Goal: Task Accomplishment & Management: Manage account settings

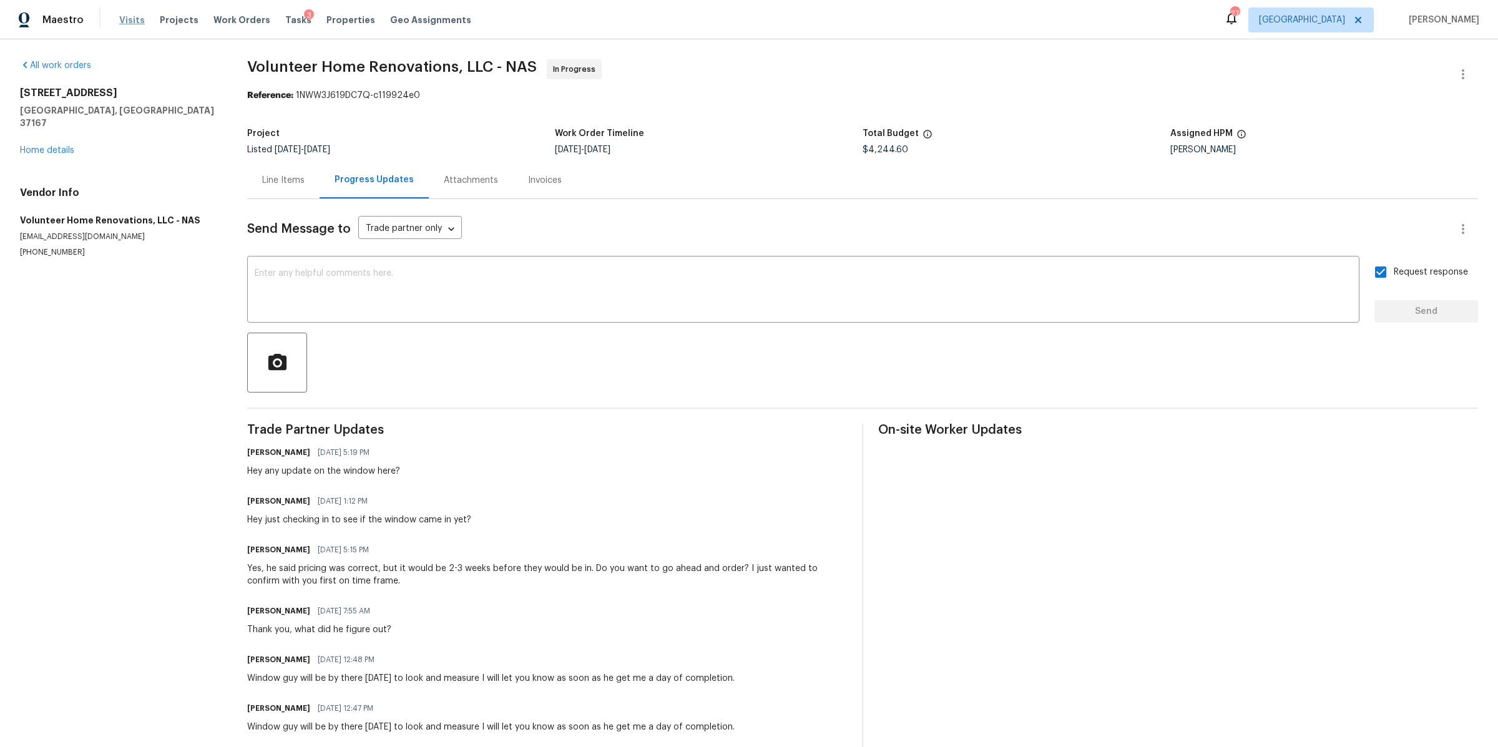
click at [121, 19] on span "Visits" at bounding box center [132, 20] width 26 height 12
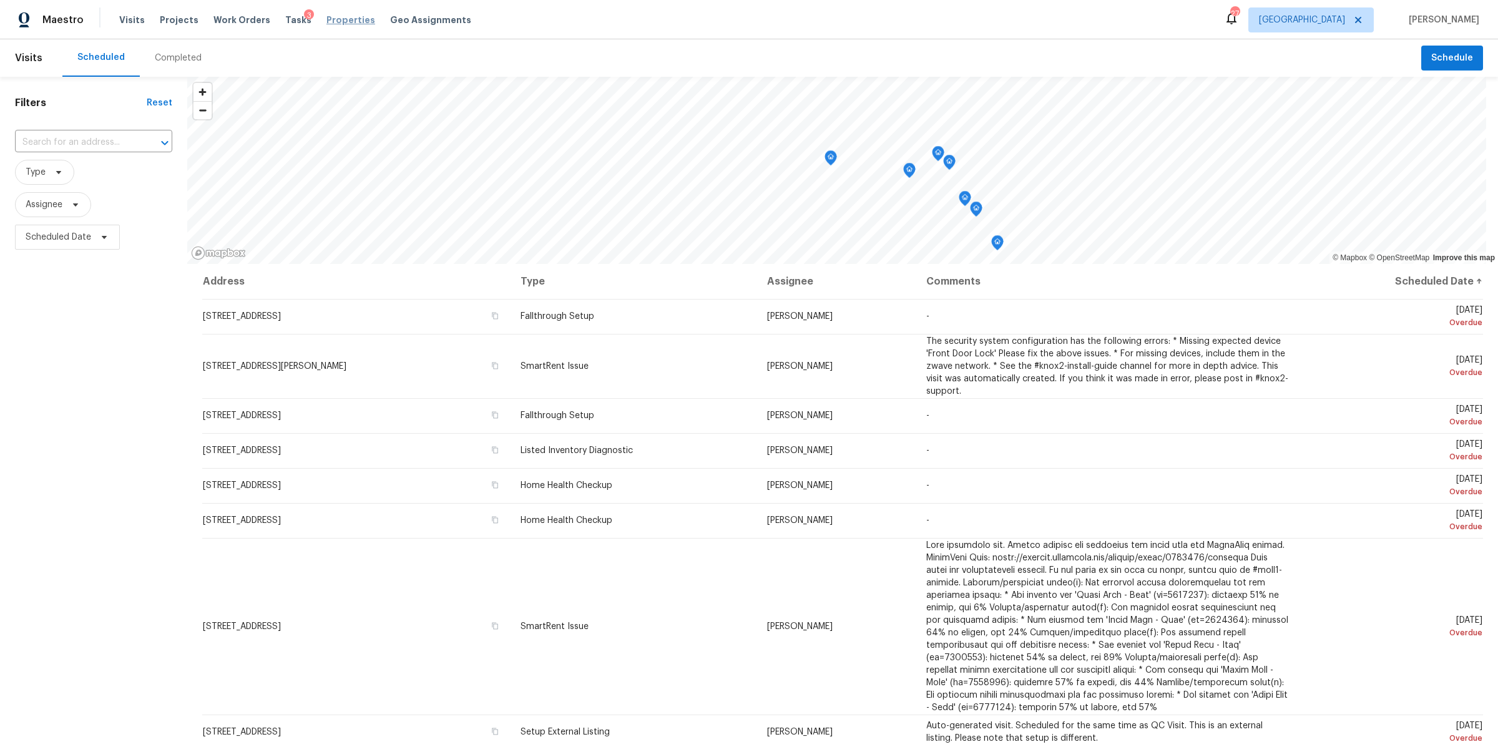
click at [327, 19] on span "Properties" at bounding box center [351, 20] width 49 height 12
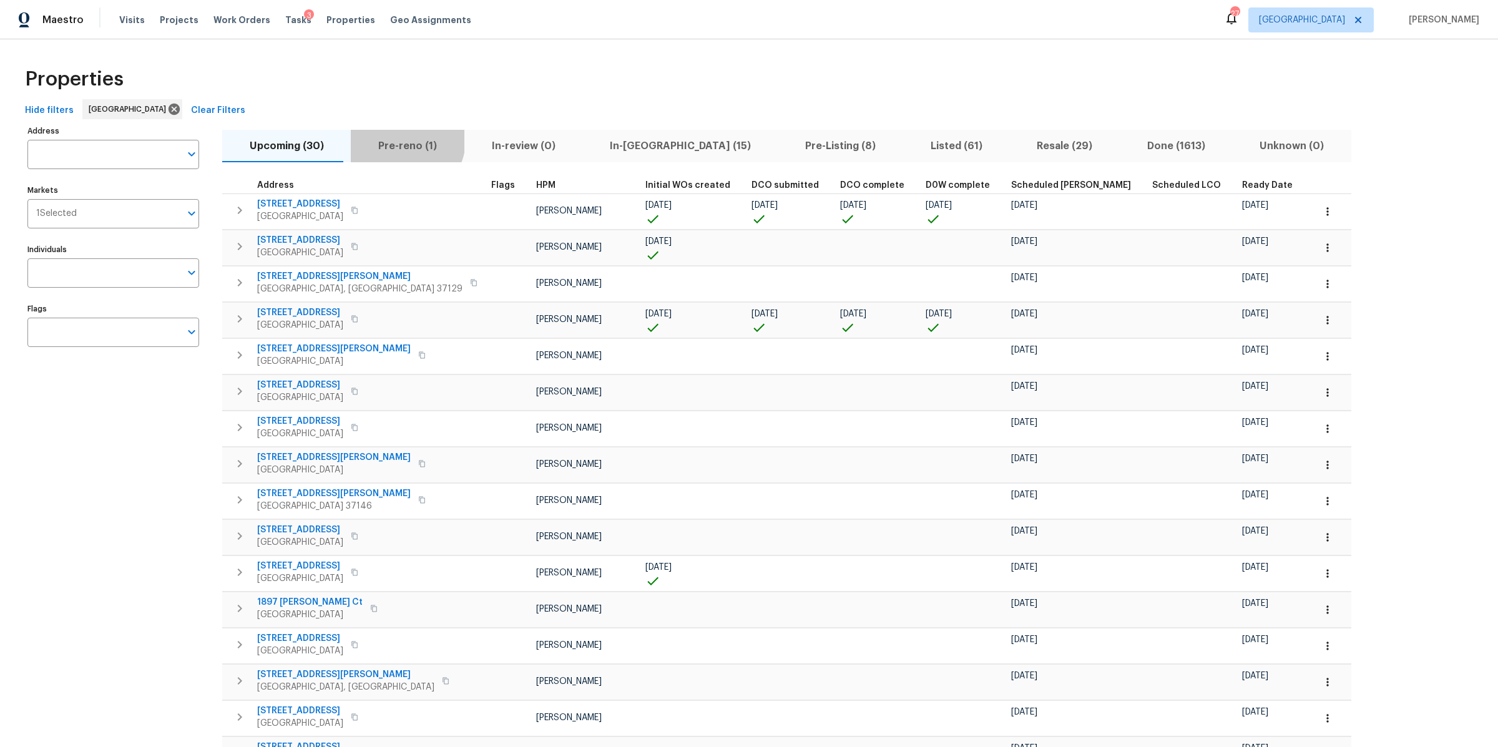
click at [398, 140] on span "Pre-reno (1)" at bounding box center [407, 145] width 98 height 17
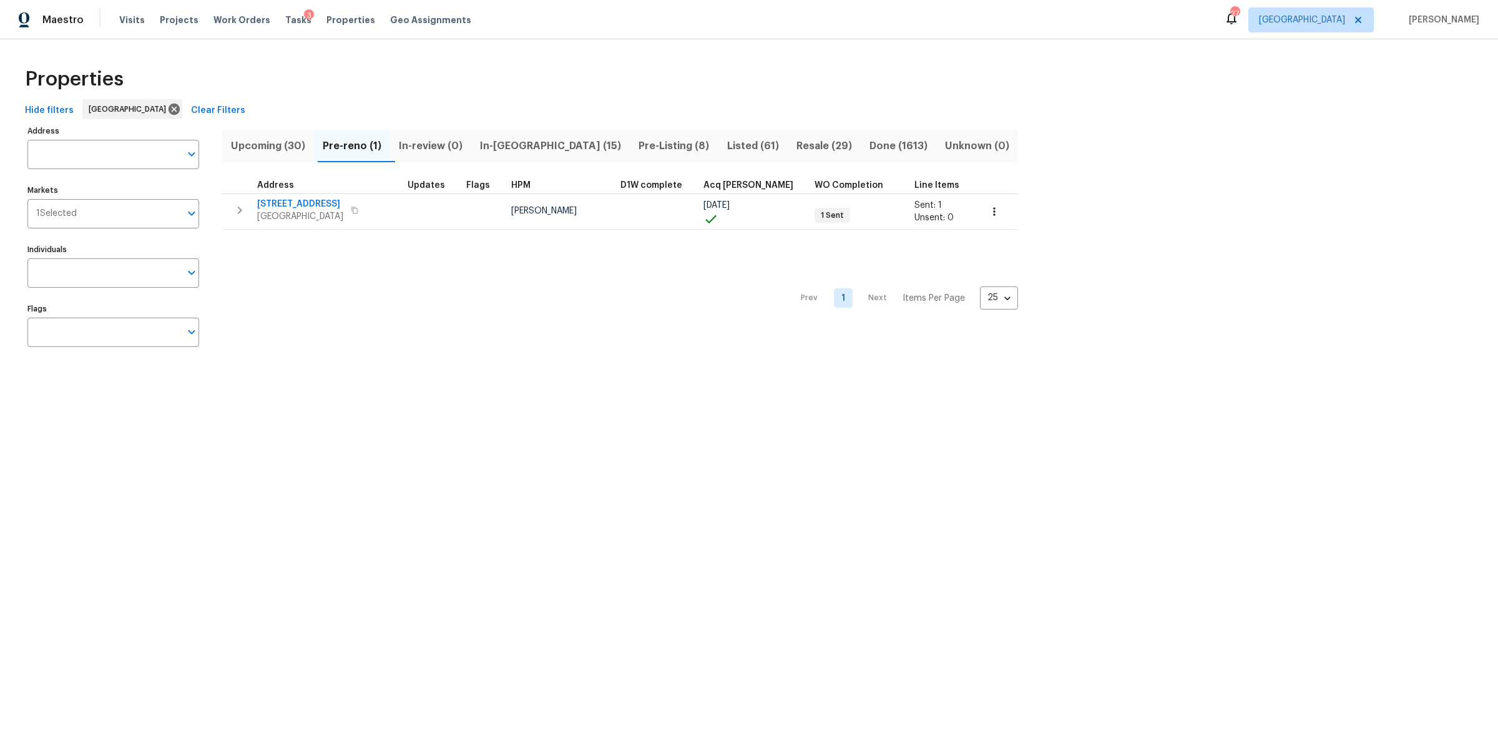
click at [522, 149] on span "In-reno (15)" at bounding box center [551, 145] width 144 height 17
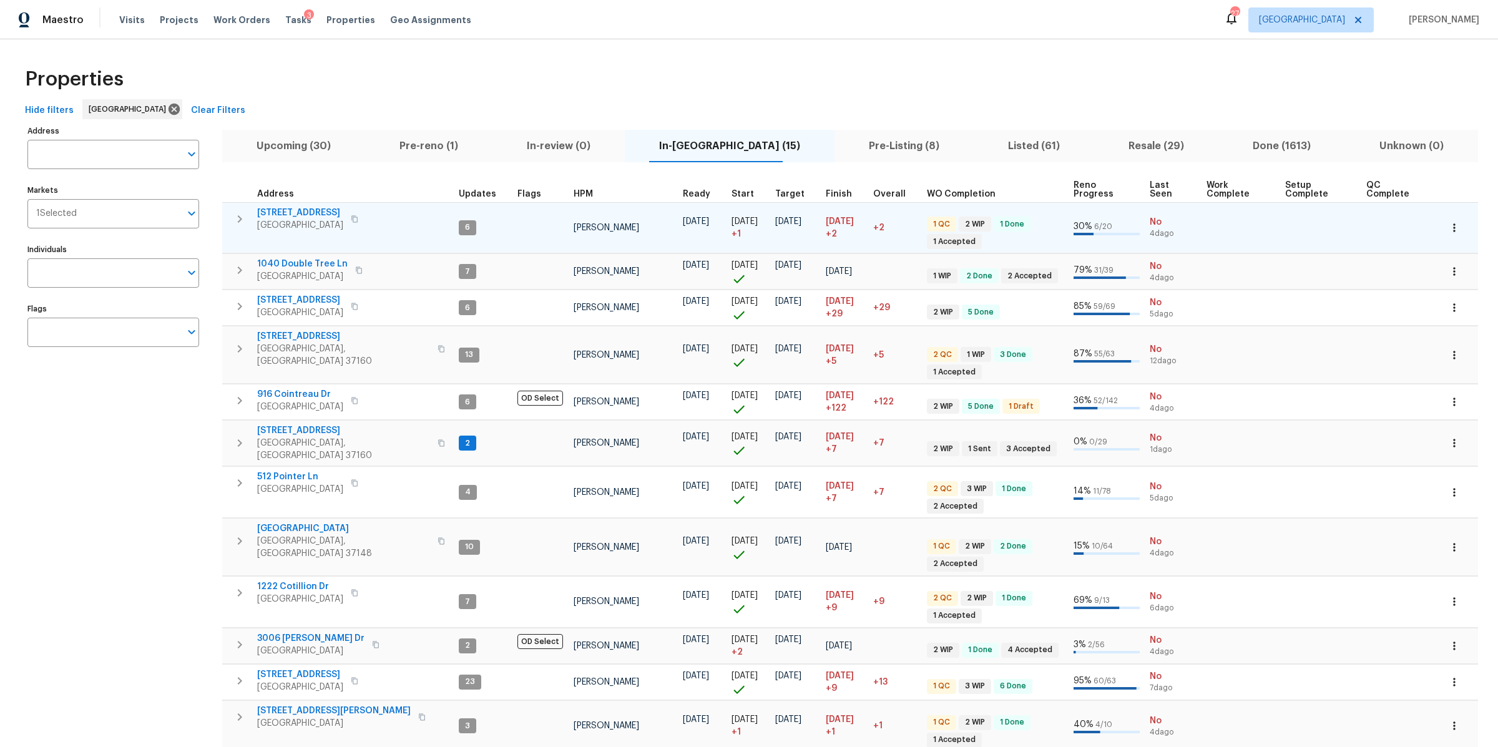
click at [286, 214] on span "371 Elm Ave" at bounding box center [300, 213] width 86 height 12
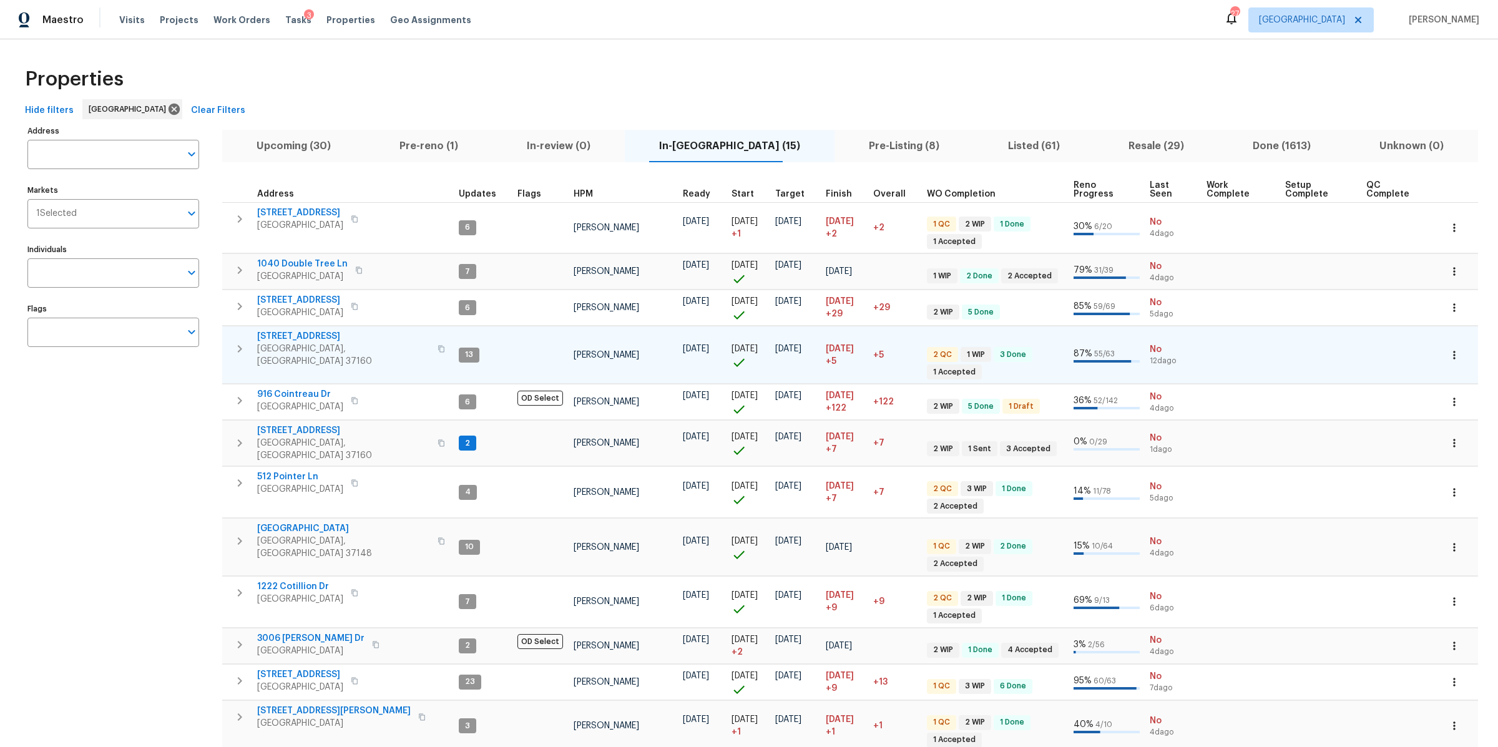
click at [308, 335] on span "106 Cottonwood Dr" at bounding box center [343, 336] width 173 height 12
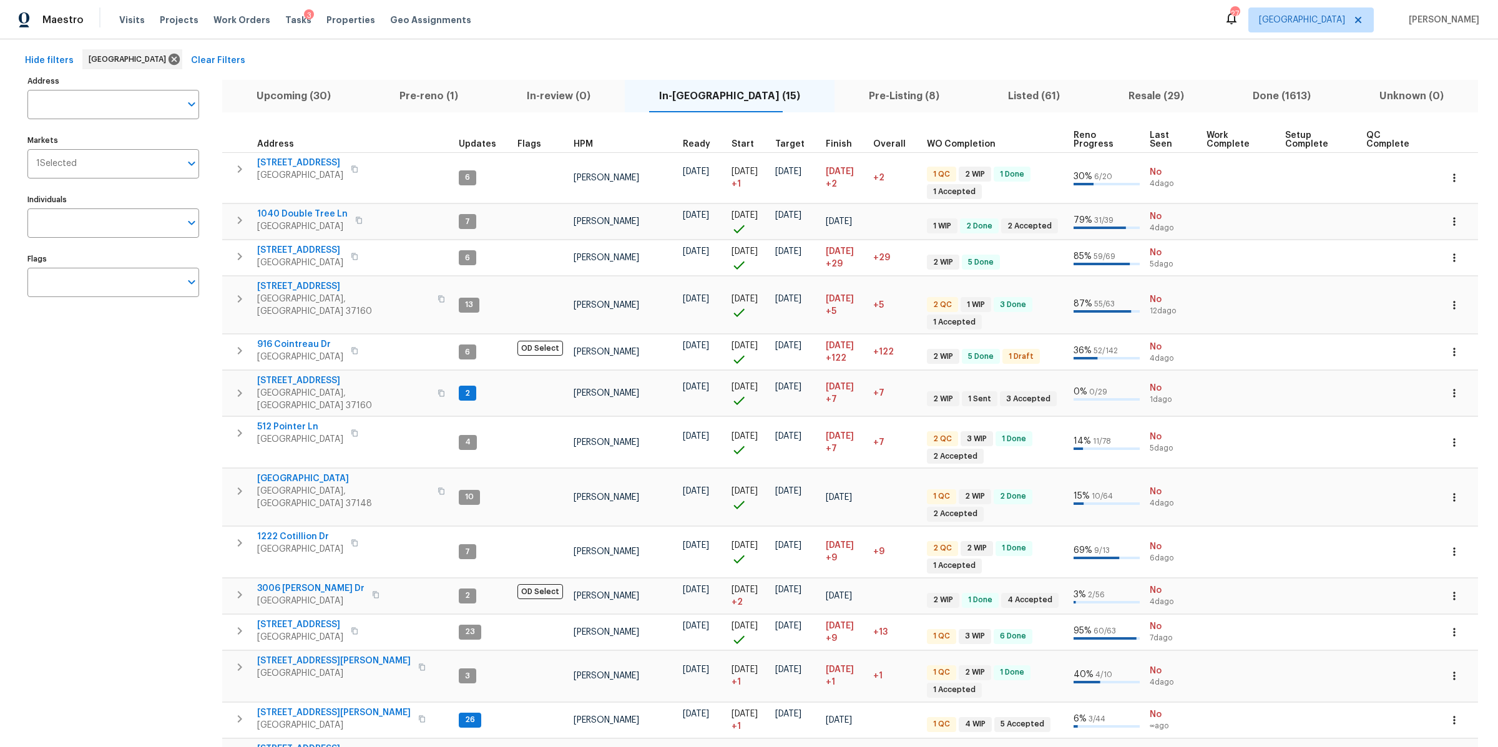
scroll to position [127, 0]
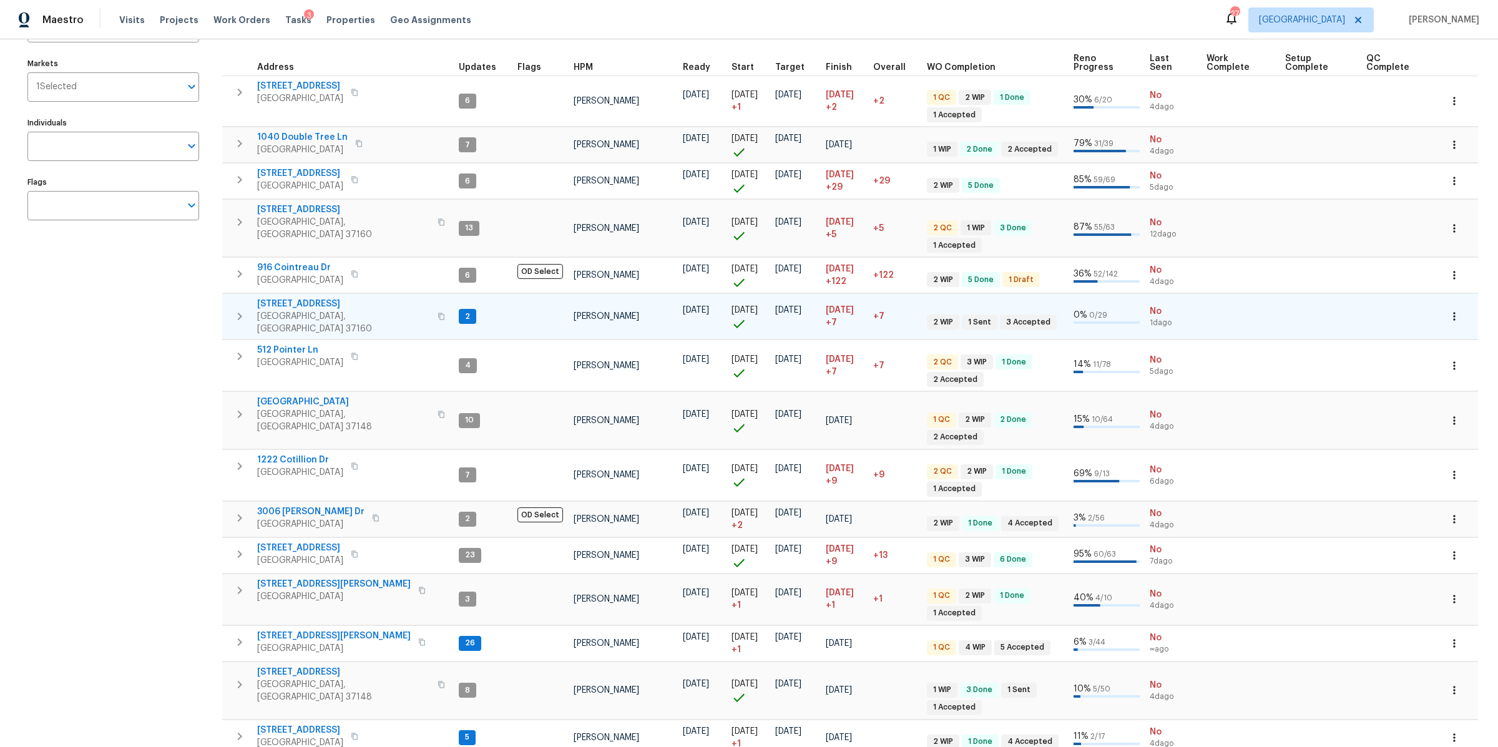
click at [280, 298] on span "130 Horseshoe Dr" at bounding box center [343, 304] width 173 height 12
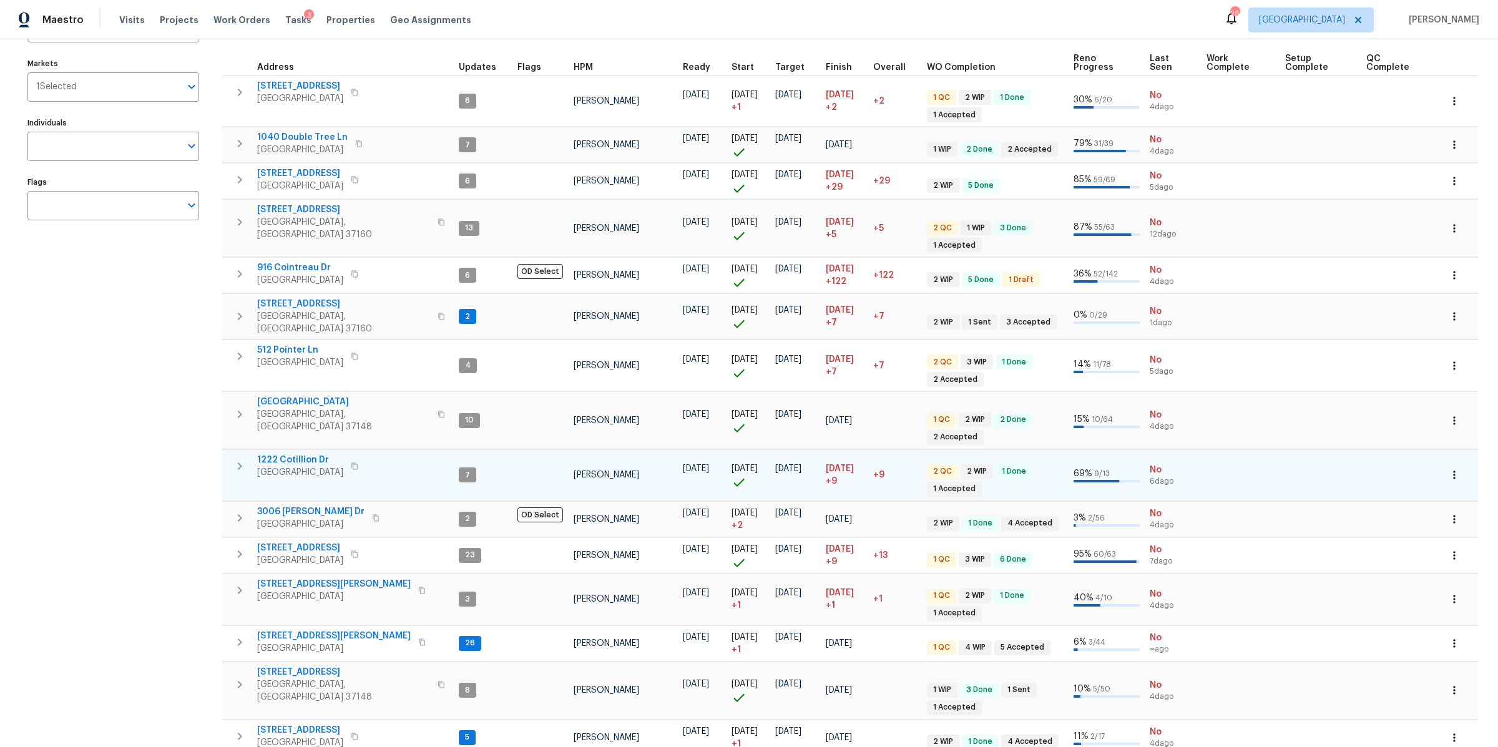
click at [285, 450] on td "1222 Cotillion Dr Murfreesboro, TN 37128" at bounding box center [338, 466] width 232 height 32
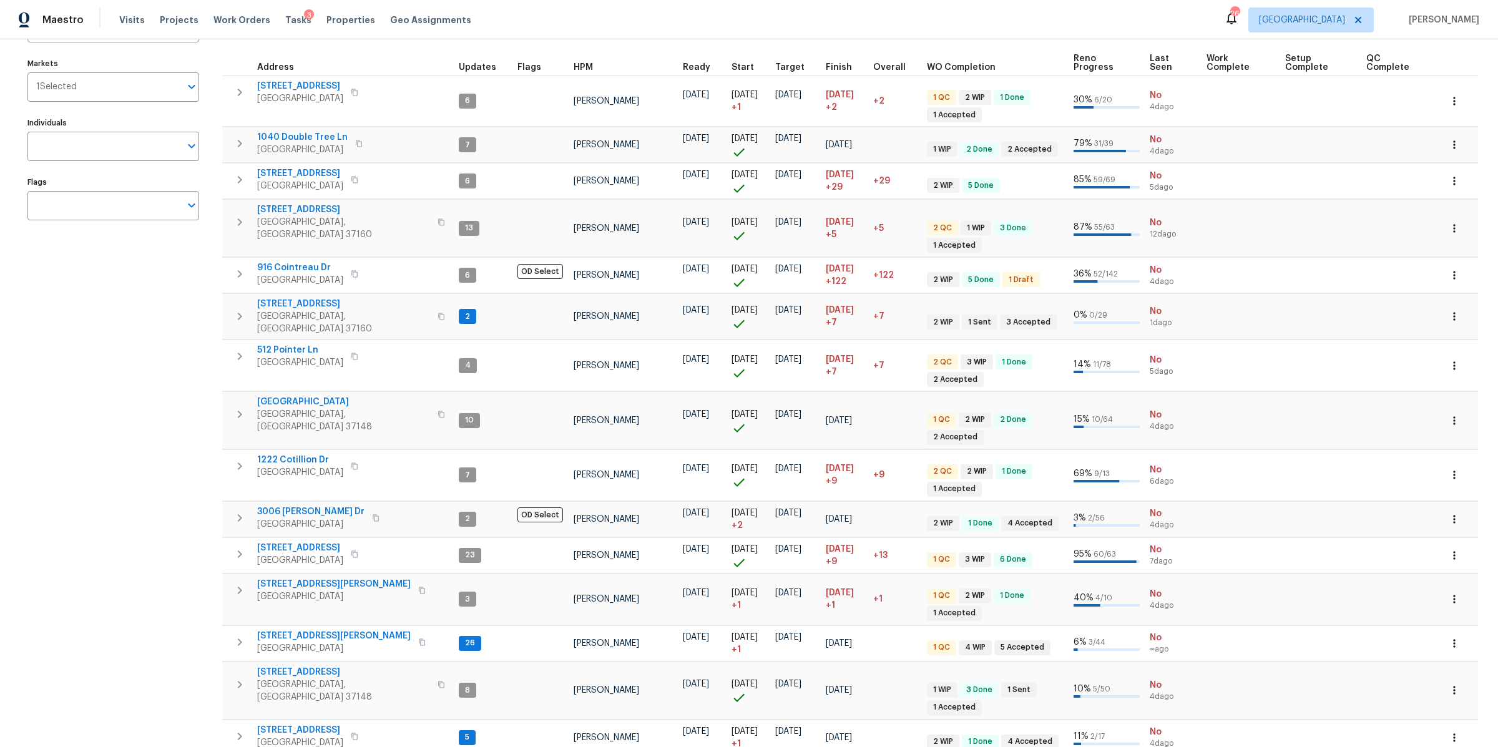
scroll to position [173, 0]
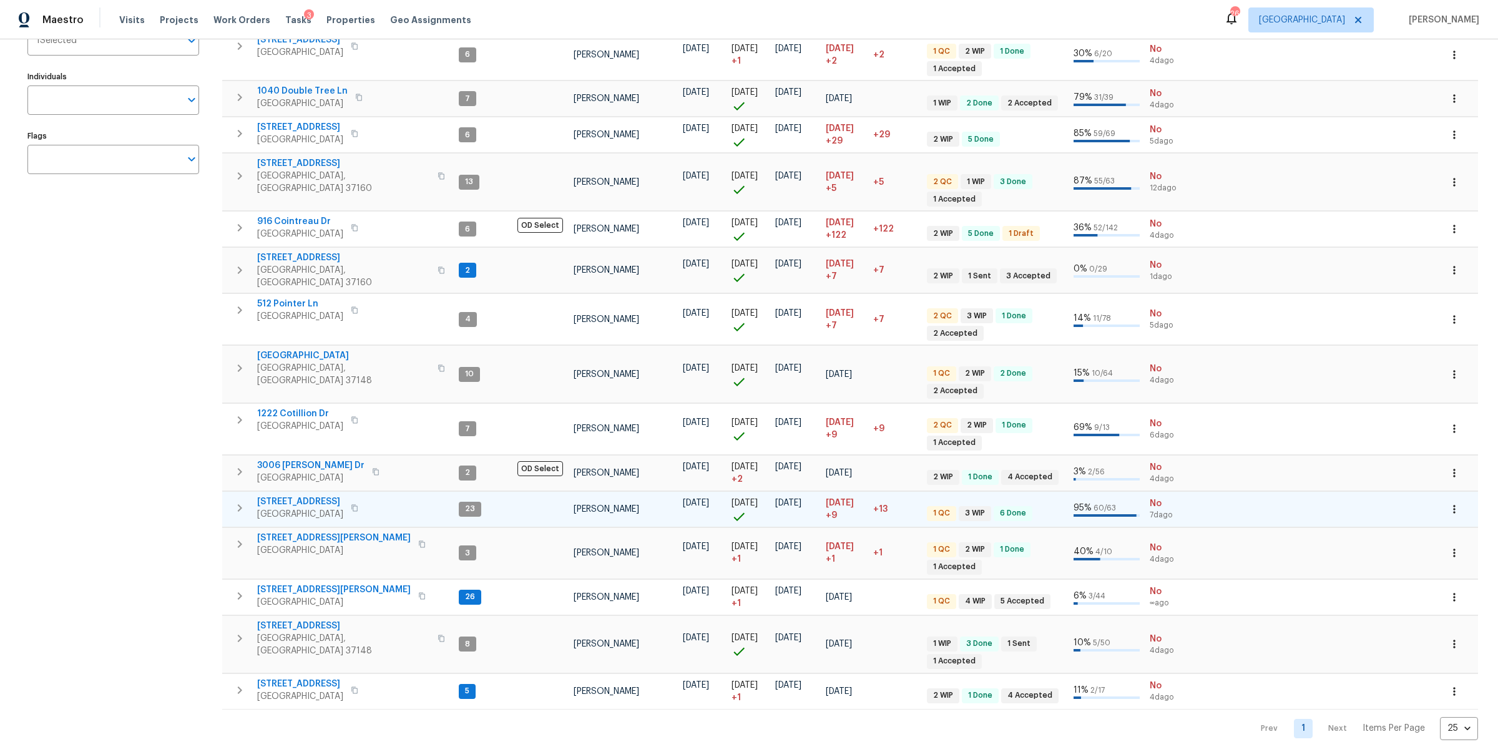
click at [295, 496] on span "4039 Caney Creek Ln" at bounding box center [300, 502] width 86 height 12
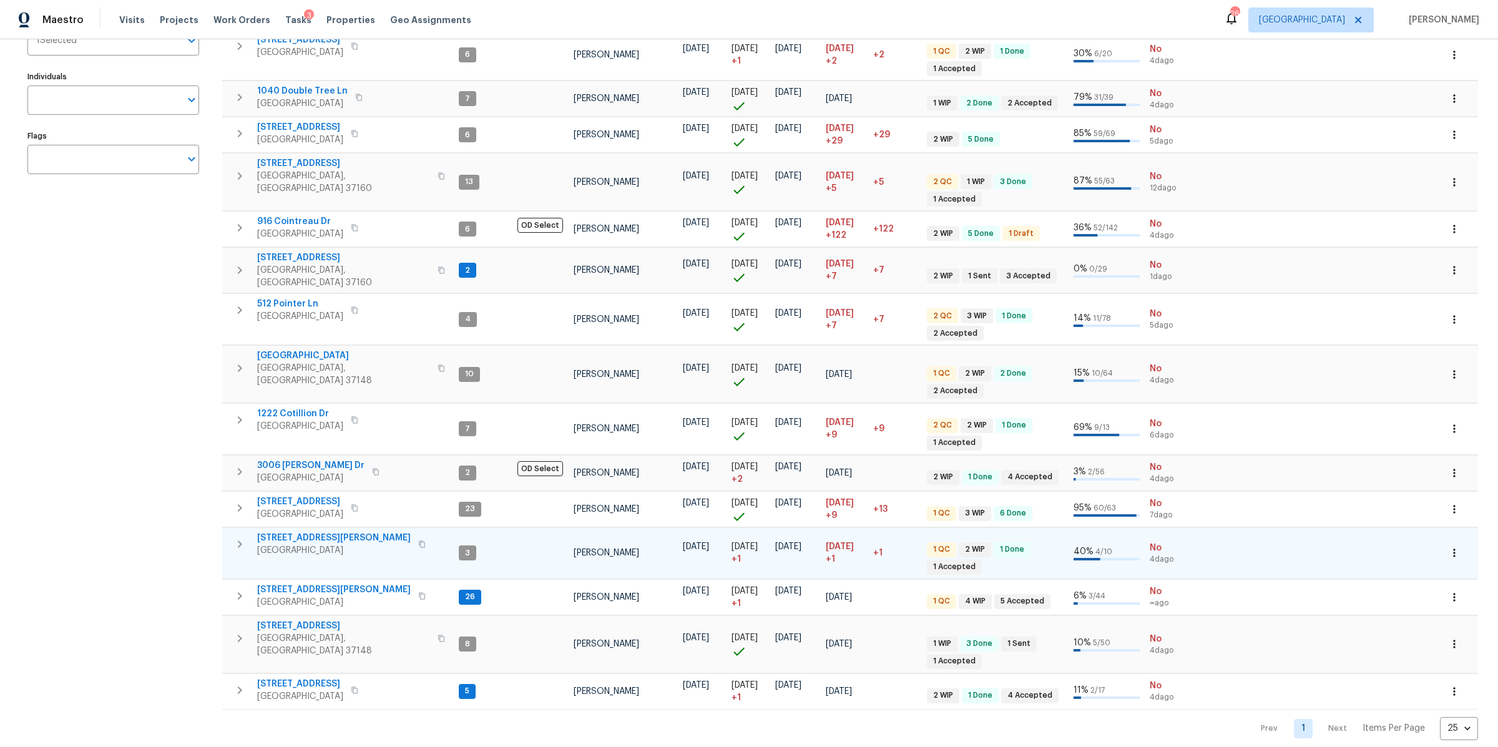
click at [300, 532] on span "3726 Selina Dr" at bounding box center [334, 538] width 154 height 12
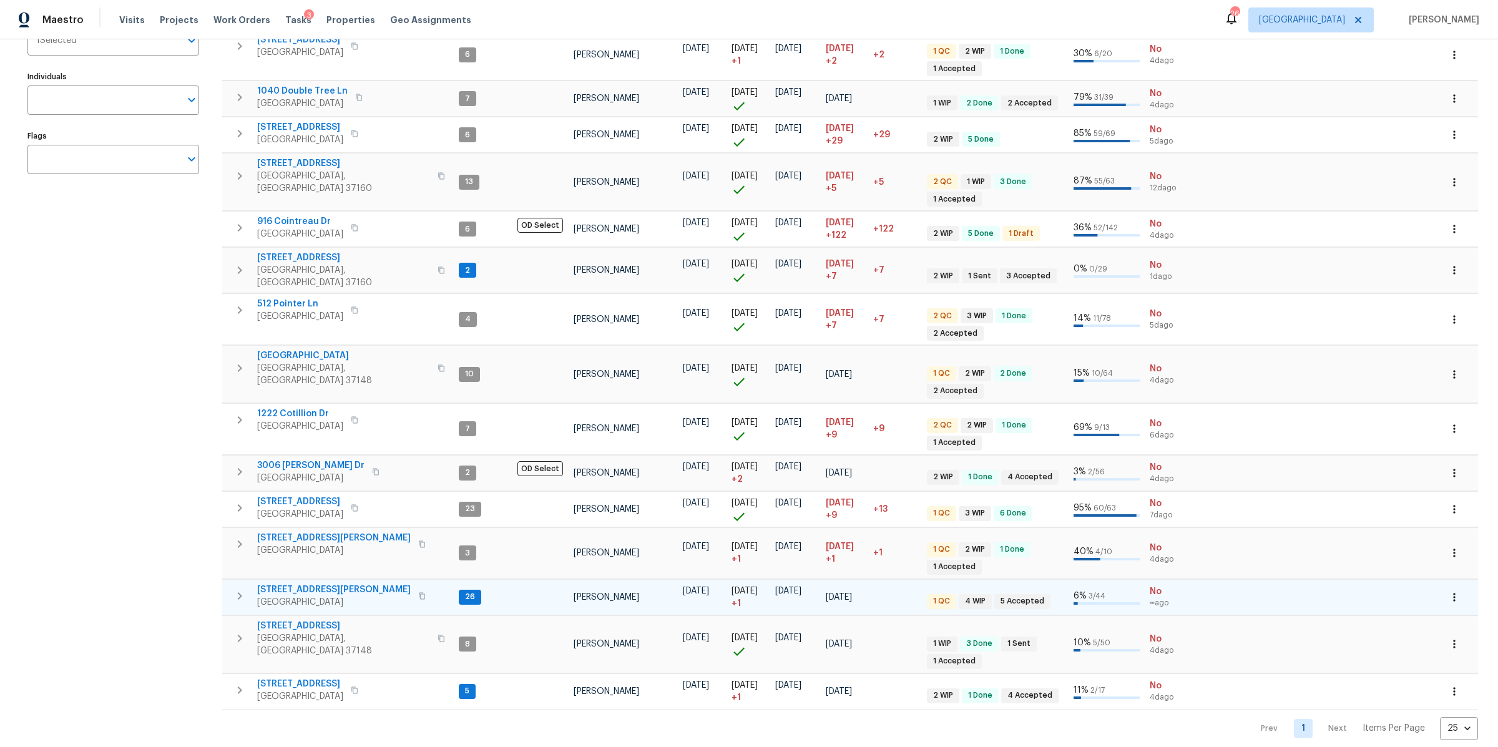
click at [292, 584] on span "[STREET_ADDRESS][PERSON_NAME]" at bounding box center [334, 590] width 154 height 12
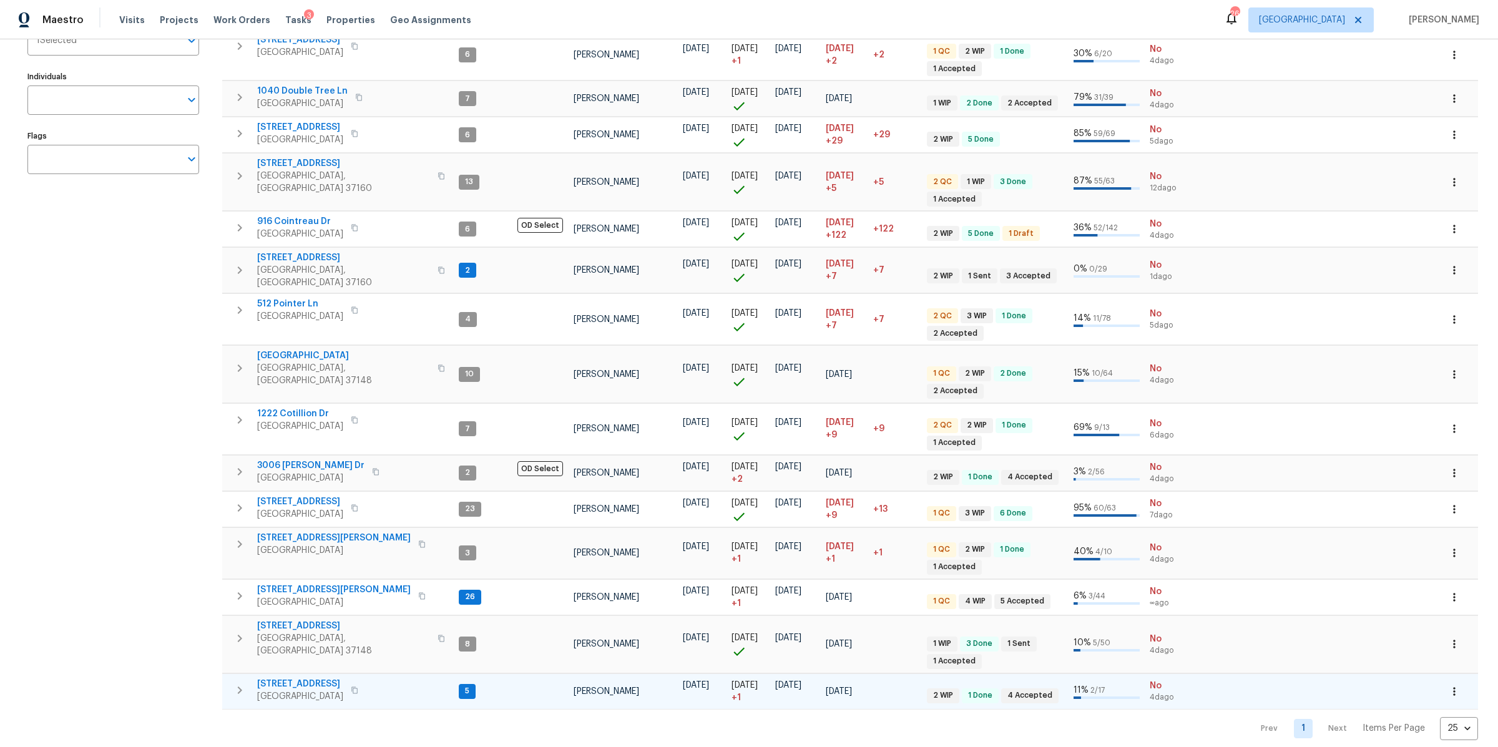
click at [308, 678] on span "[STREET_ADDRESS]" at bounding box center [300, 684] width 86 height 12
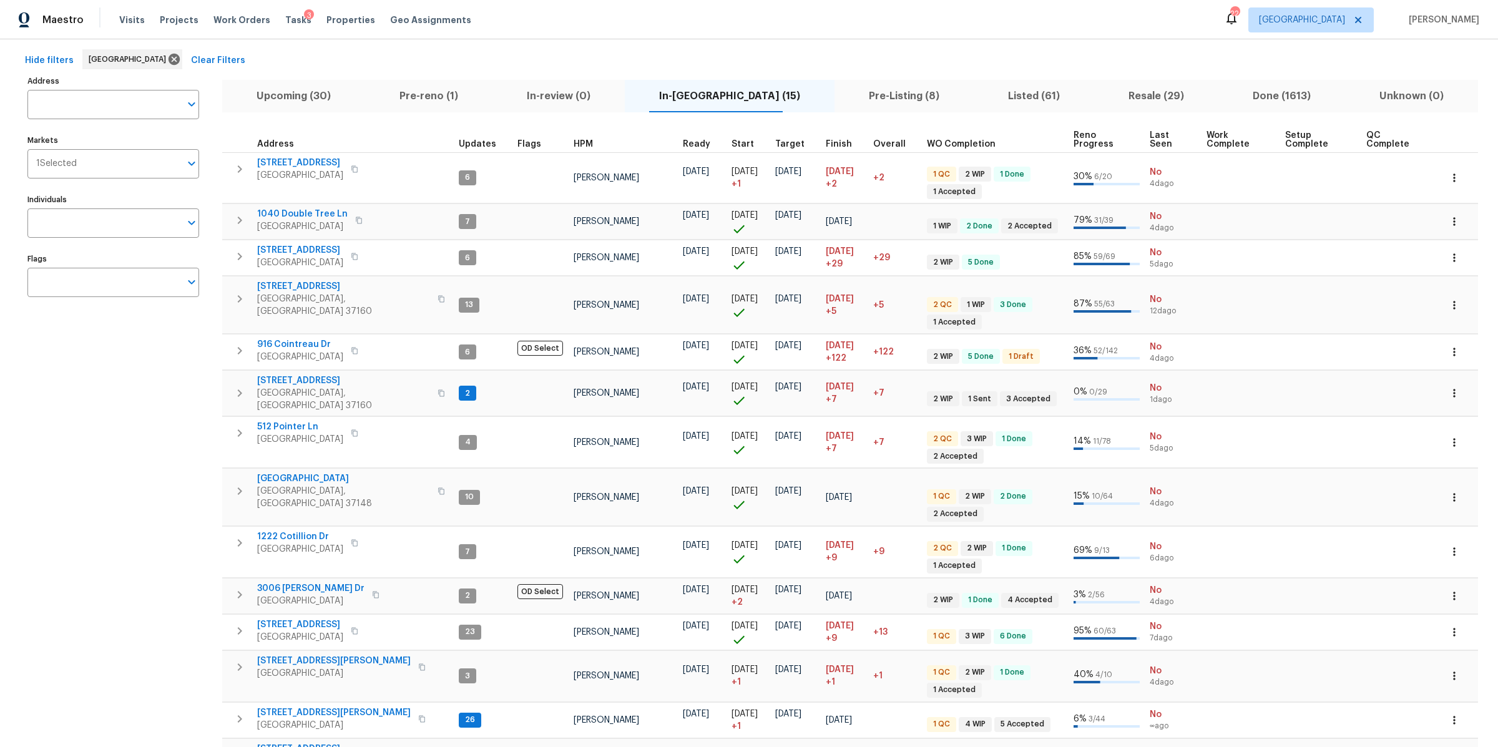
scroll to position [59, 0]
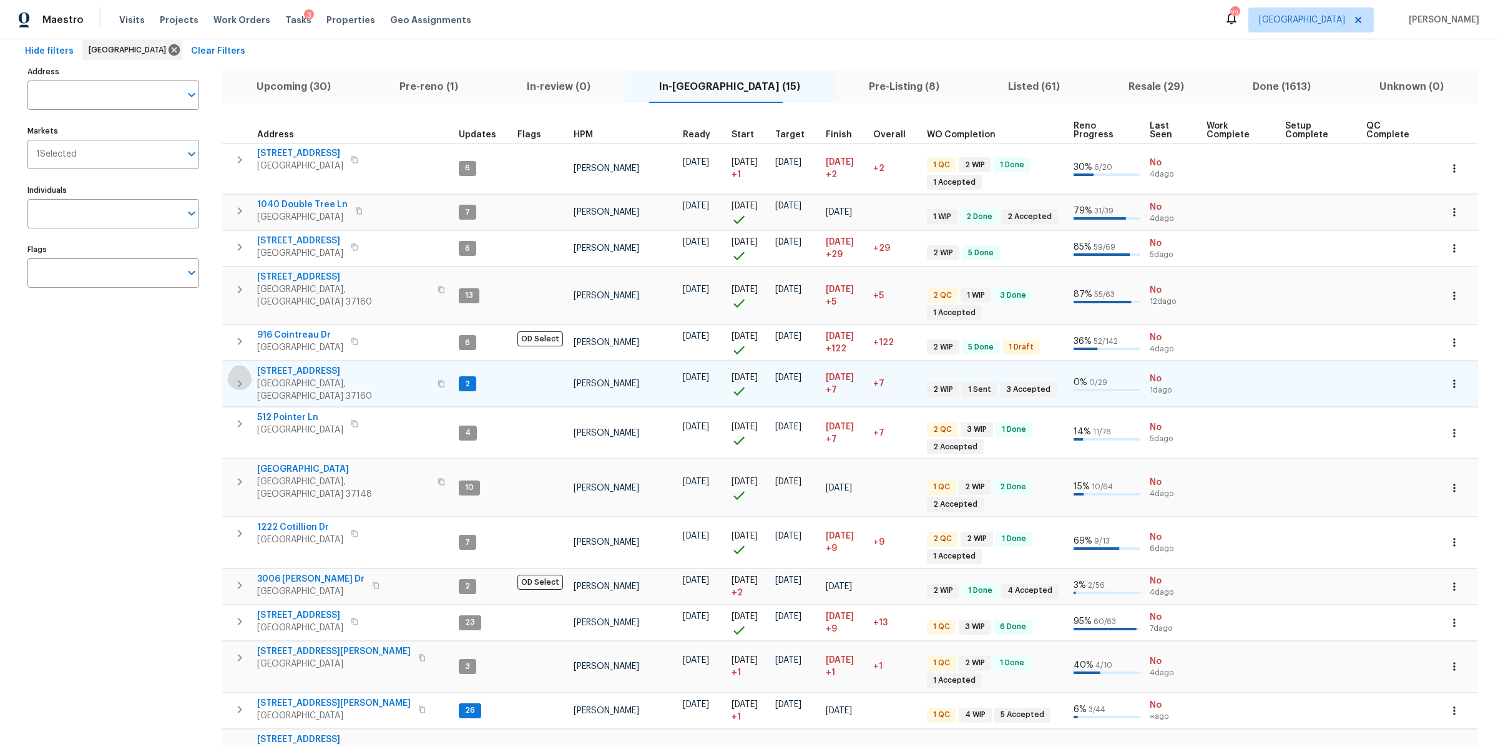
click at [237, 376] on icon "button" at bounding box center [239, 383] width 15 height 15
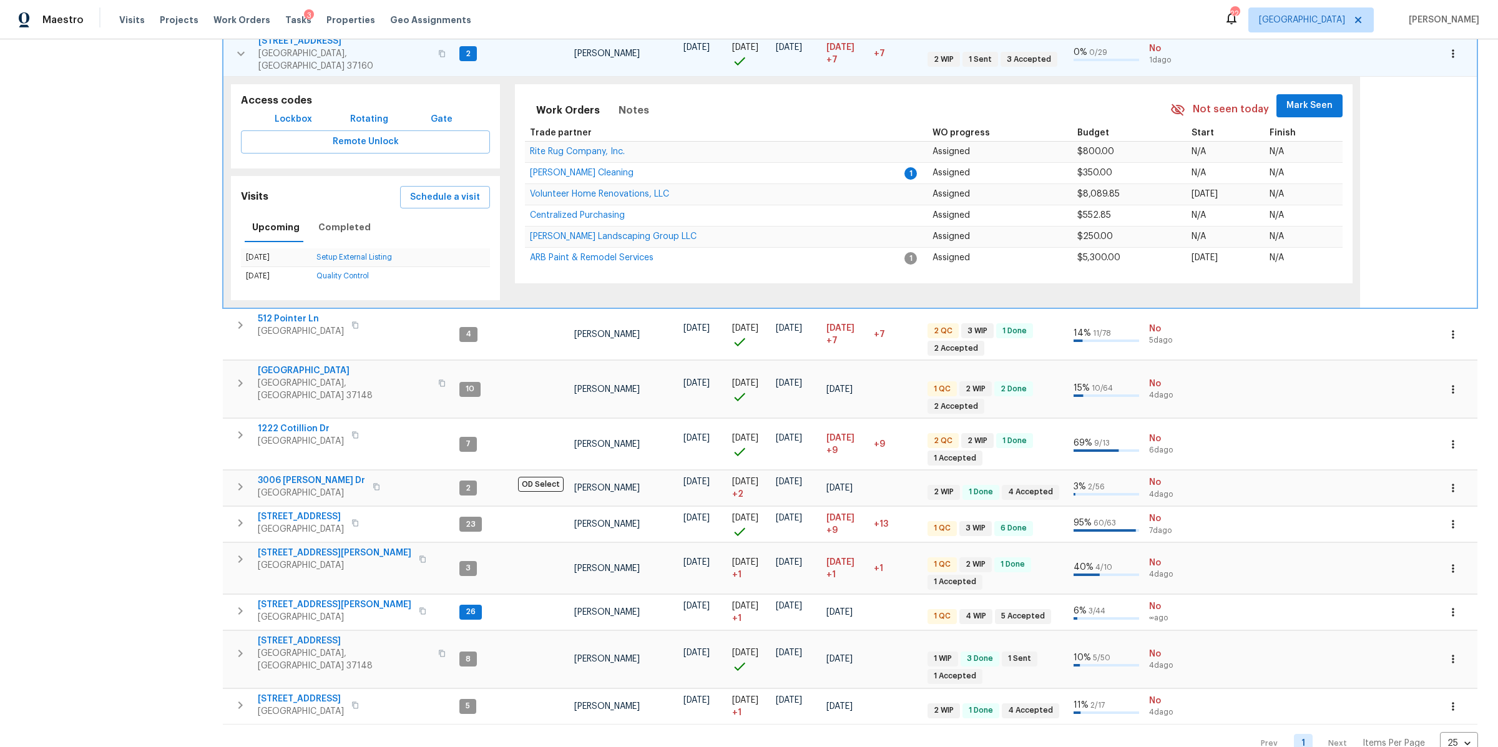
scroll to position [405, 0]
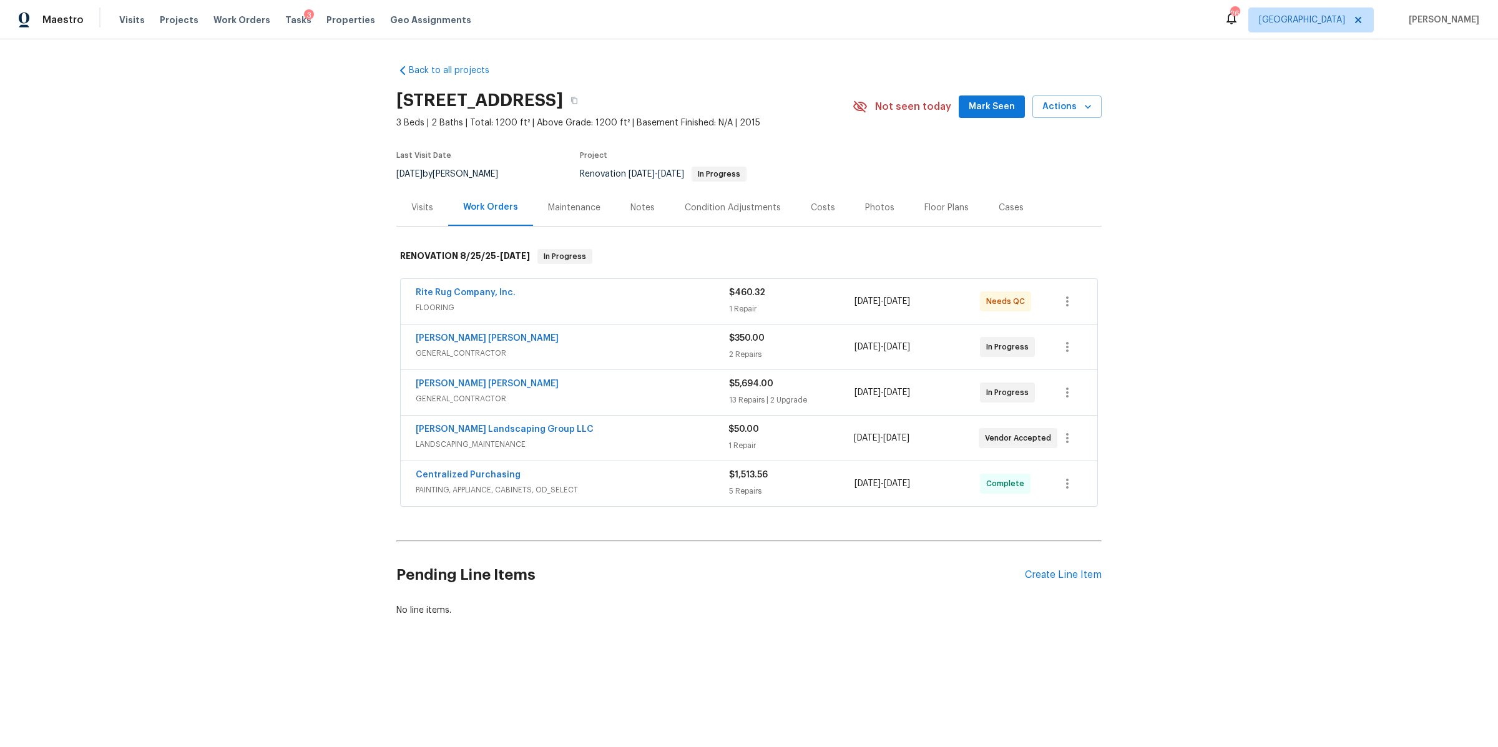
click at [631, 205] on div "Notes" at bounding box center [643, 208] width 24 height 12
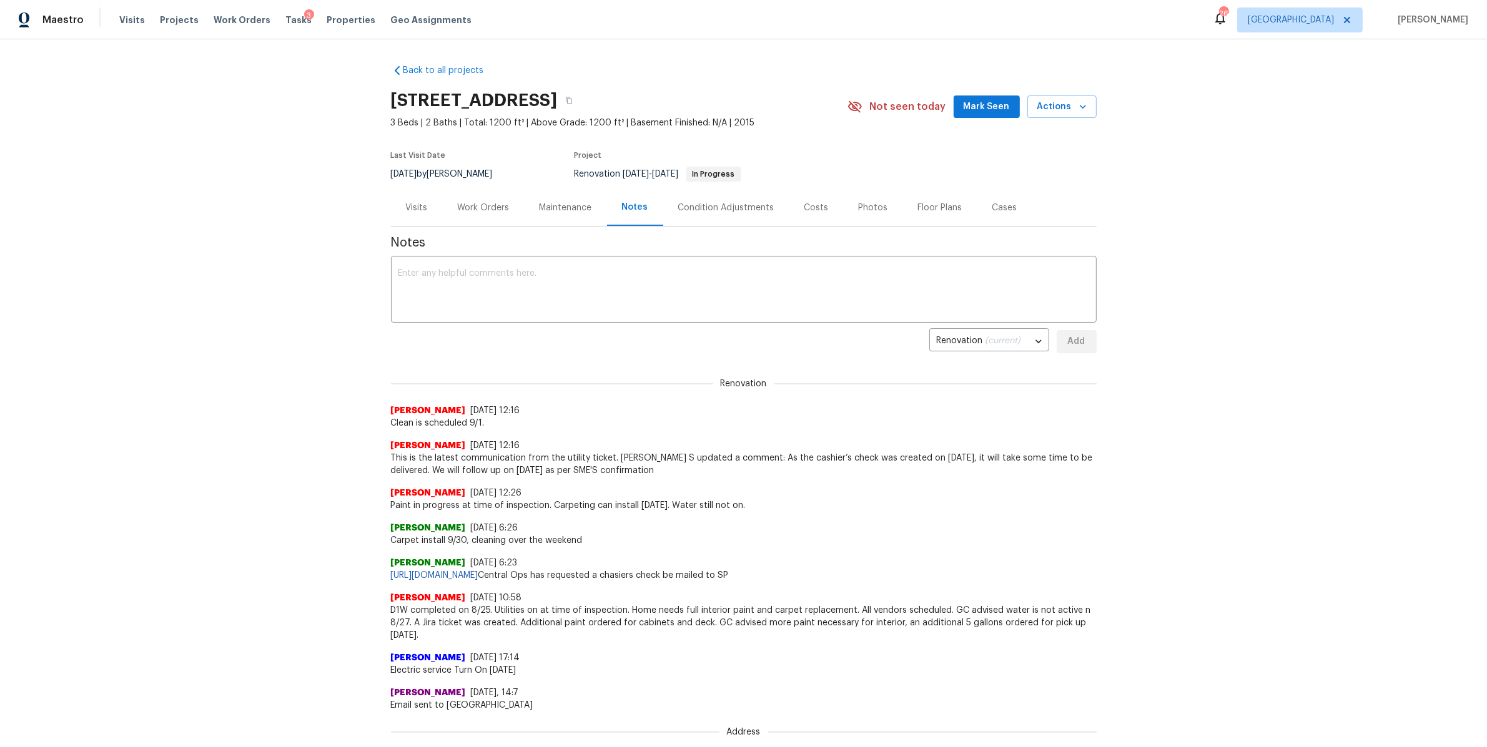
click at [411, 210] on div "Visits" at bounding box center [417, 208] width 22 height 12
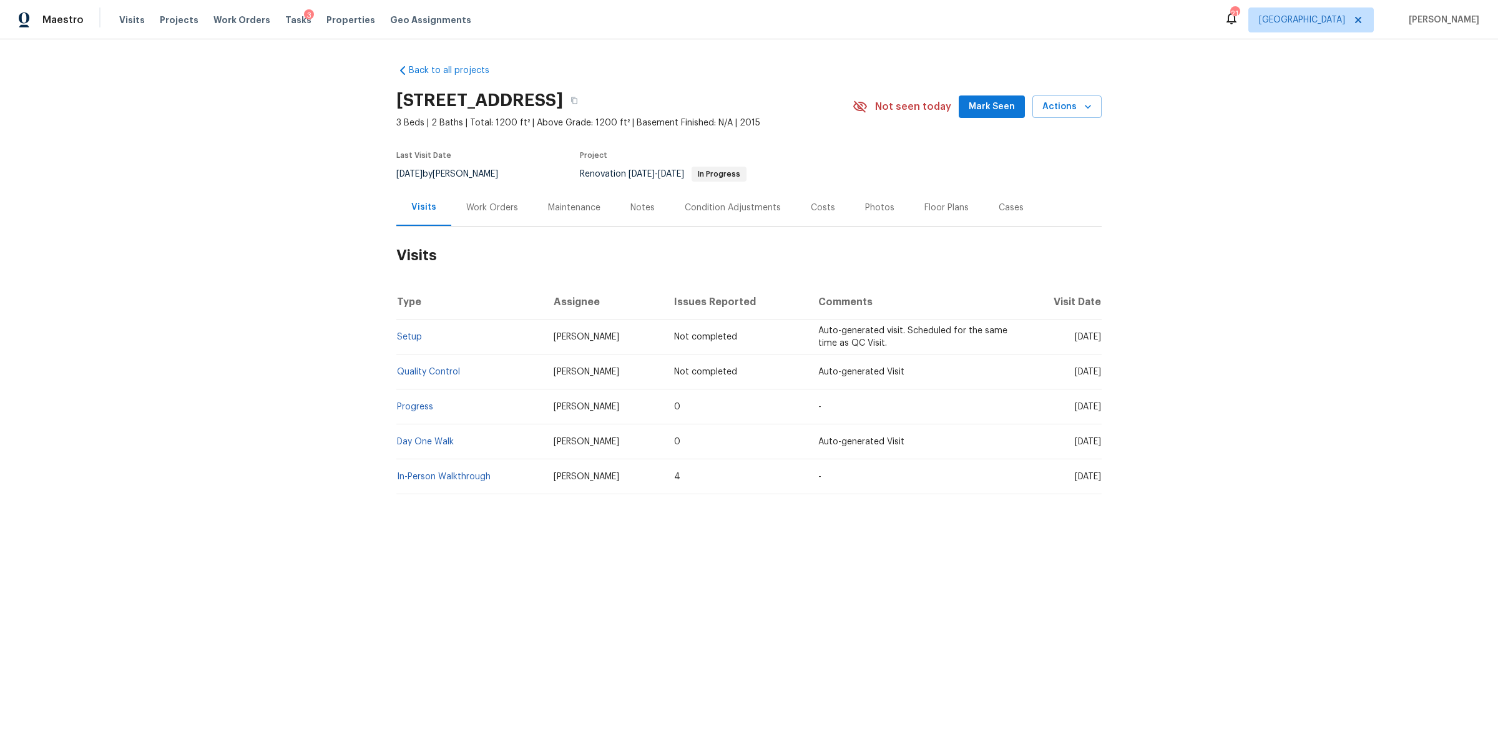
click at [634, 202] on div "Notes" at bounding box center [643, 208] width 24 height 12
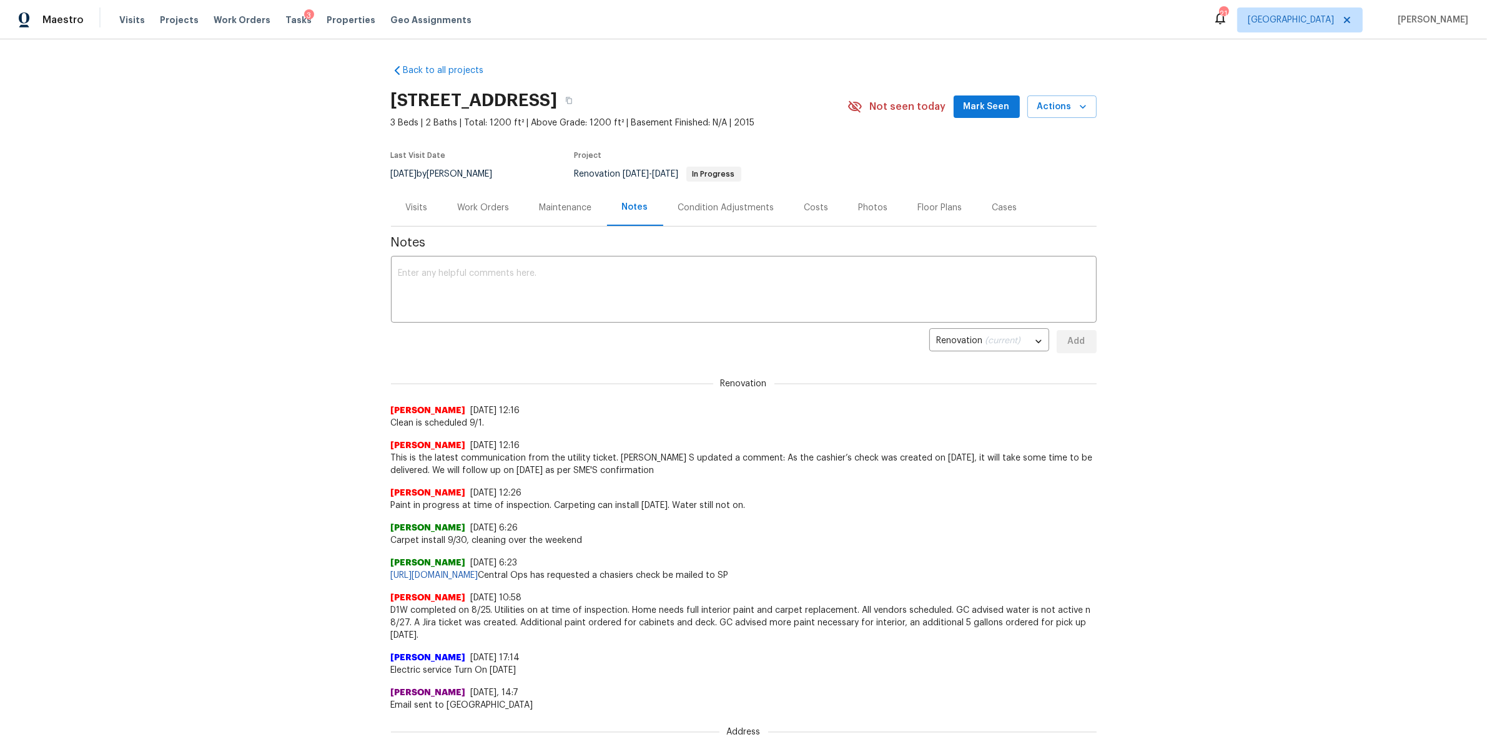
click at [416, 214] on div "Visits" at bounding box center [417, 207] width 52 height 37
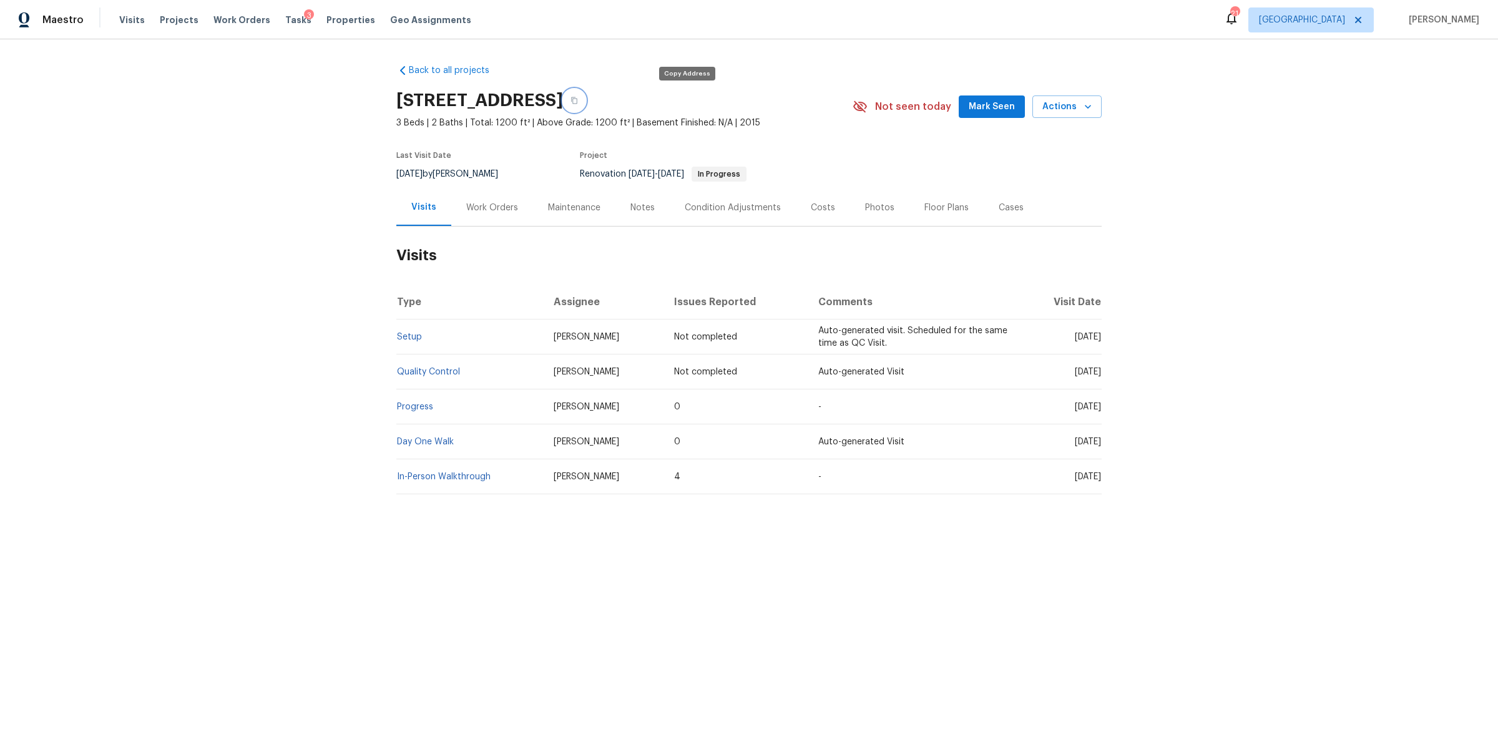
click at [578, 102] on icon "button" at bounding box center [574, 100] width 7 height 7
click at [121, 21] on span "Visits" at bounding box center [132, 20] width 26 height 12
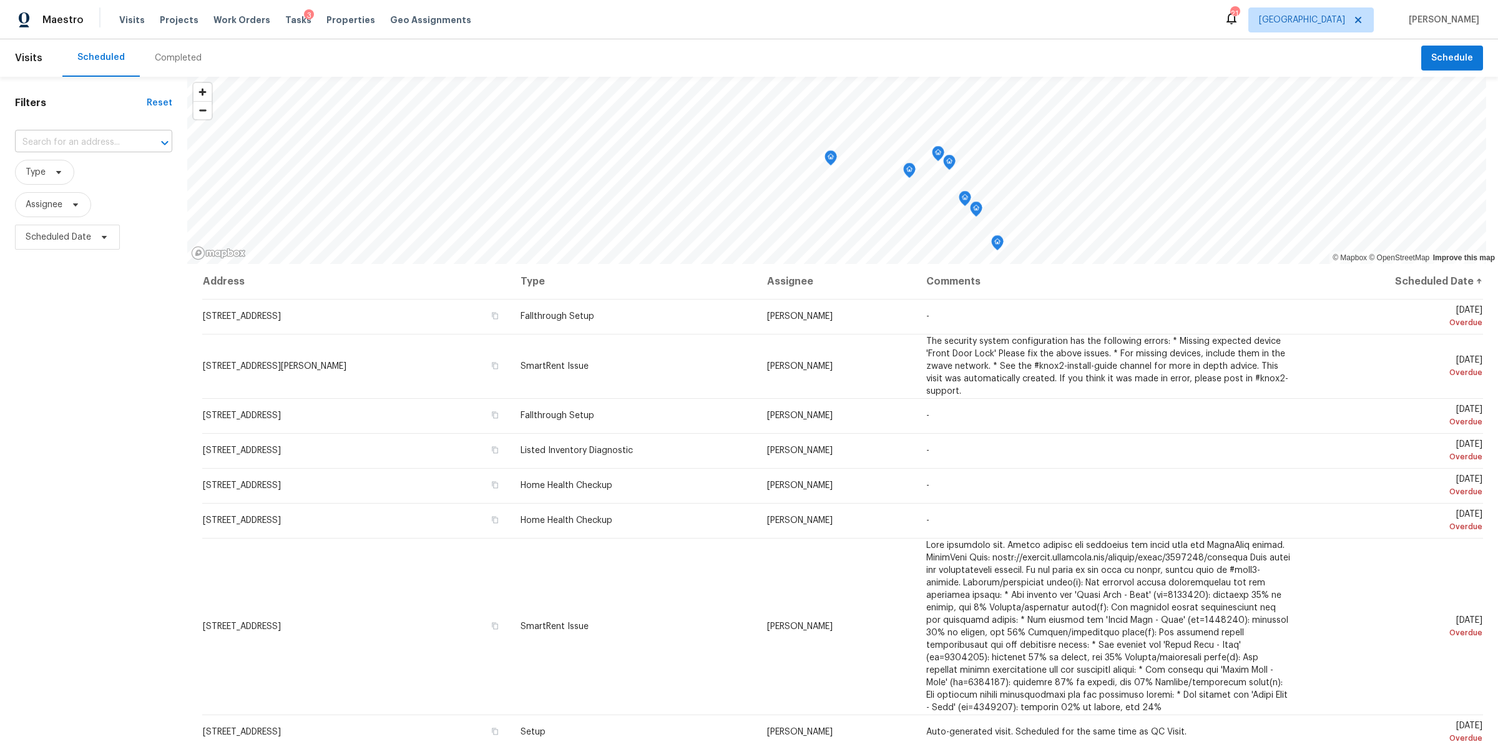
click at [49, 144] on input "text" at bounding box center [76, 142] width 122 height 19
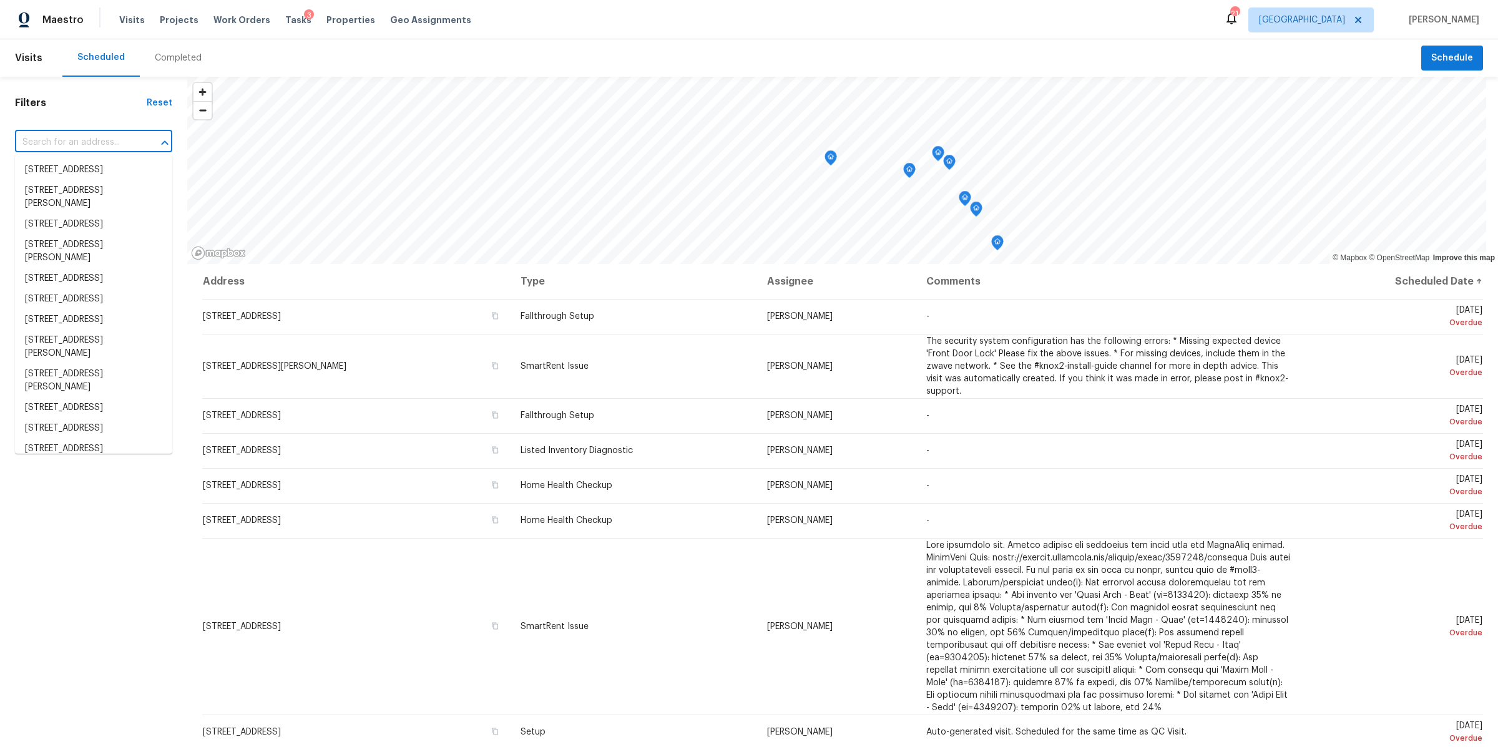
paste input "371 Elm Ave, Lewisburg, TN 37091"
type input "371 Elm Ave, Lewisburg, TN 37091"
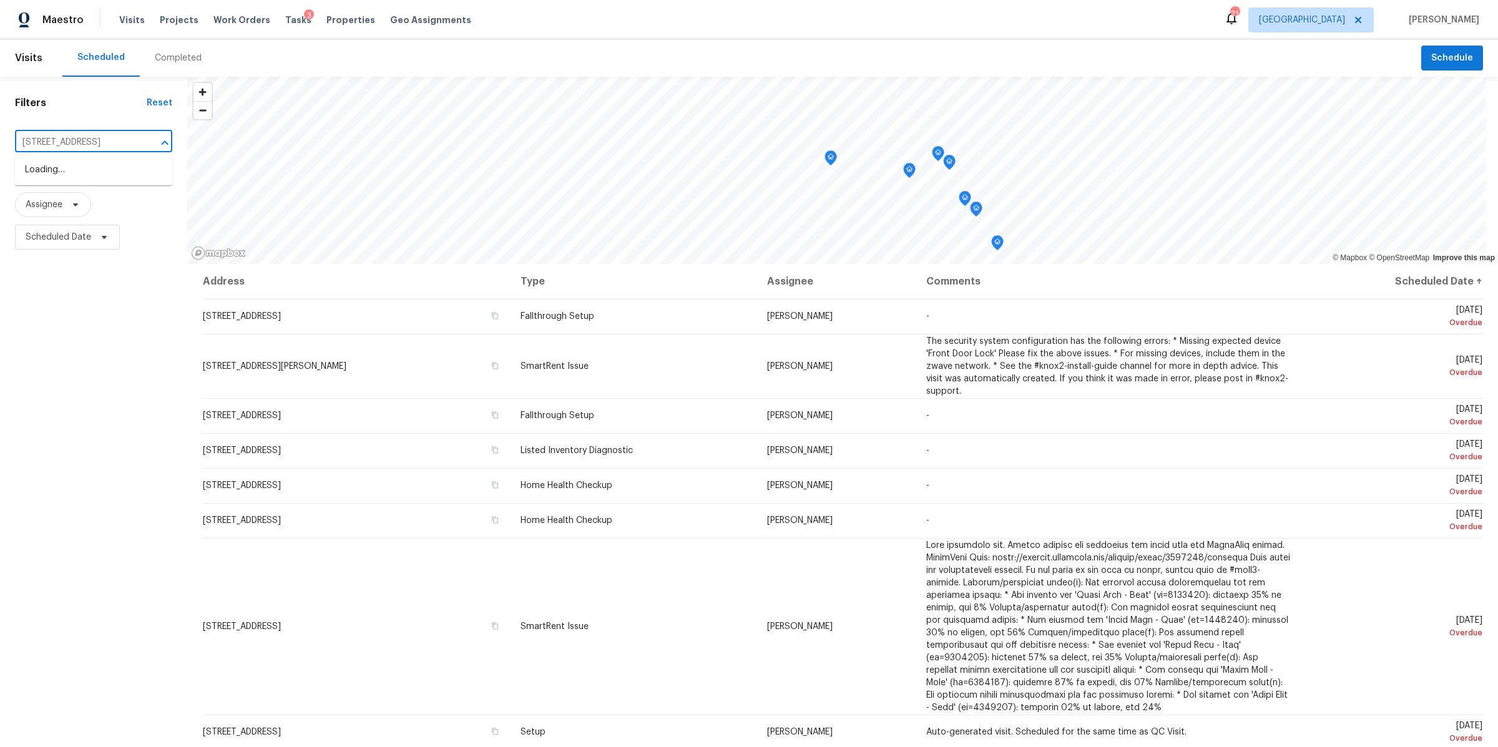
scroll to position [0, 22]
click at [56, 177] on li "371 Elm Ave, Lewisburg, TN 37091" at bounding box center [93, 170] width 157 height 21
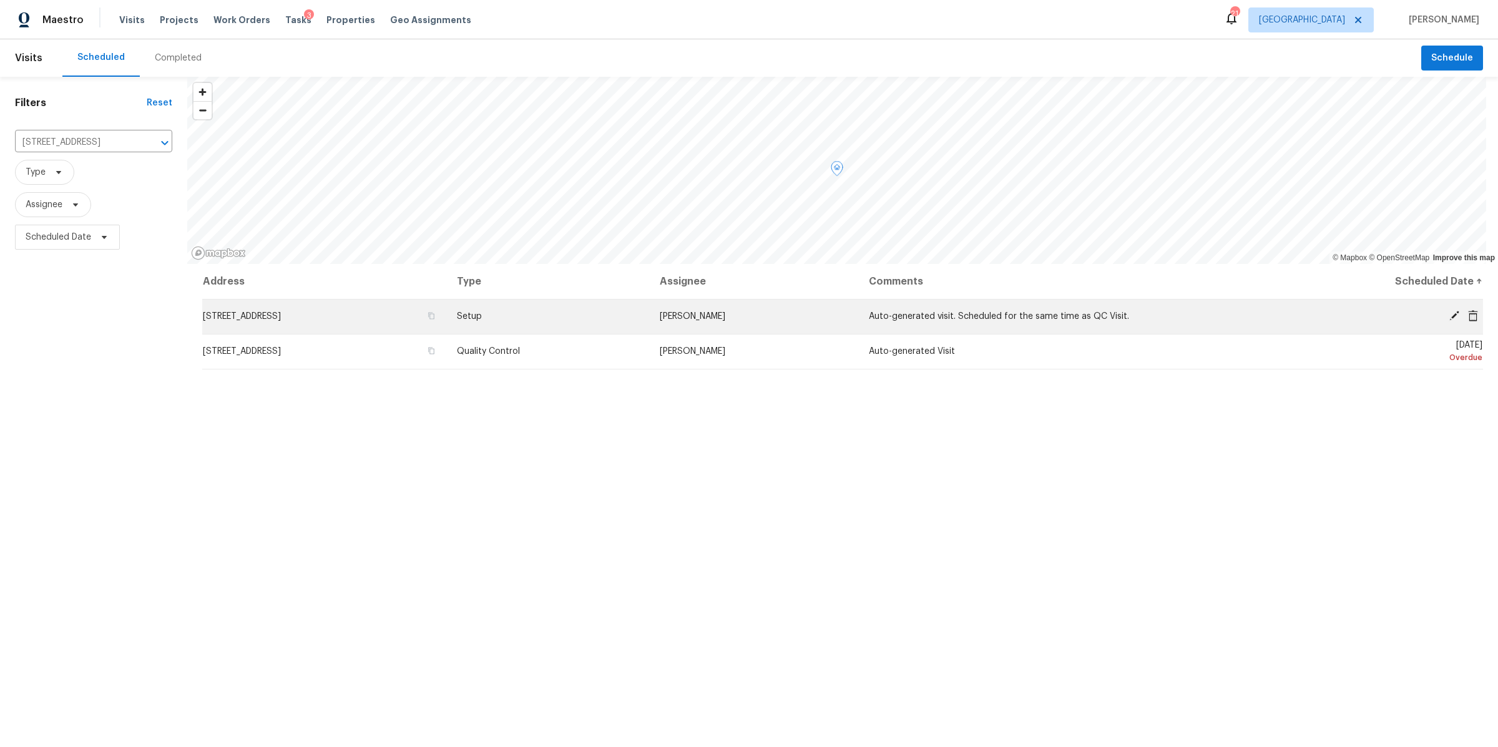
click at [1449, 317] on icon at bounding box center [1454, 315] width 11 height 11
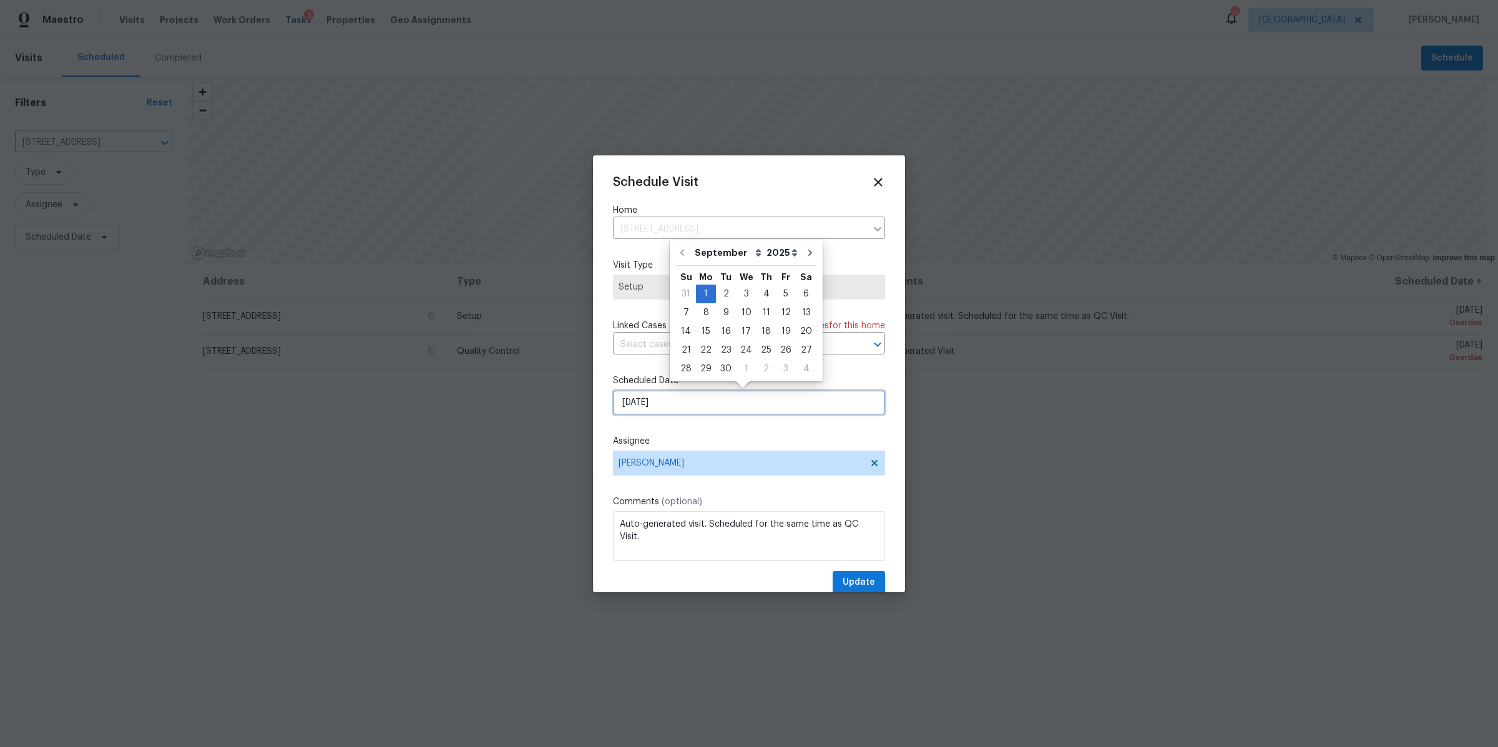
click at [744, 406] on input "[DATE]" at bounding box center [749, 402] width 272 height 25
click at [725, 286] on div "2" at bounding box center [726, 293] width 20 height 17
type input "[DATE]"
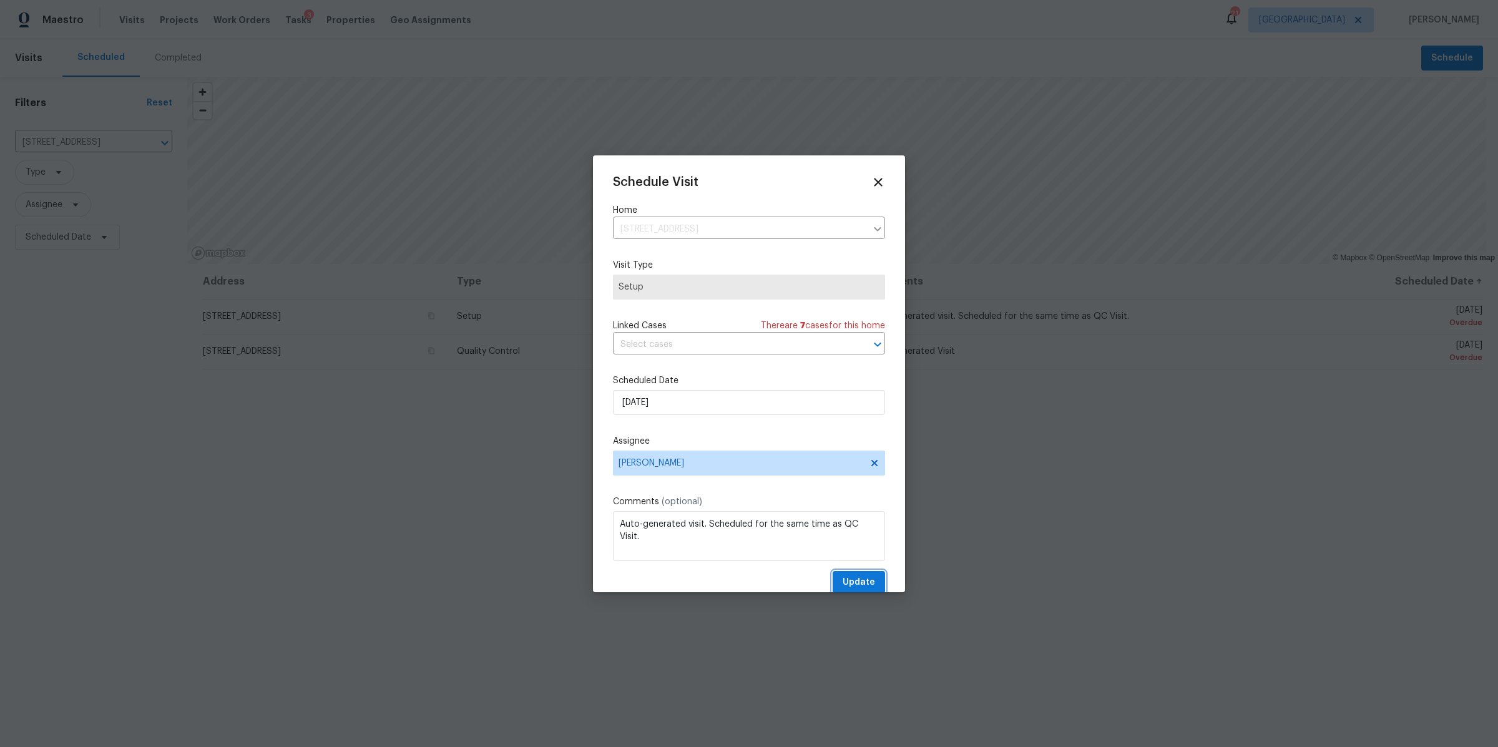
click at [847, 581] on span "Update" at bounding box center [859, 583] width 32 height 16
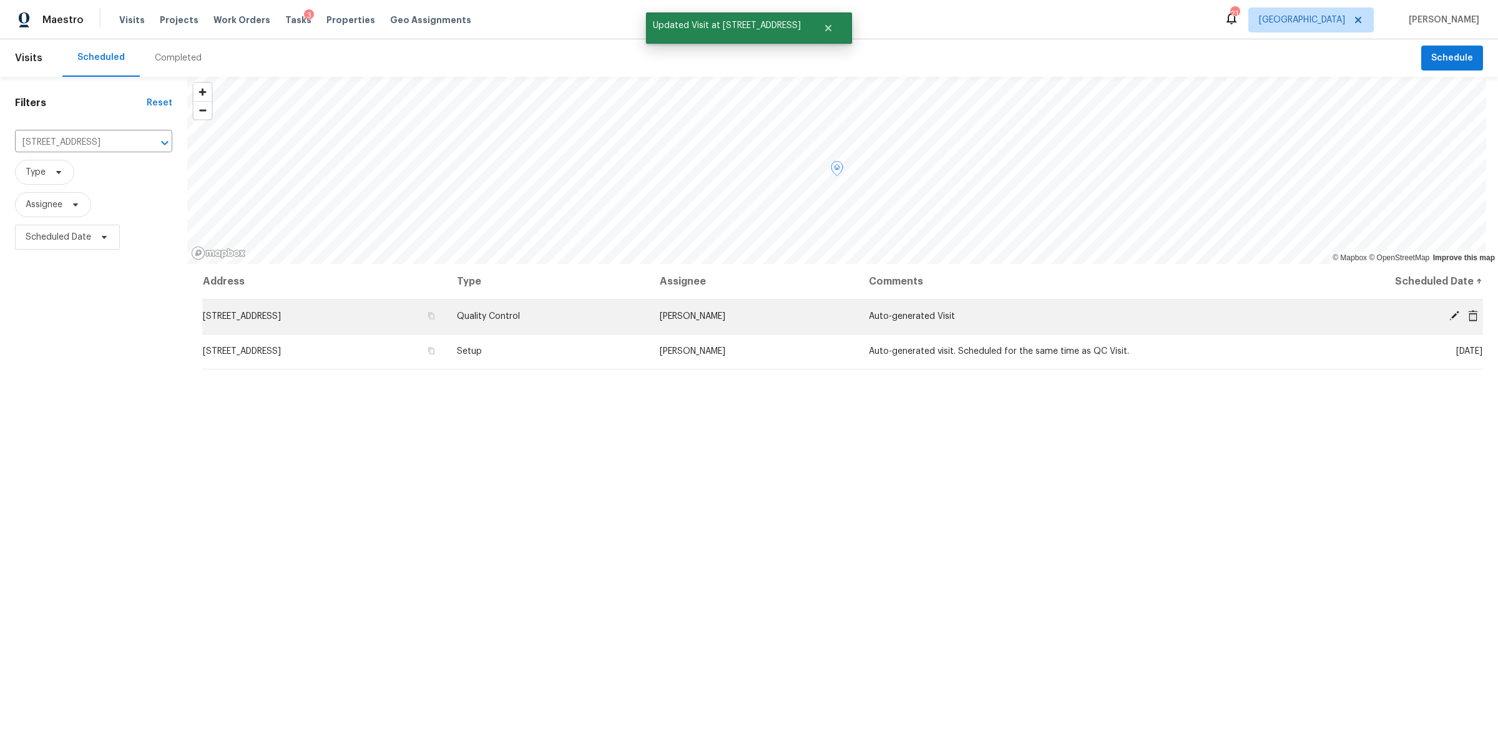
click at [1447, 350] on tbody "371 Elm Ave, Lewisburg, TN 37091 Quality Control Brianna Bidco Auto-generated V…" at bounding box center [842, 334] width 1281 height 70
click at [1449, 311] on icon at bounding box center [1454, 315] width 11 height 11
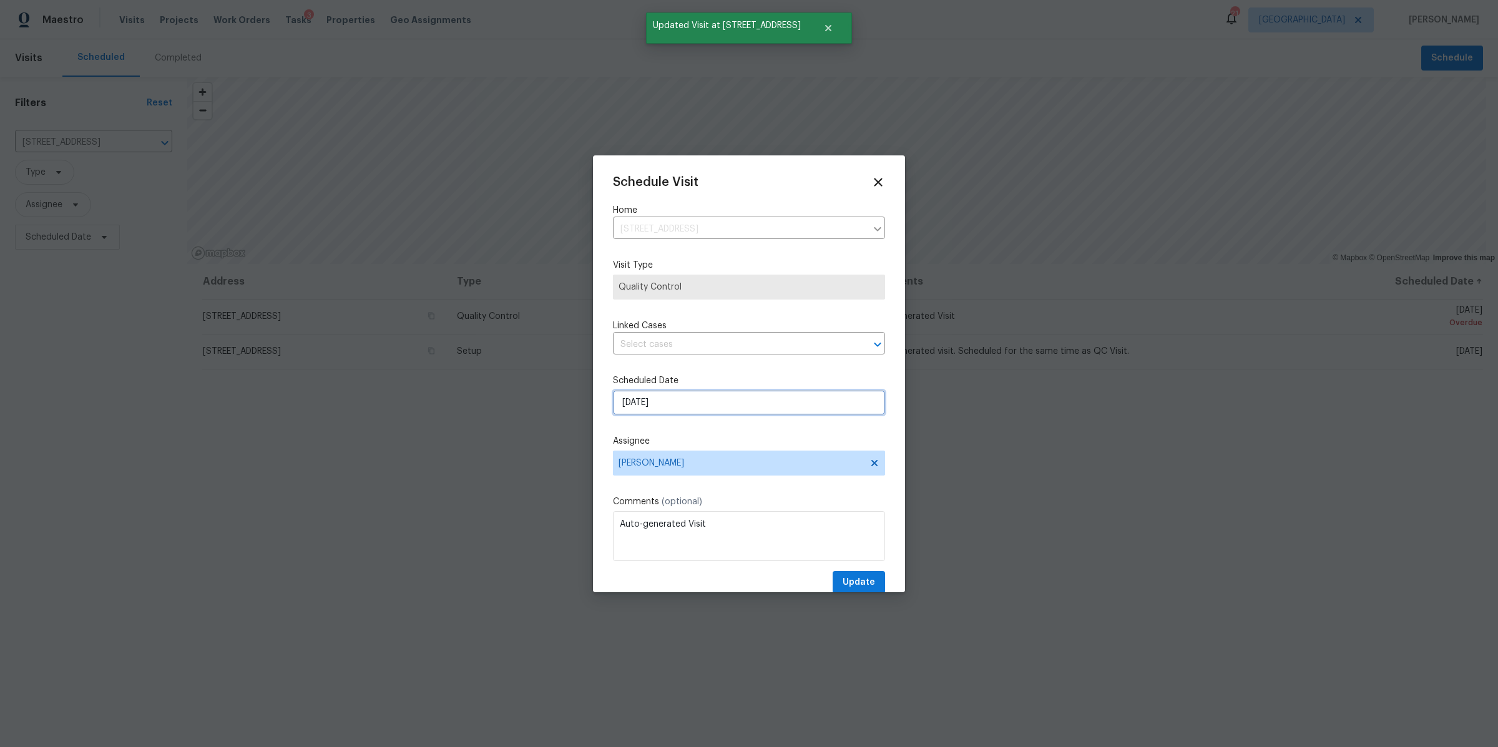
click at [664, 400] on input "9/1/2025" at bounding box center [749, 402] width 272 height 25
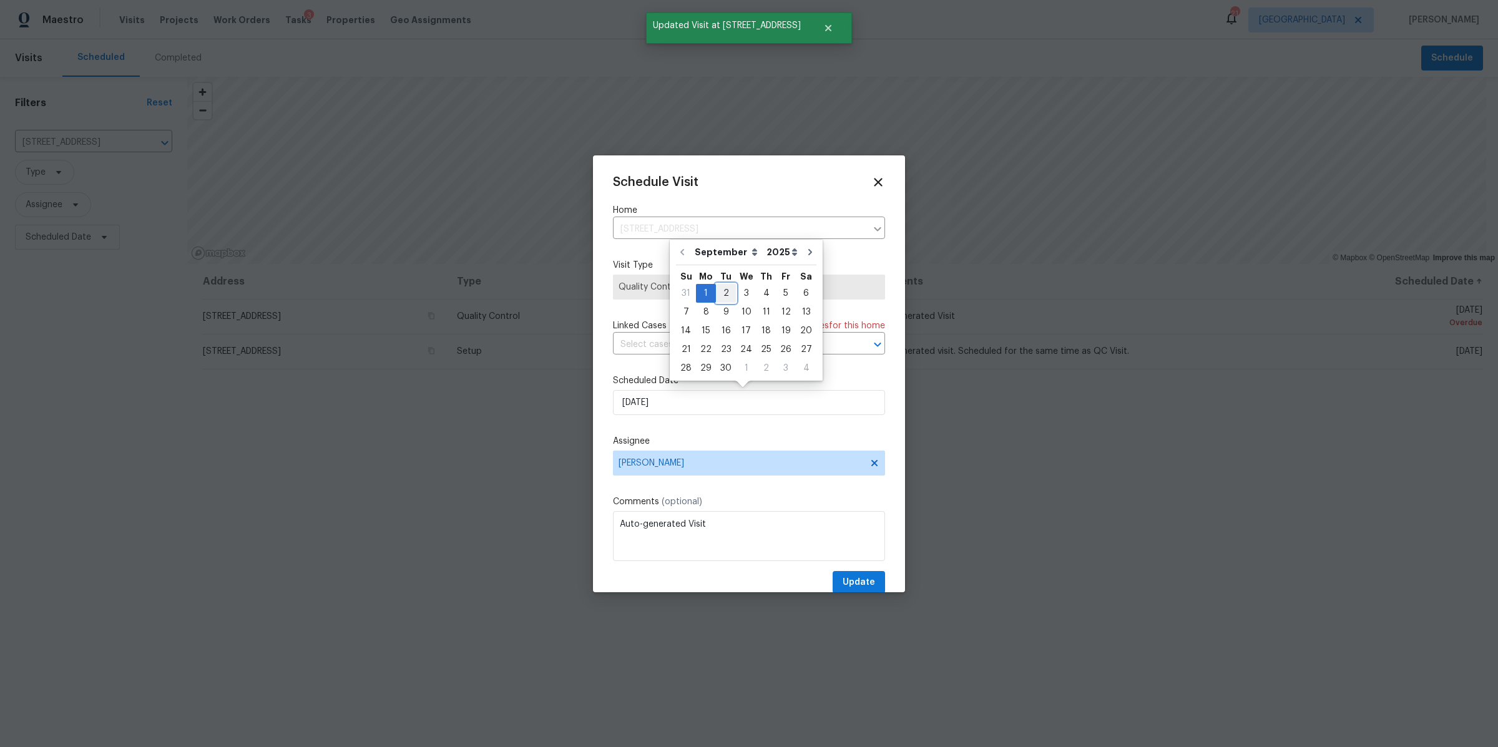
click at [729, 290] on div "2" at bounding box center [726, 293] width 20 height 17
type input "9/2/2025"
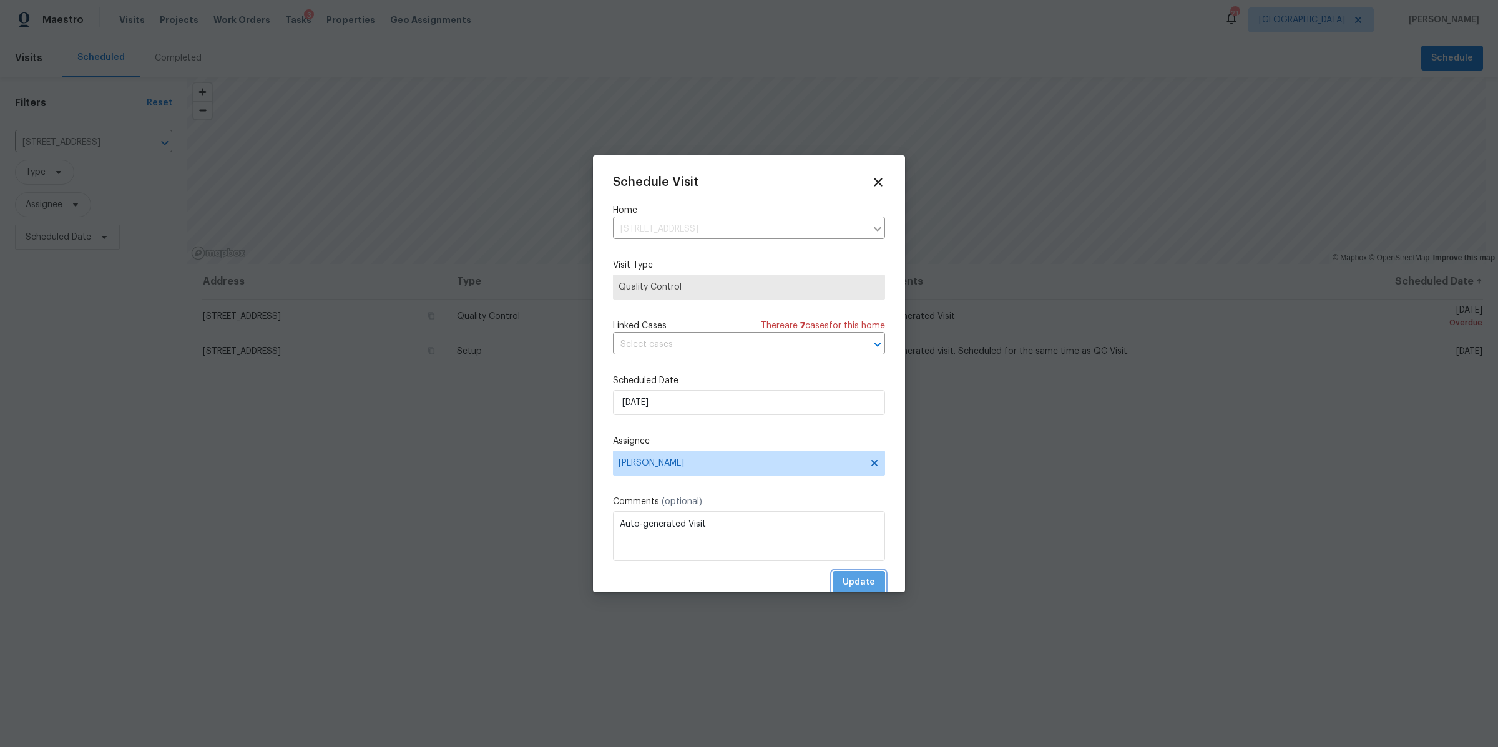
click at [843, 585] on span "Update" at bounding box center [859, 583] width 32 height 16
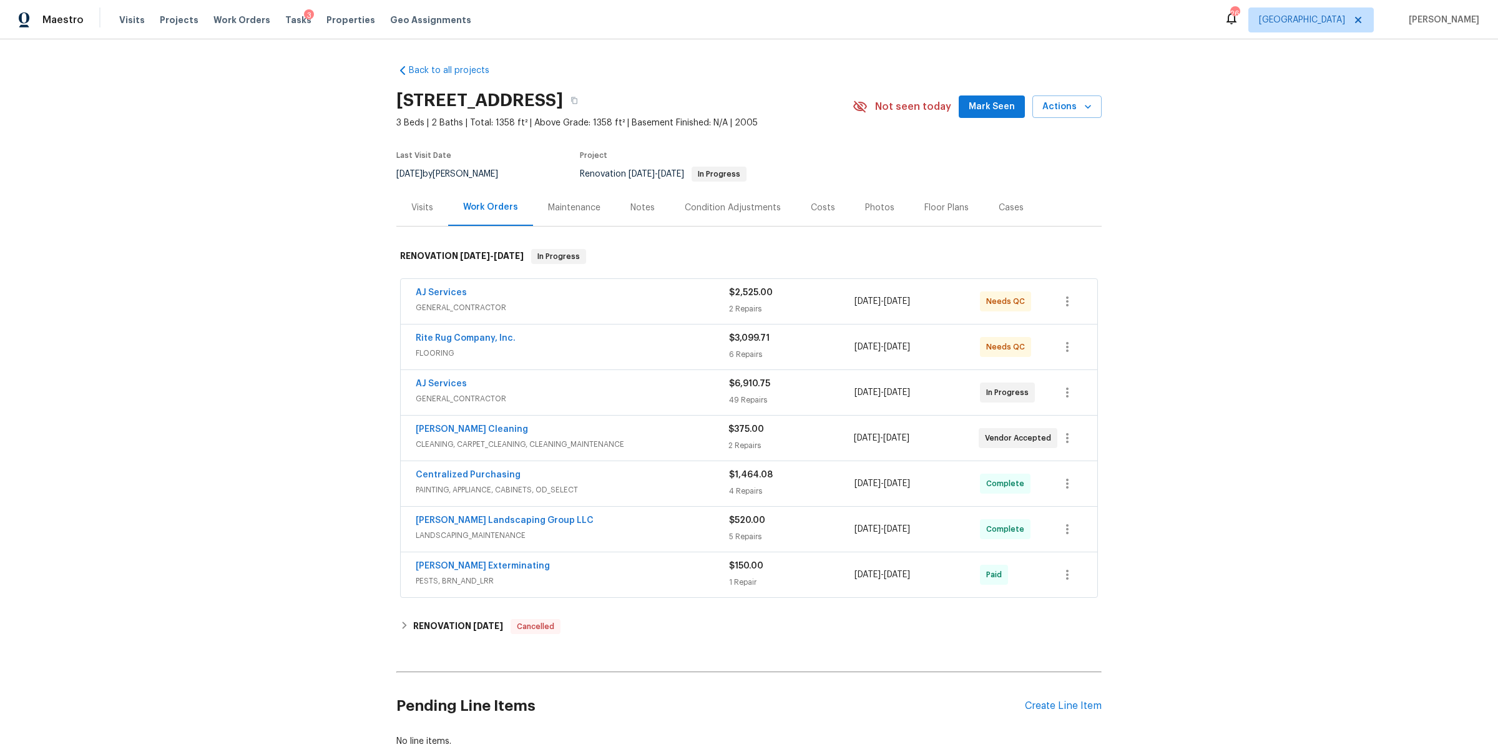
click at [640, 215] on div "Notes" at bounding box center [643, 207] width 54 height 37
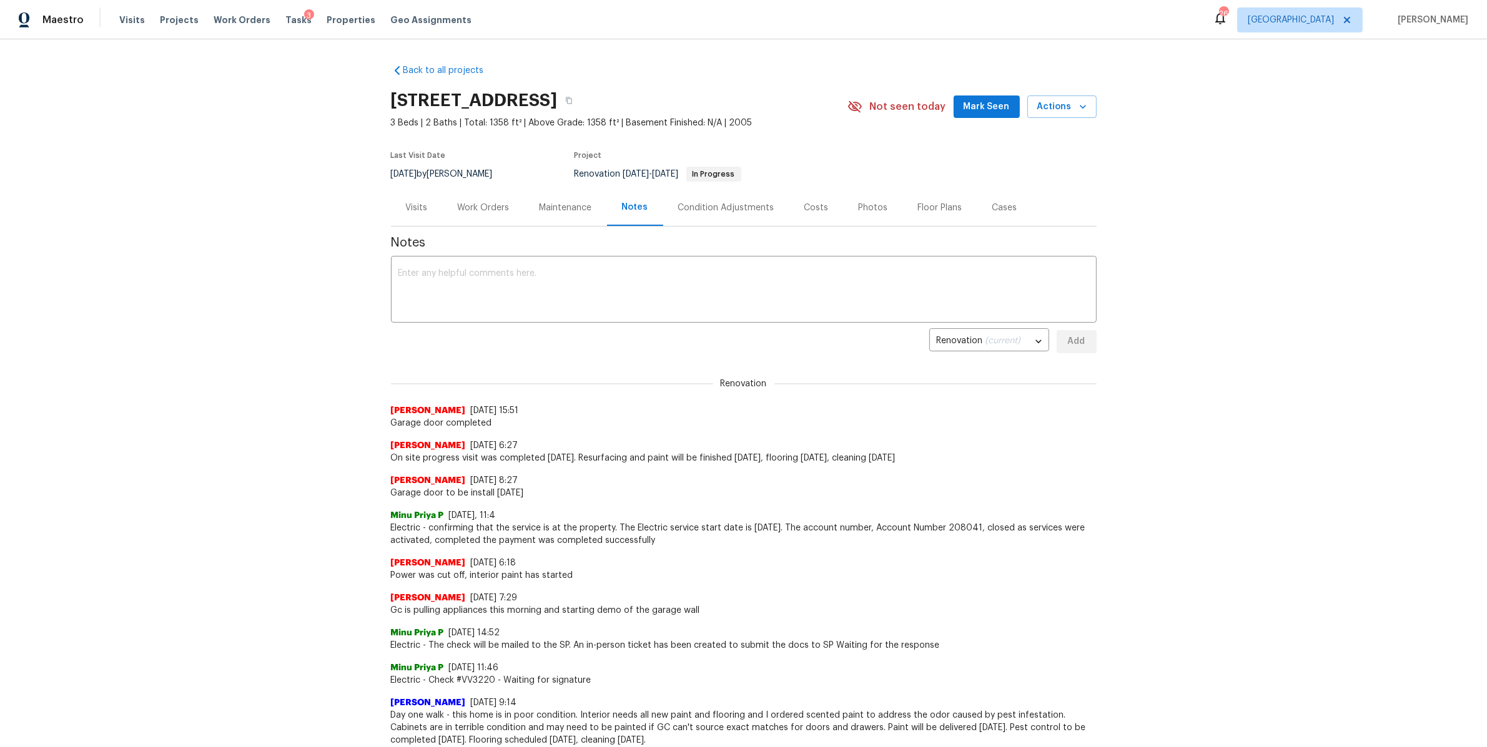
click at [415, 205] on div "Visits" at bounding box center [417, 208] width 22 height 12
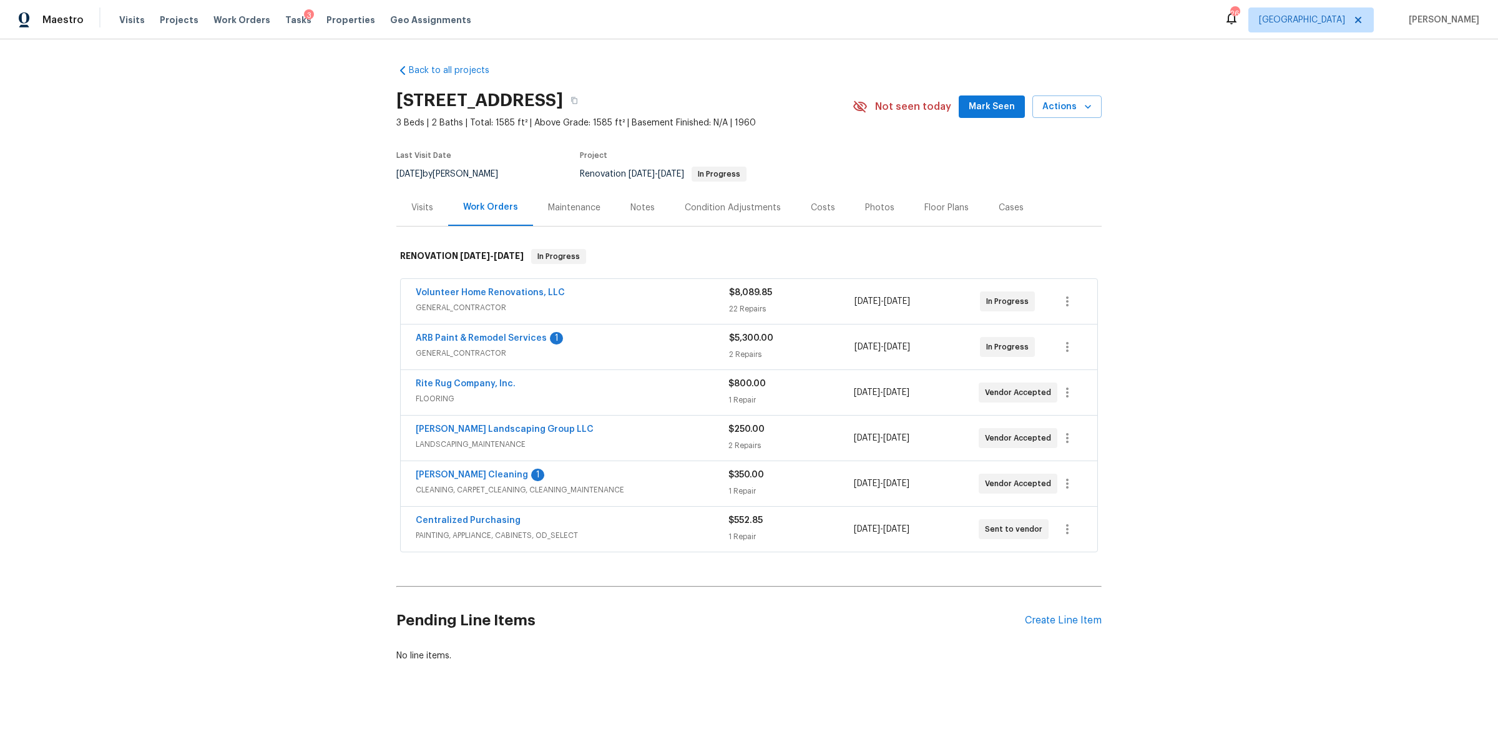
click at [637, 209] on div "Notes" at bounding box center [643, 208] width 24 height 12
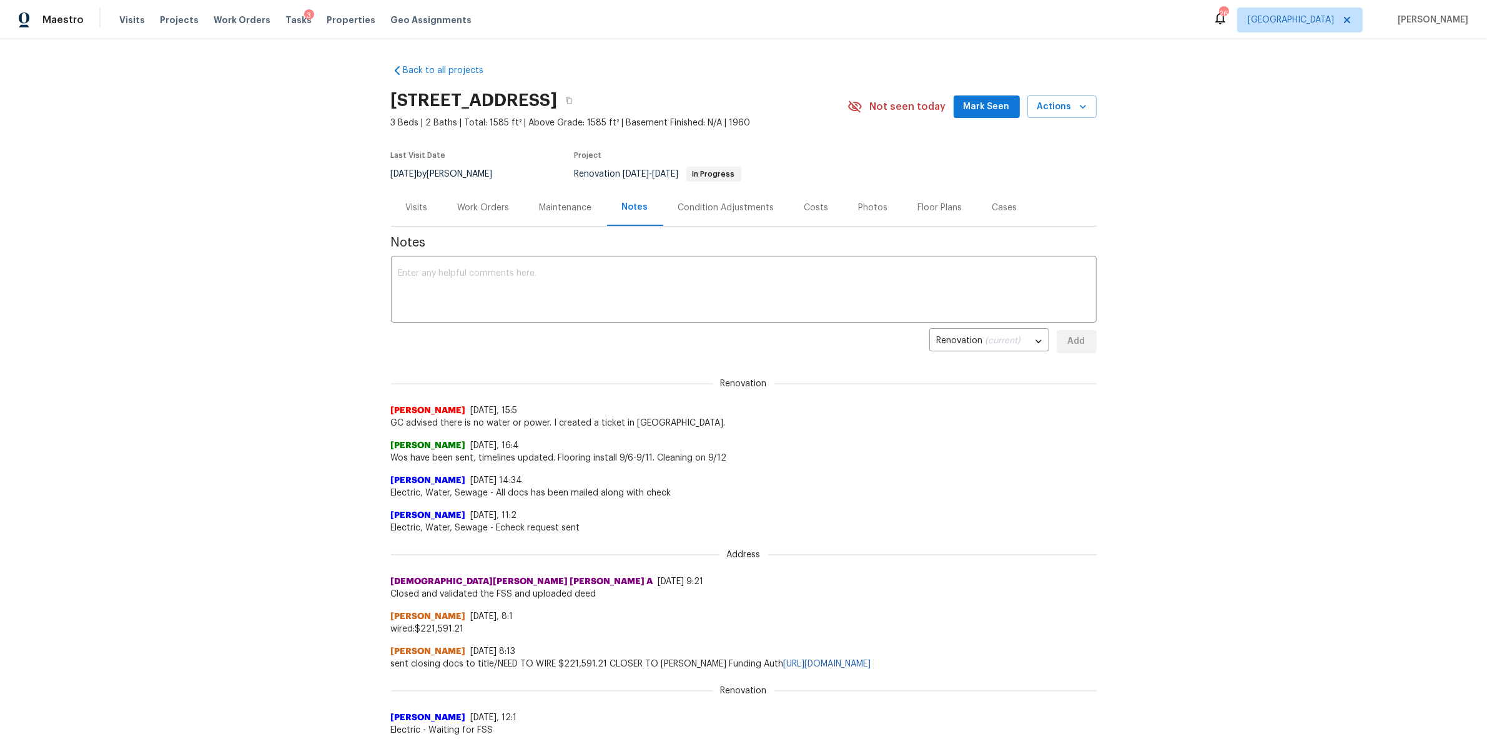
click at [473, 214] on div "Work Orders" at bounding box center [484, 208] width 52 height 12
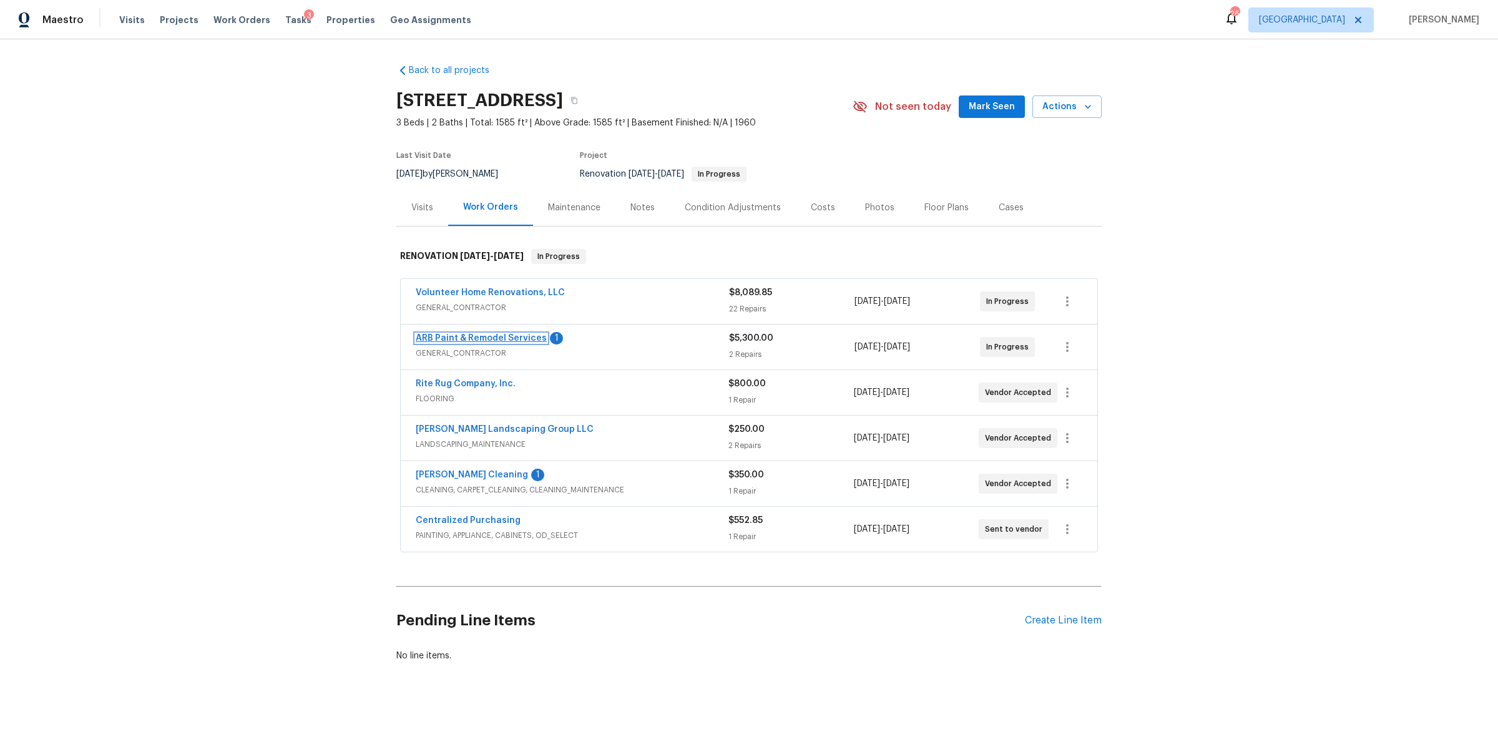
click at [476, 336] on link "ARB Paint & Remodel Services" at bounding box center [481, 338] width 131 height 9
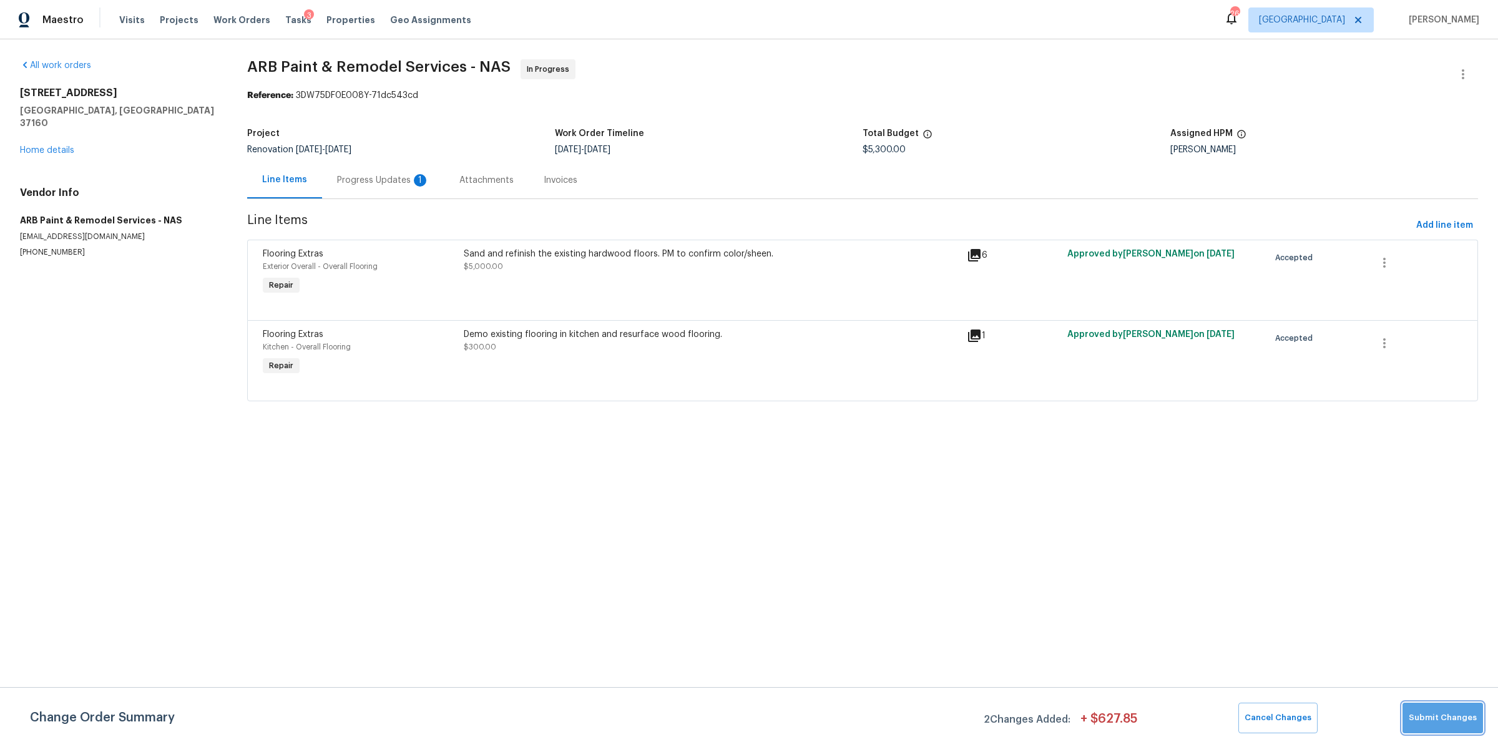
click at [1457, 714] on span "Submit Changes" at bounding box center [1443, 718] width 68 height 14
click at [367, 177] on div "Progress Updates 1" at bounding box center [383, 180] width 92 height 12
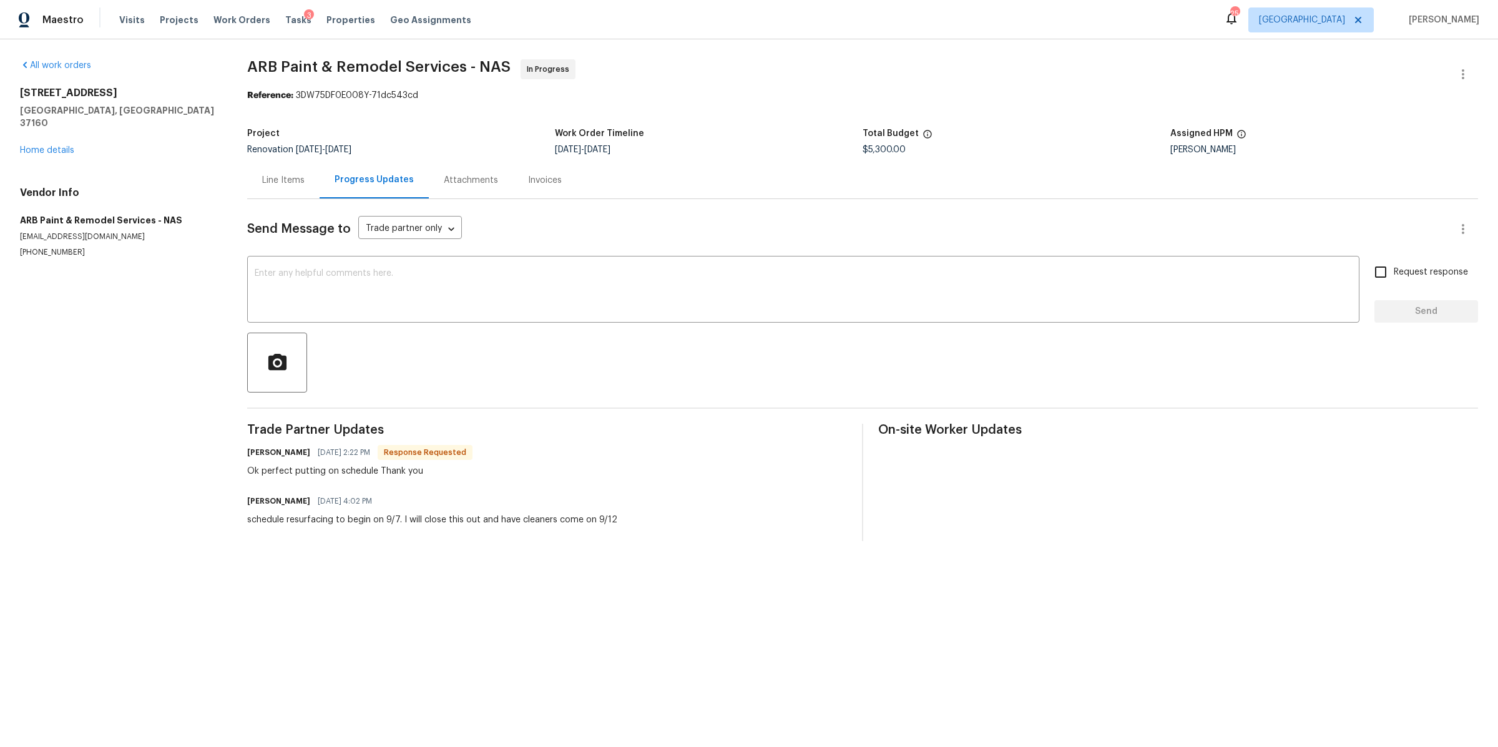
click at [27, 130] on div "130 Horseshoe Dr Shelbyville, TN 37160 Home details" at bounding box center [118, 122] width 197 height 70
click at [31, 146] on link "Home details" at bounding box center [47, 150] width 54 height 9
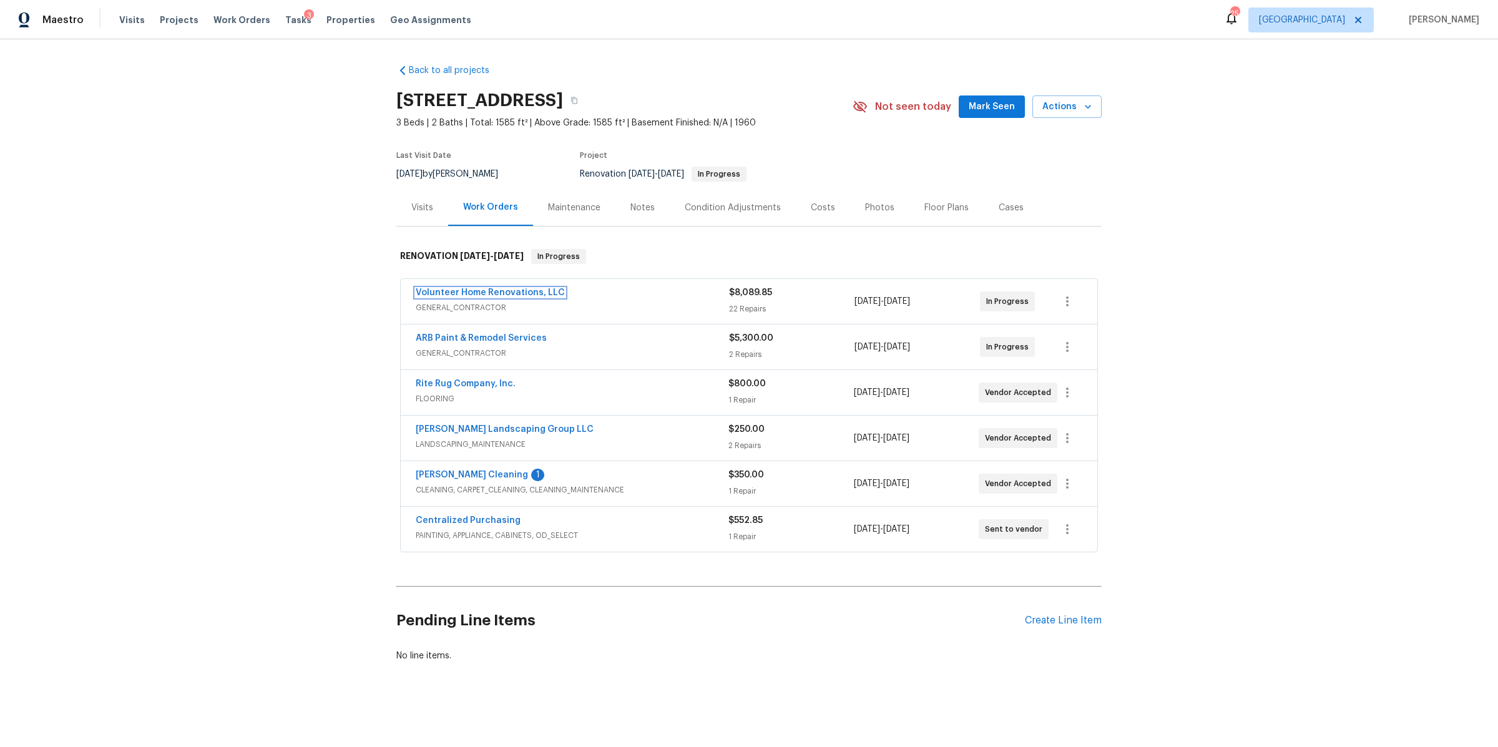
click at [508, 288] on link "Volunteer Home Renovations, LLC" at bounding box center [490, 292] width 149 height 9
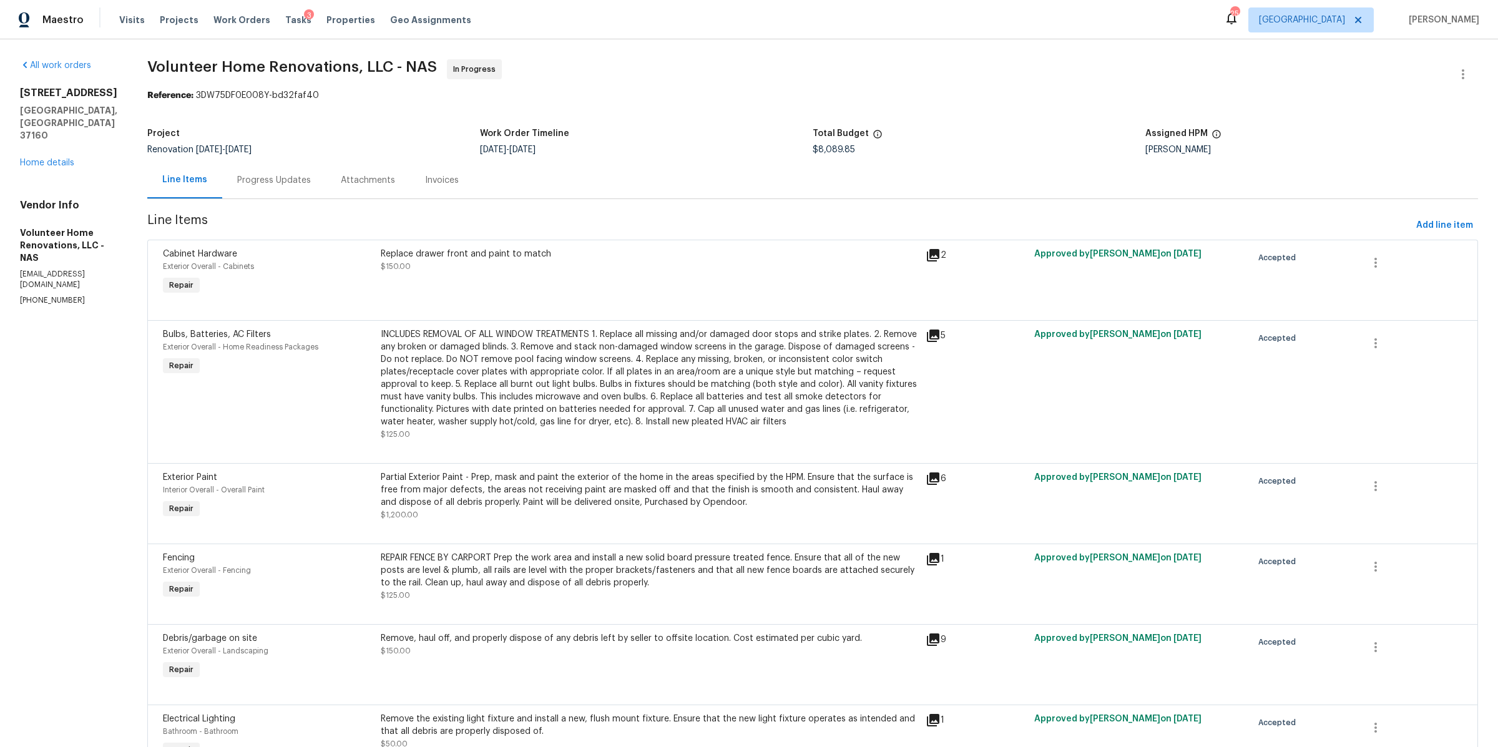
click at [305, 185] on div "Progress Updates" at bounding box center [274, 180] width 74 height 12
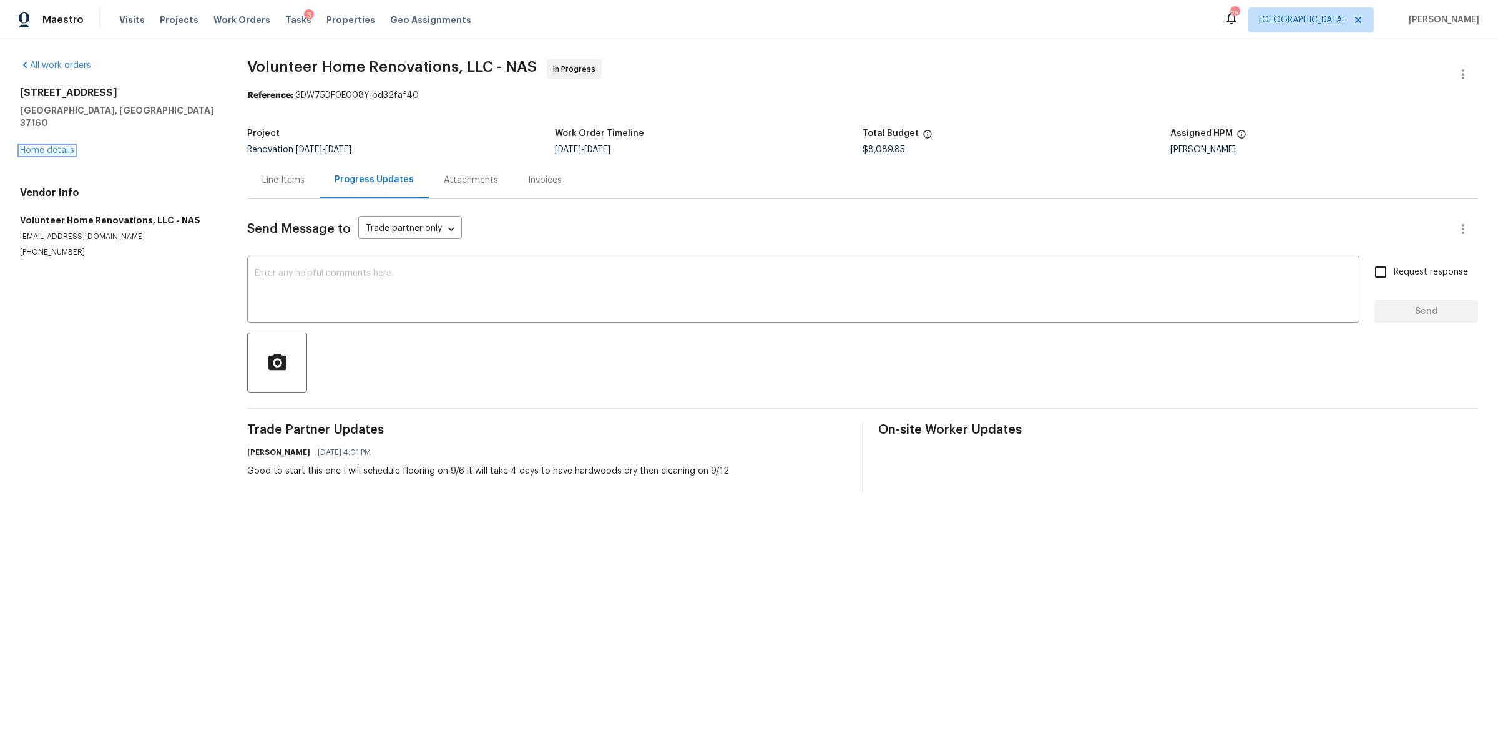
click at [44, 146] on link "Home details" at bounding box center [47, 150] width 54 height 9
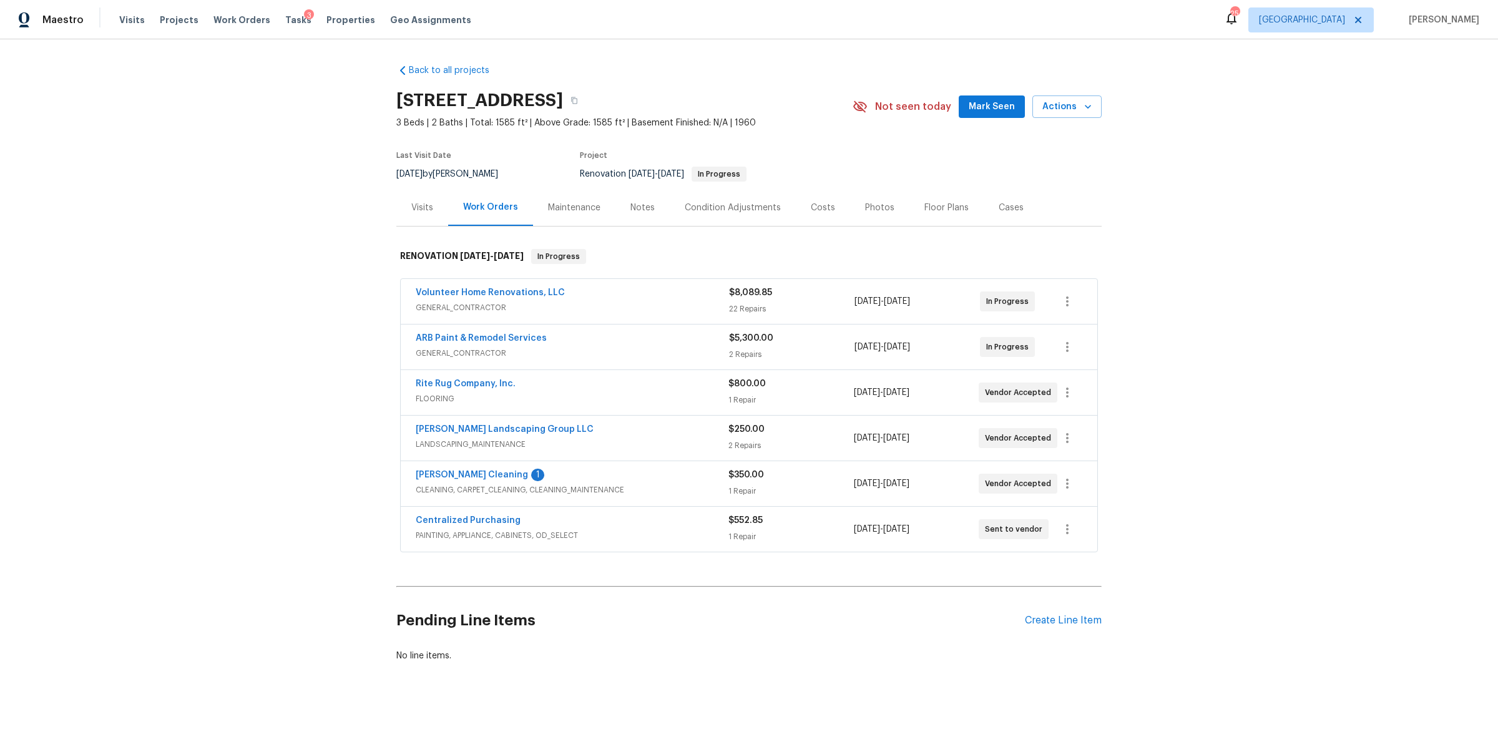
click at [631, 208] on div "Notes" at bounding box center [643, 208] width 24 height 12
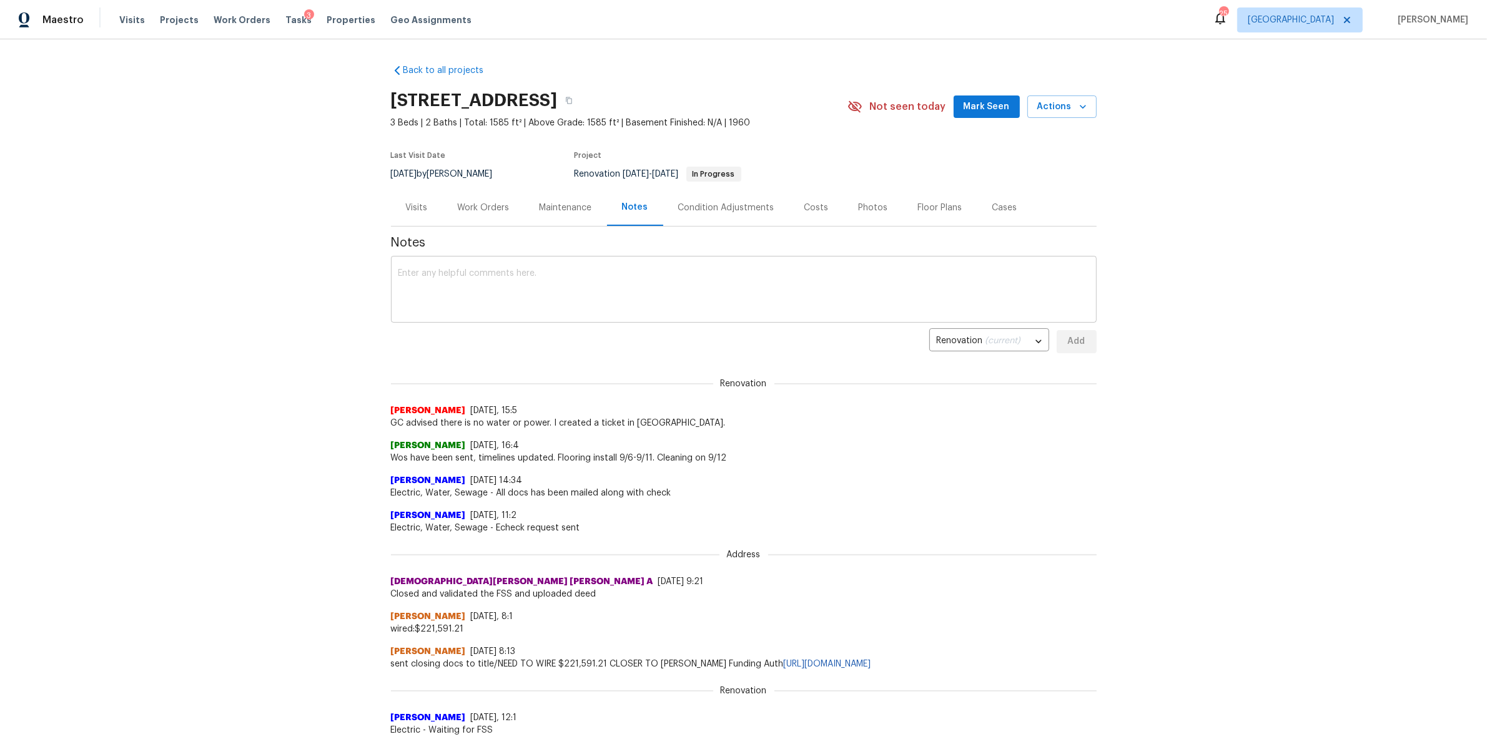
click at [612, 282] on textarea at bounding box center [743, 291] width 691 height 44
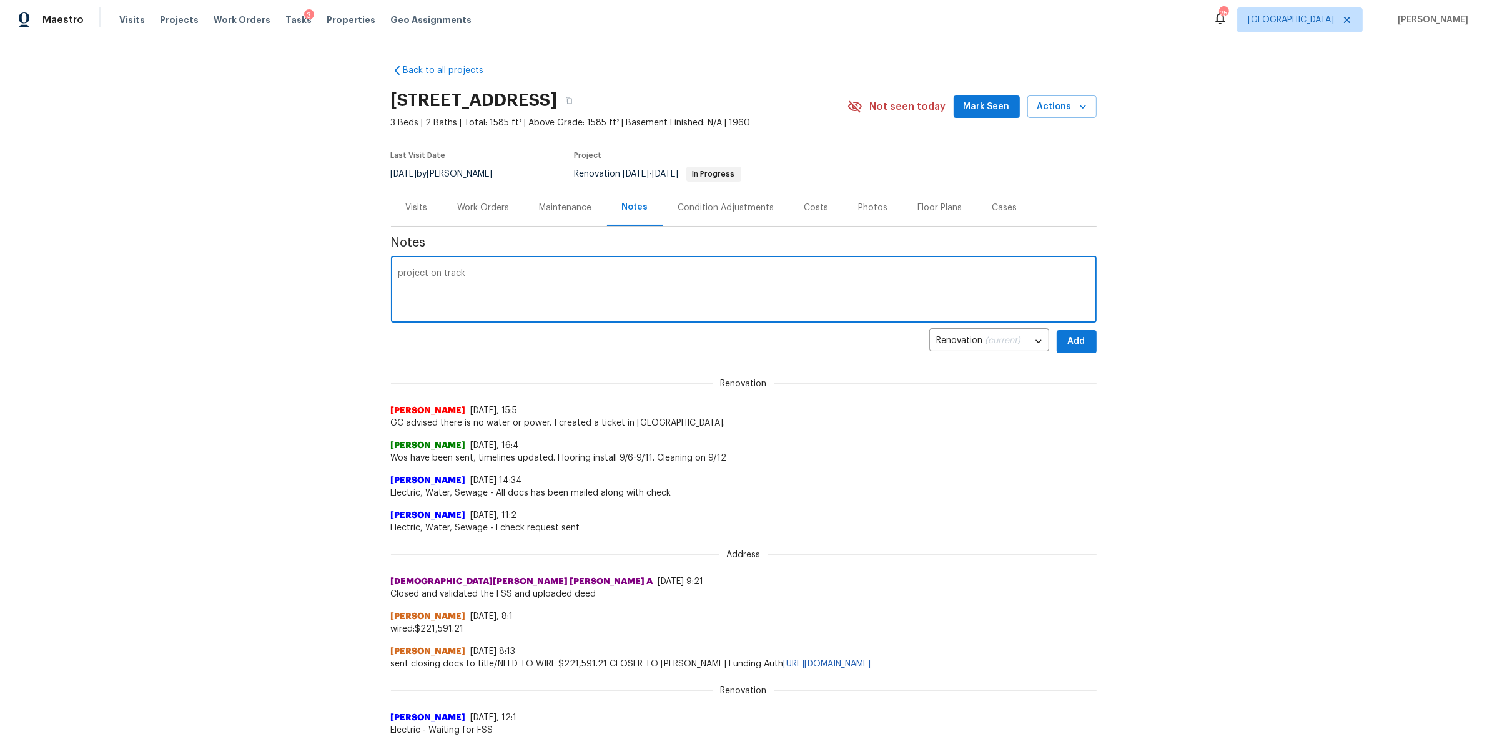
type textarea "project on track"
click at [1078, 345] on span "Add" at bounding box center [1076, 342] width 20 height 16
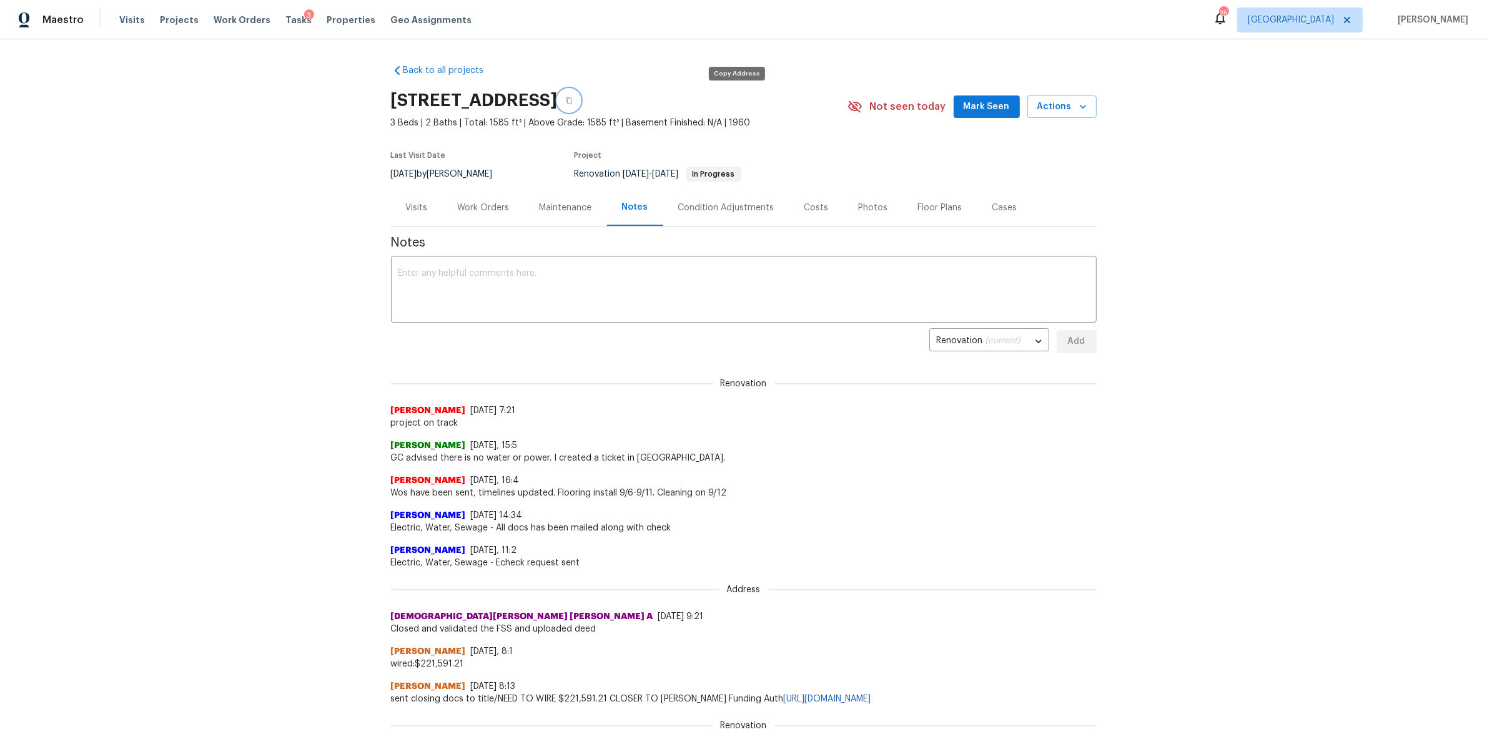
click at [573, 99] on icon "button" at bounding box center [568, 100] width 7 height 7
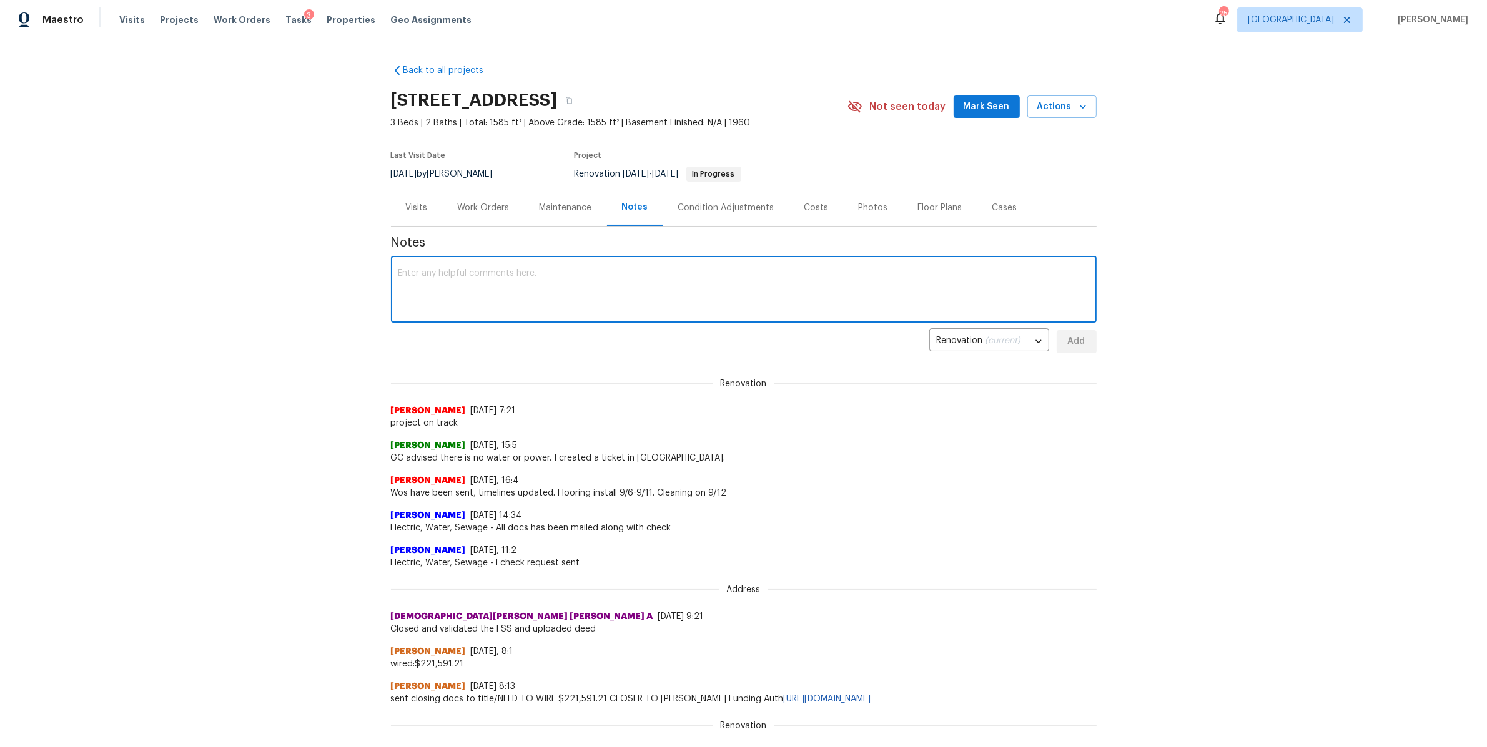
click at [605, 308] on textarea at bounding box center [743, 291] width 691 height 44
paste textarea "https://opendoor.atlassian.net/issues/?jql=textfields%20~%20%22130%20Horseshoe%…"
type textarea "https://opendoor.atlassian.net/issues/?jql=textfields%20~%20%22130%20Horseshoe%…"
click at [1076, 337] on span "Add" at bounding box center [1076, 342] width 20 height 16
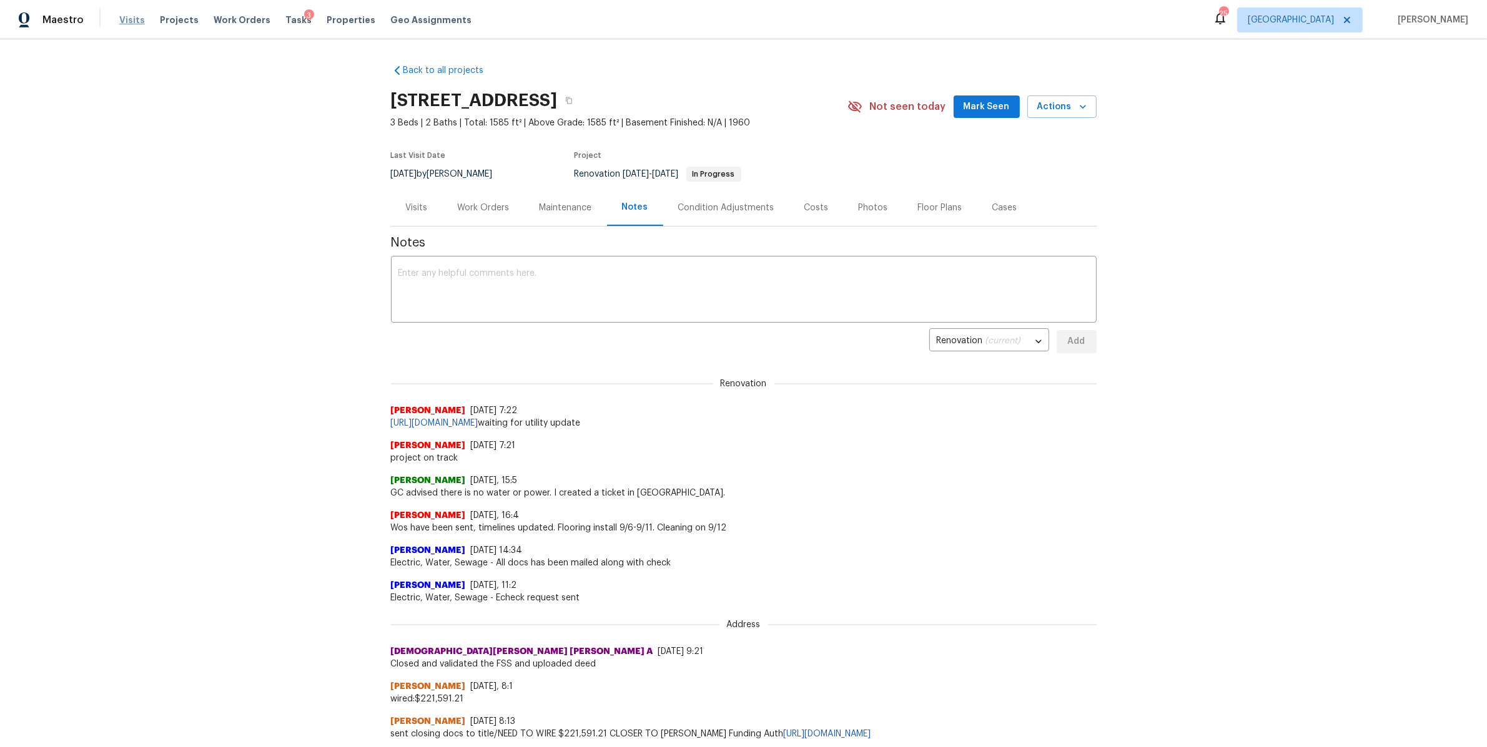
click at [121, 26] on span "Visits" at bounding box center [132, 20] width 26 height 12
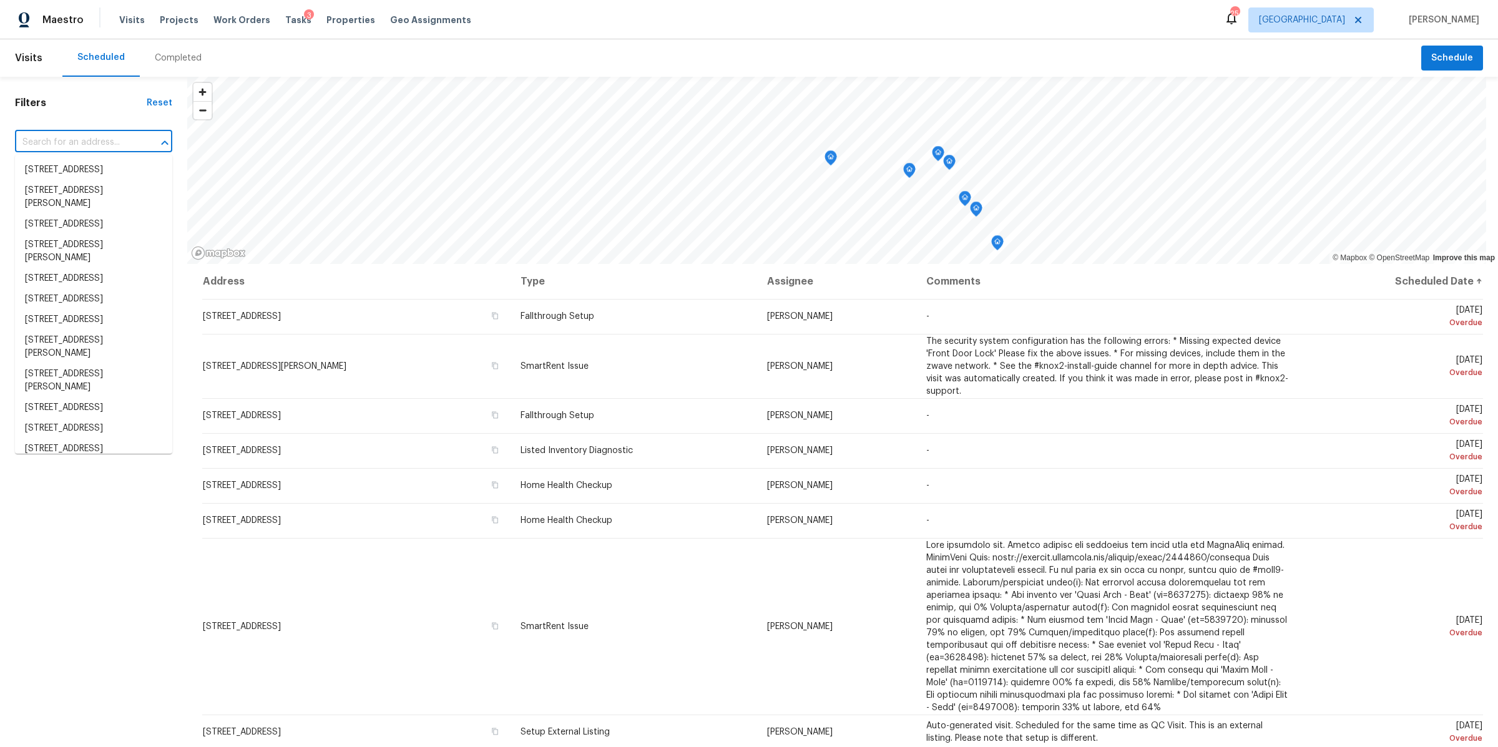
click at [104, 137] on input "text" at bounding box center [76, 142] width 122 height 19
paste input "4039 Caney Creek Ln, Chapel Hill, TN 37034"
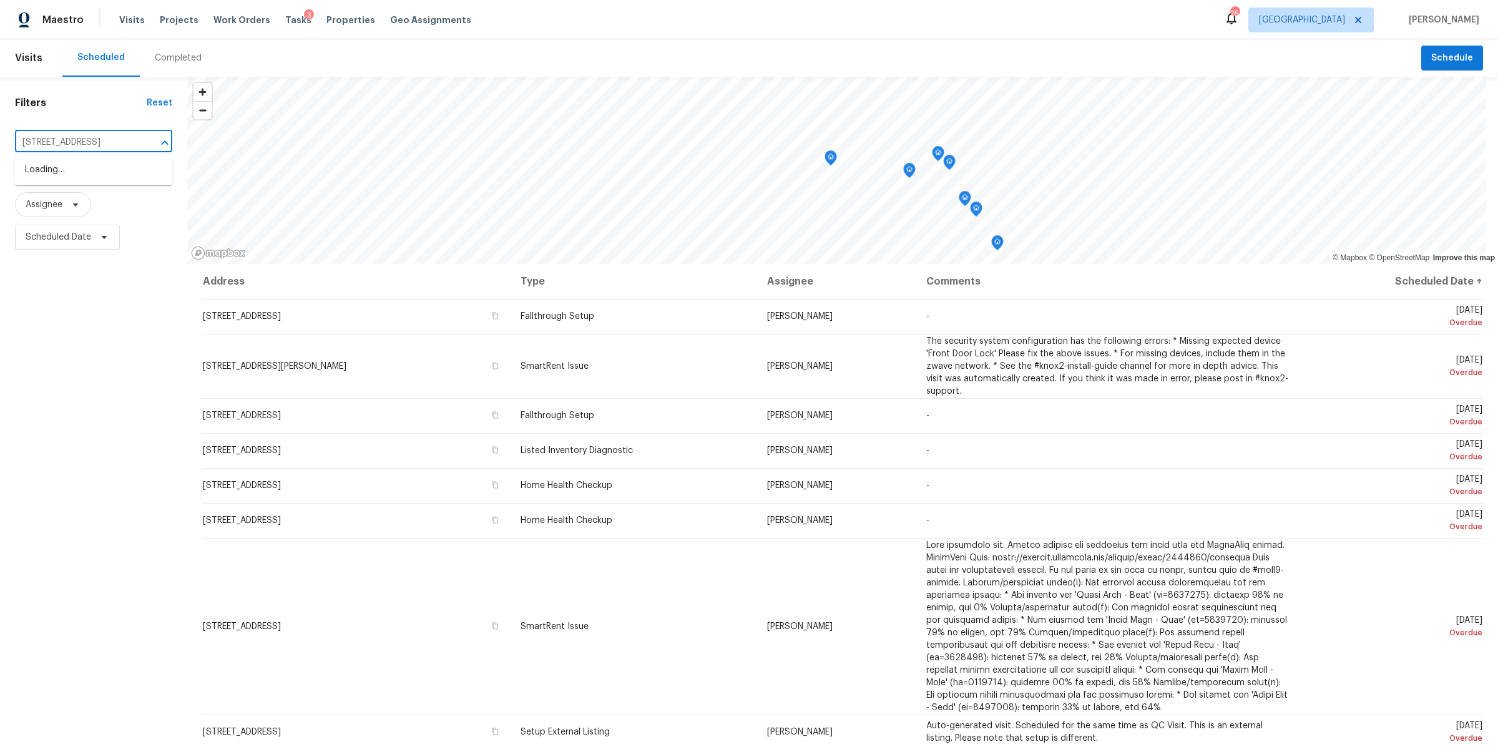
type input "4039 Caney Creek Ln, Chapel Hill, TN 37034"
click at [50, 185] on ul "4039 Caney Creek Ln, Chapel Hill, TN 37034" at bounding box center [93, 170] width 157 height 31
click at [56, 173] on li "4039 Caney Creek Ln, Chapel Hill, TN 37034" at bounding box center [93, 170] width 157 height 21
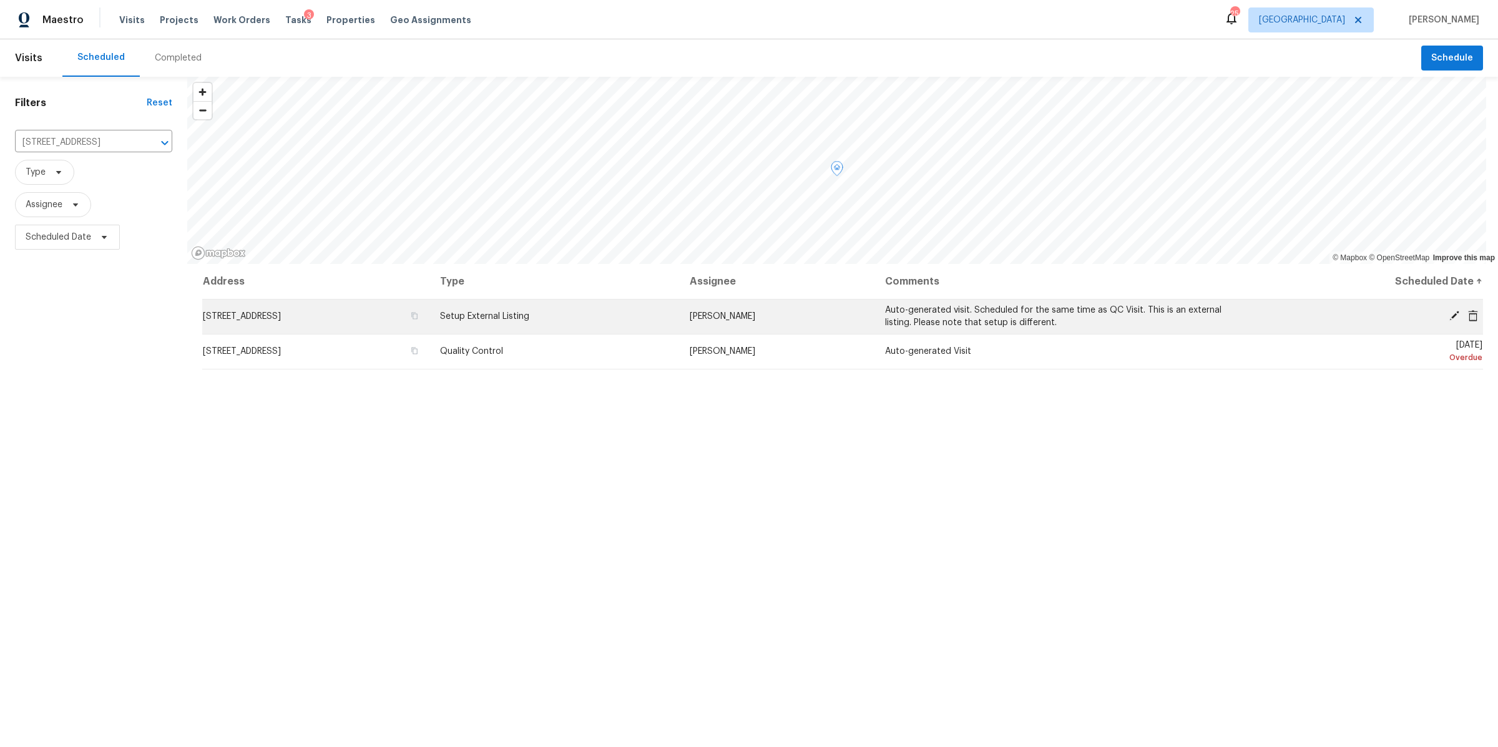
click at [1450, 313] on icon at bounding box center [1455, 316] width 10 height 10
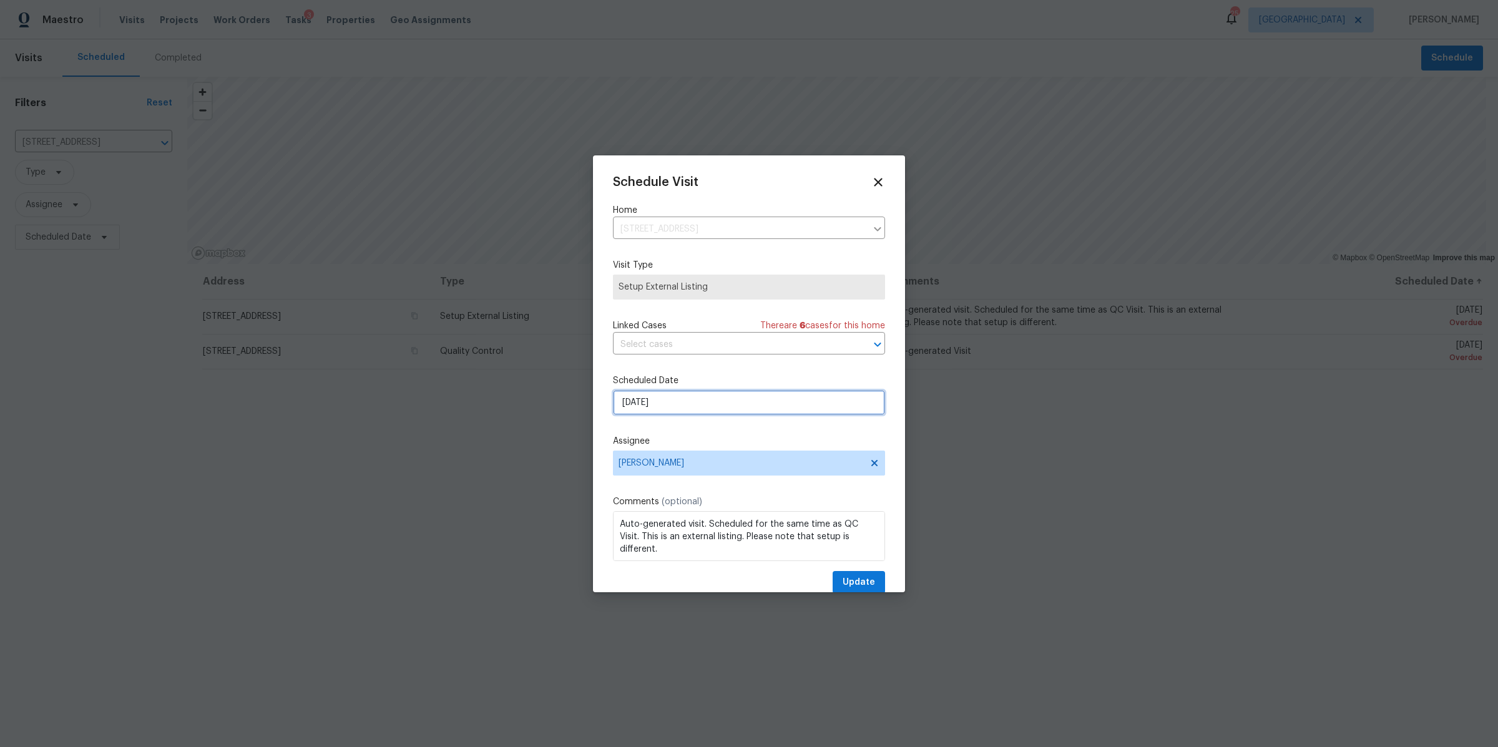
click at [705, 393] on input "[DATE]" at bounding box center [749, 402] width 272 height 25
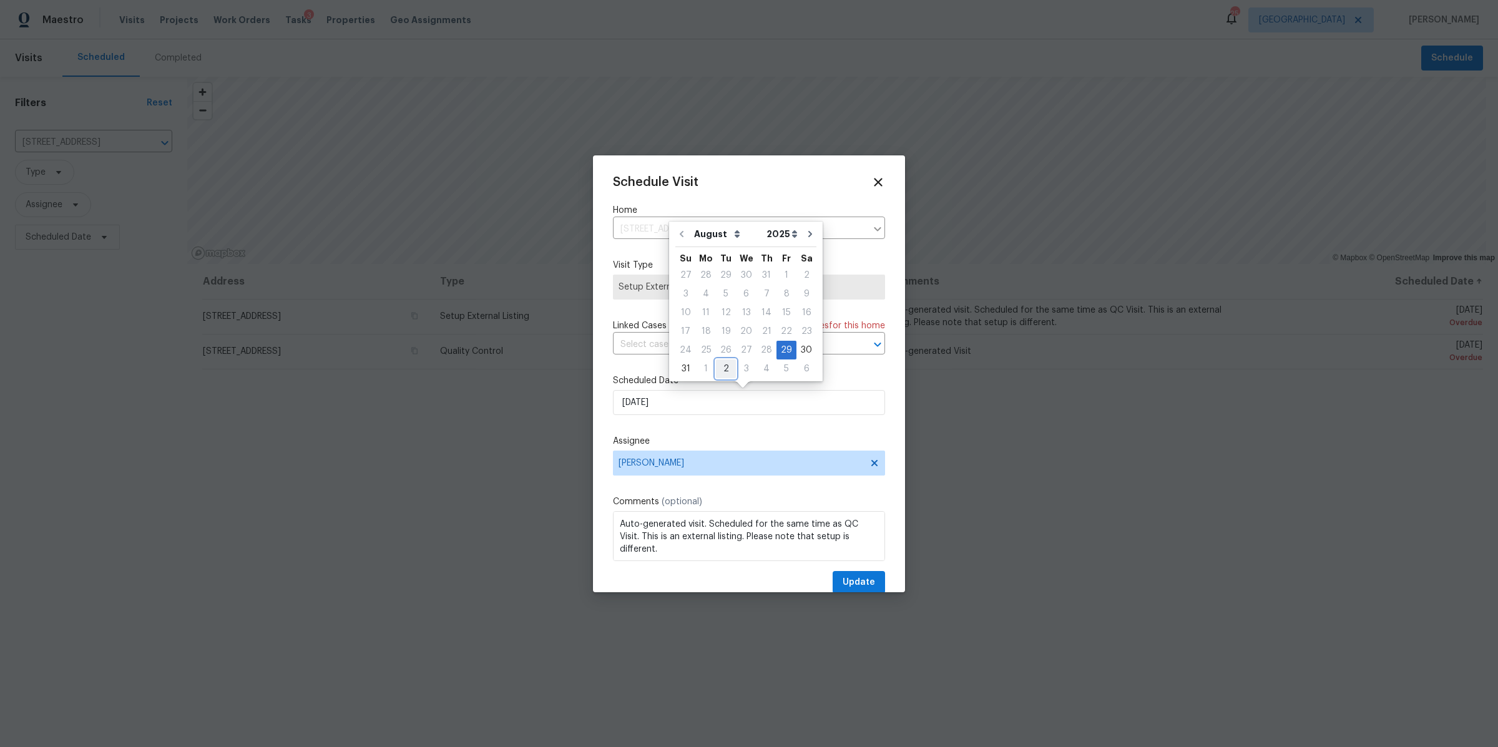
click at [724, 363] on div "2" at bounding box center [726, 368] width 20 height 17
type input "[DATE]"
select select "8"
click at [843, 589] on span "Update" at bounding box center [859, 583] width 32 height 16
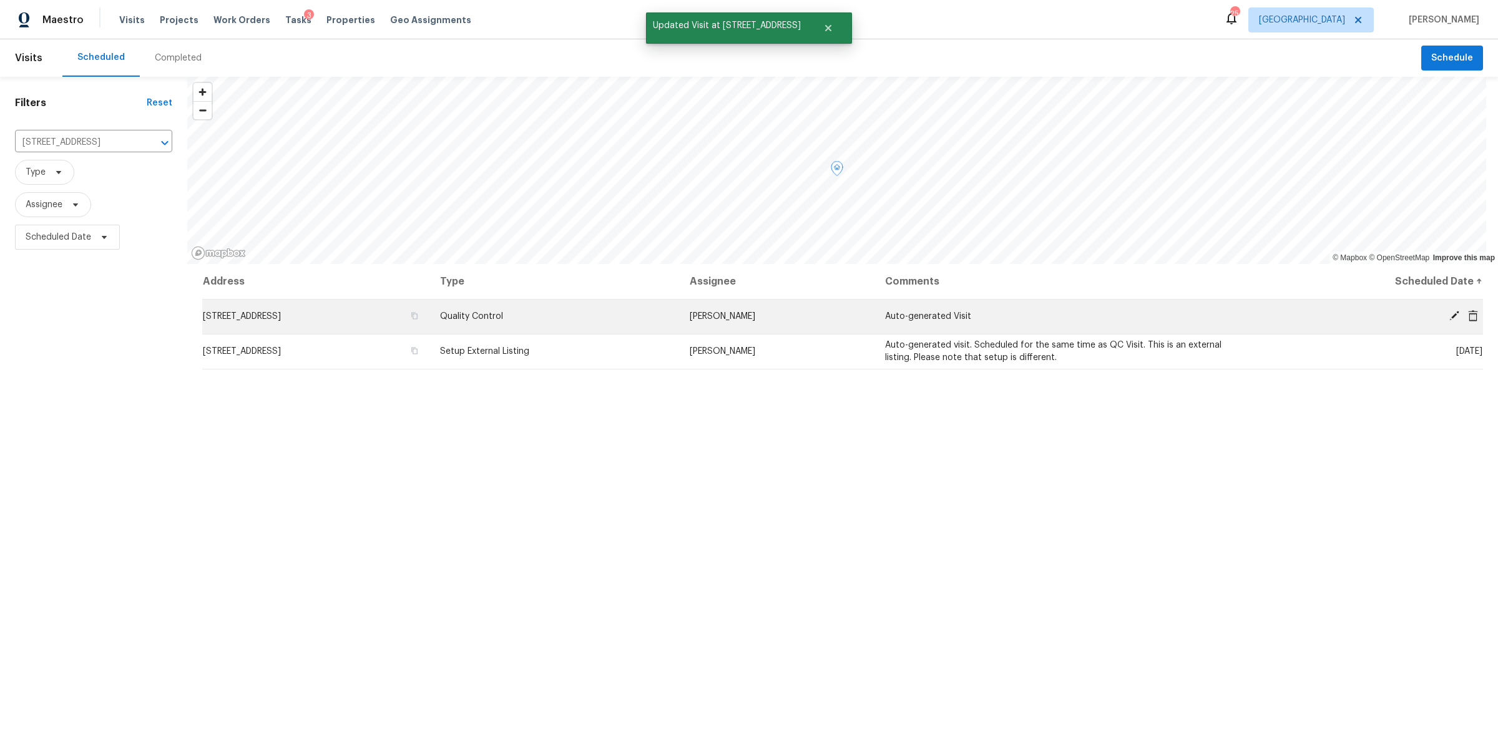
click at [1450, 315] on icon at bounding box center [1455, 316] width 10 height 10
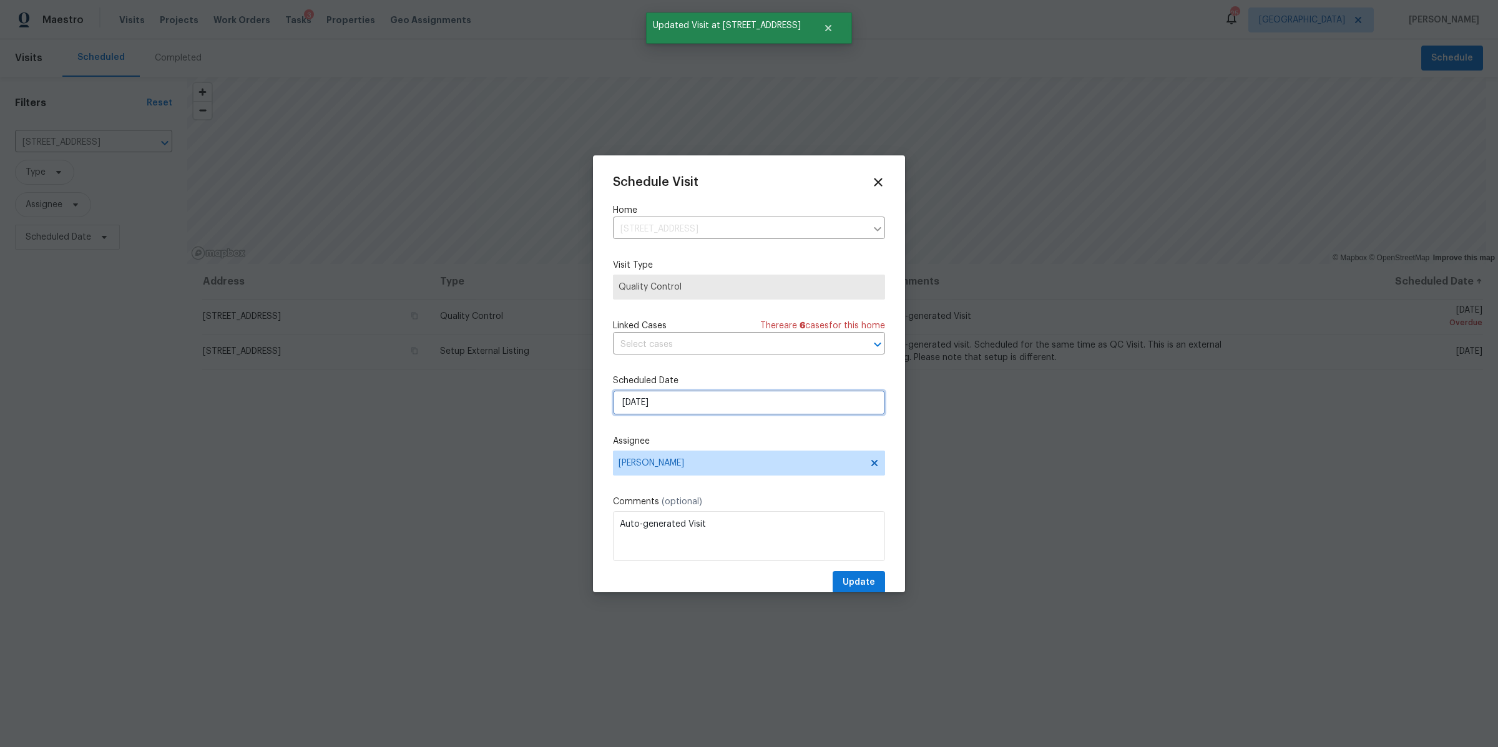
click at [777, 394] on input "8/29/2025" at bounding box center [749, 402] width 272 height 25
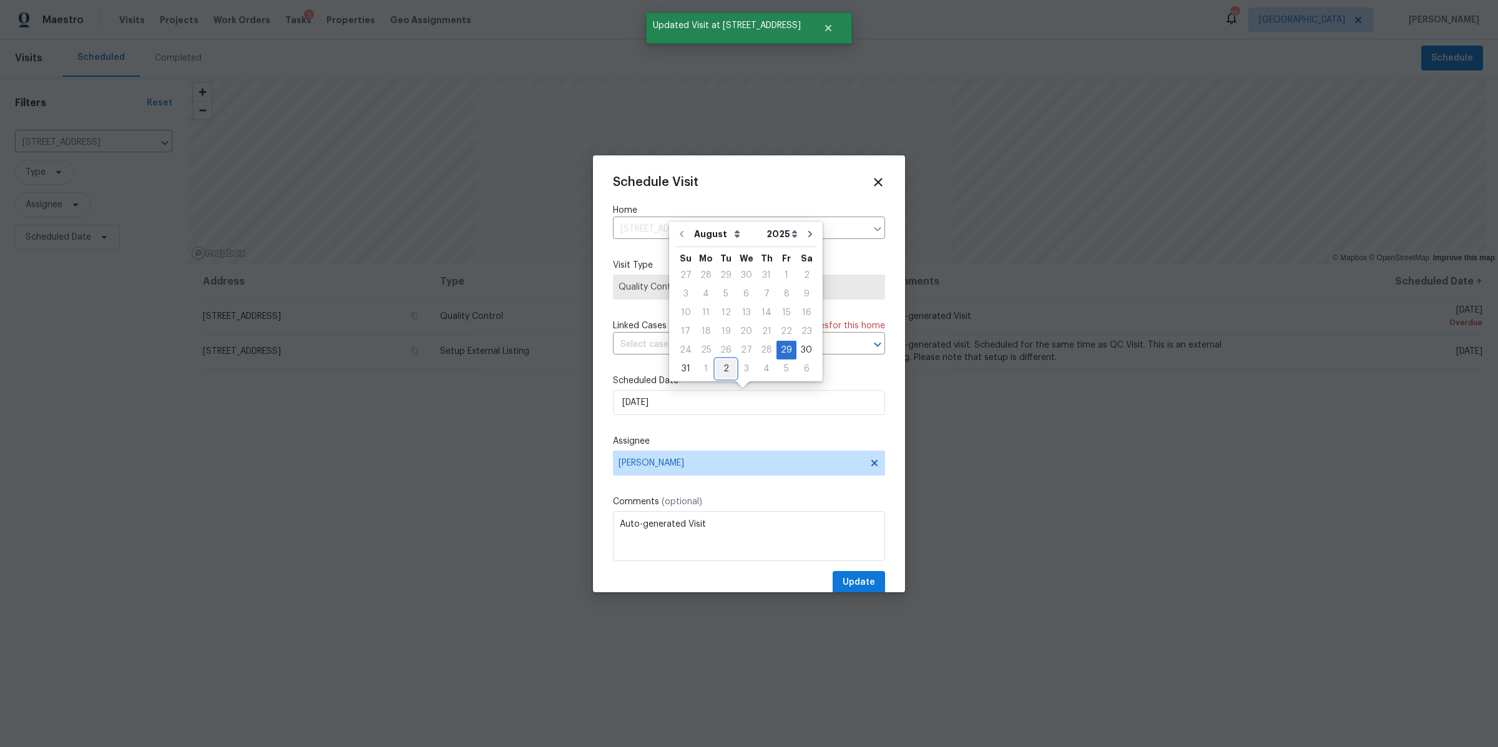
click at [719, 360] on div "2" at bounding box center [726, 368] width 20 height 17
type input "9/2/2025"
select select "8"
click at [847, 583] on span "Update" at bounding box center [859, 583] width 32 height 16
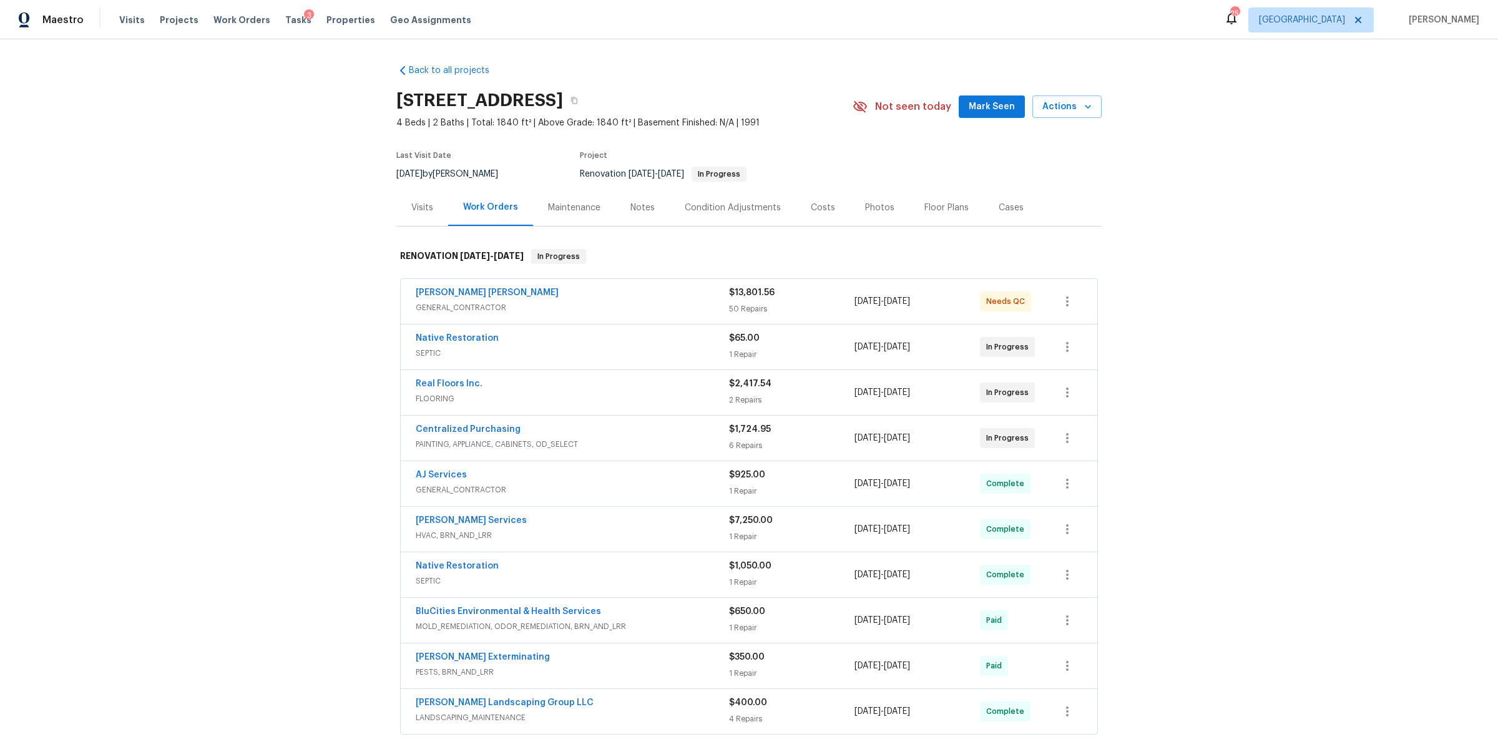
click at [631, 208] on div "Notes" at bounding box center [643, 208] width 24 height 12
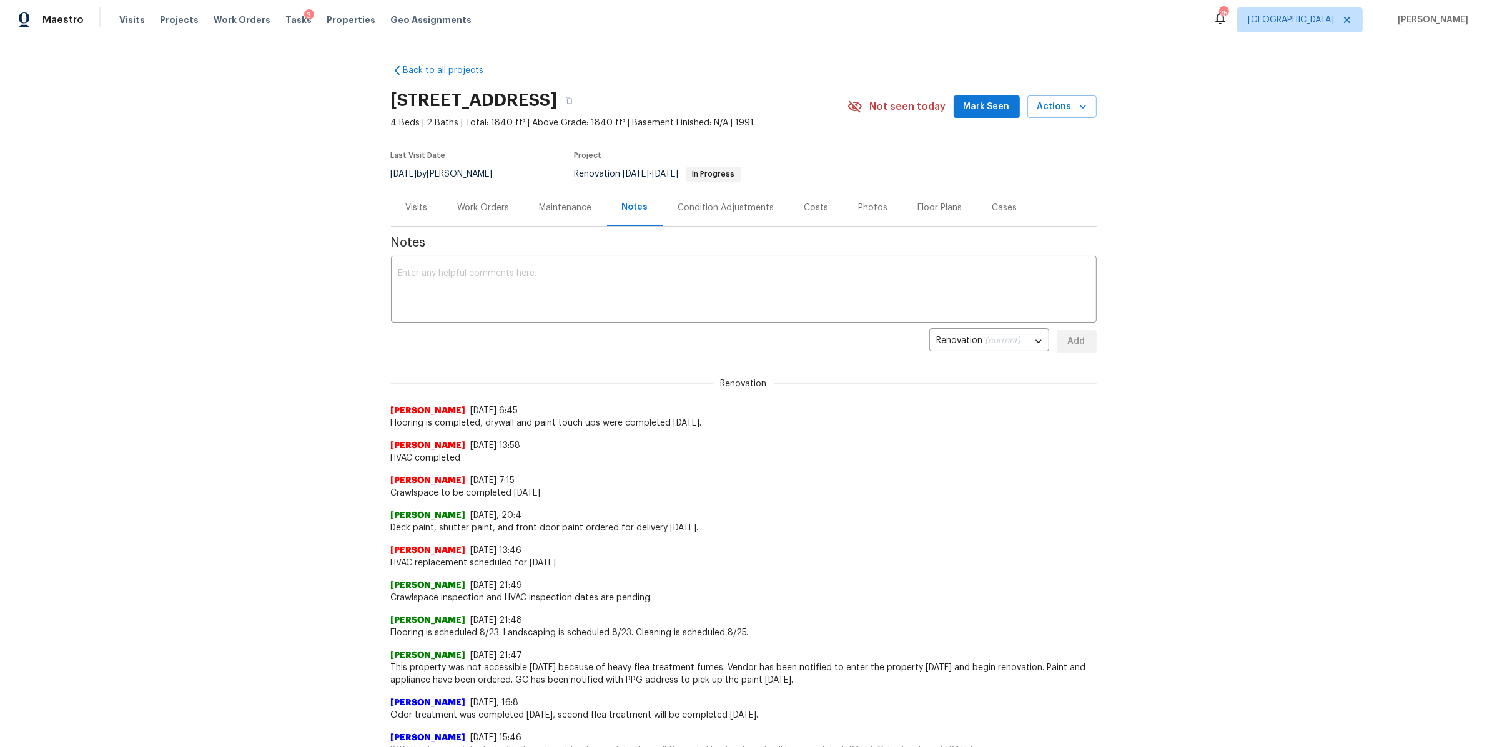
click at [409, 202] on div "Visits" at bounding box center [417, 208] width 22 height 12
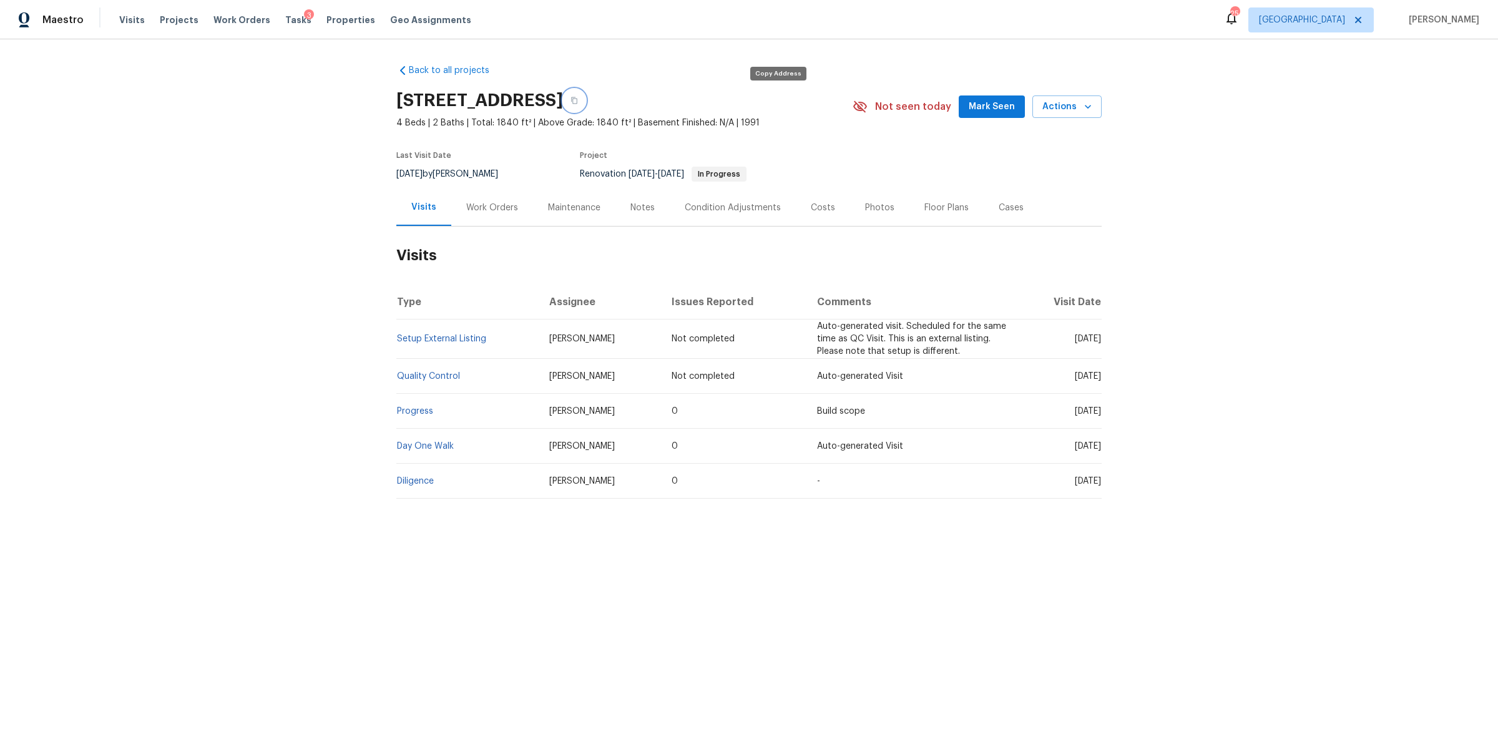
click at [586, 94] on button "button" at bounding box center [574, 100] width 22 height 22
click at [489, 216] on div "Work Orders" at bounding box center [492, 207] width 82 height 37
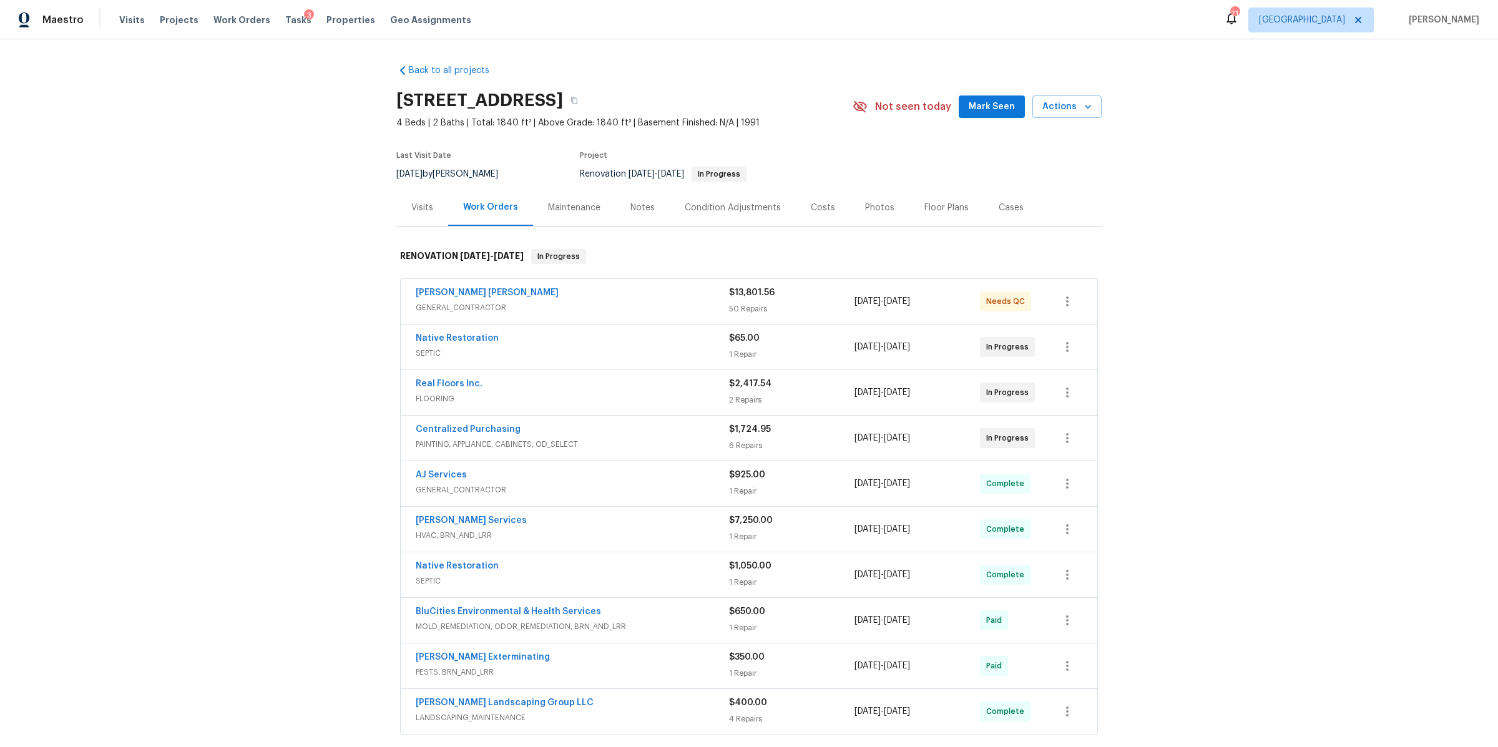
click at [410, 197] on div "Visits" at bounding box center [422, 207] width 52 height 37
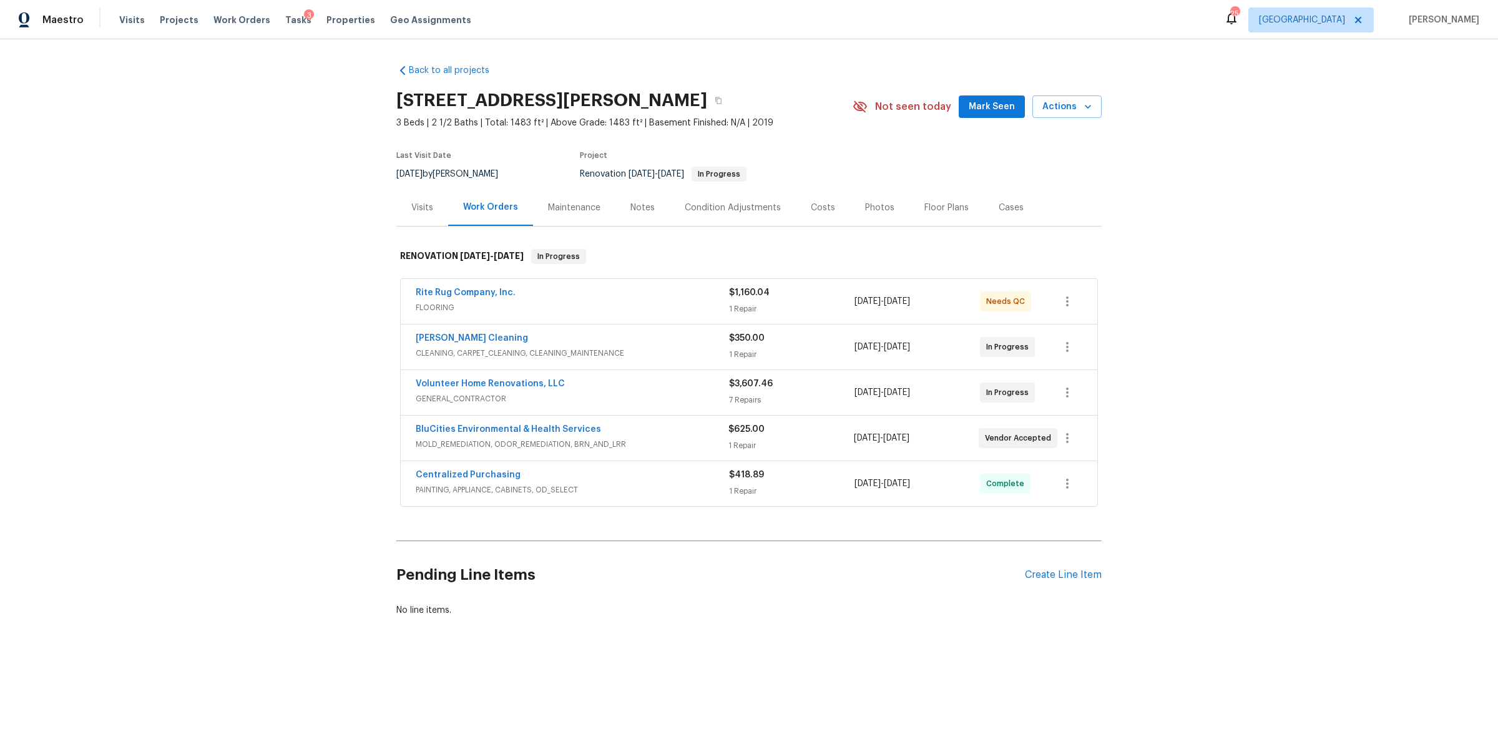
click at [635, 207] on div "Notes" at bounding box center [643, 208] width 24 height 12
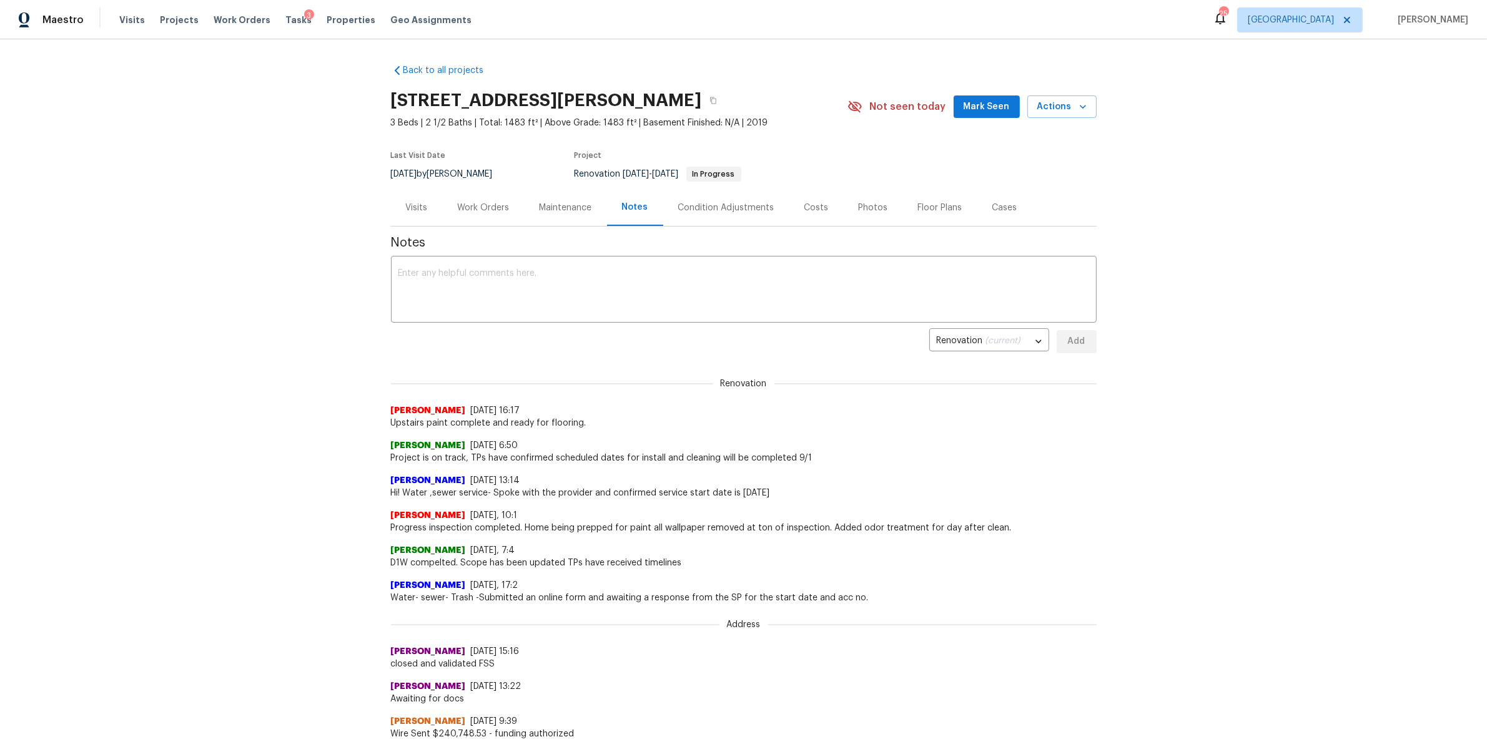
click at [471, 200] on div "Work Orders" at bounding box center [484, 207] width 82 height 37
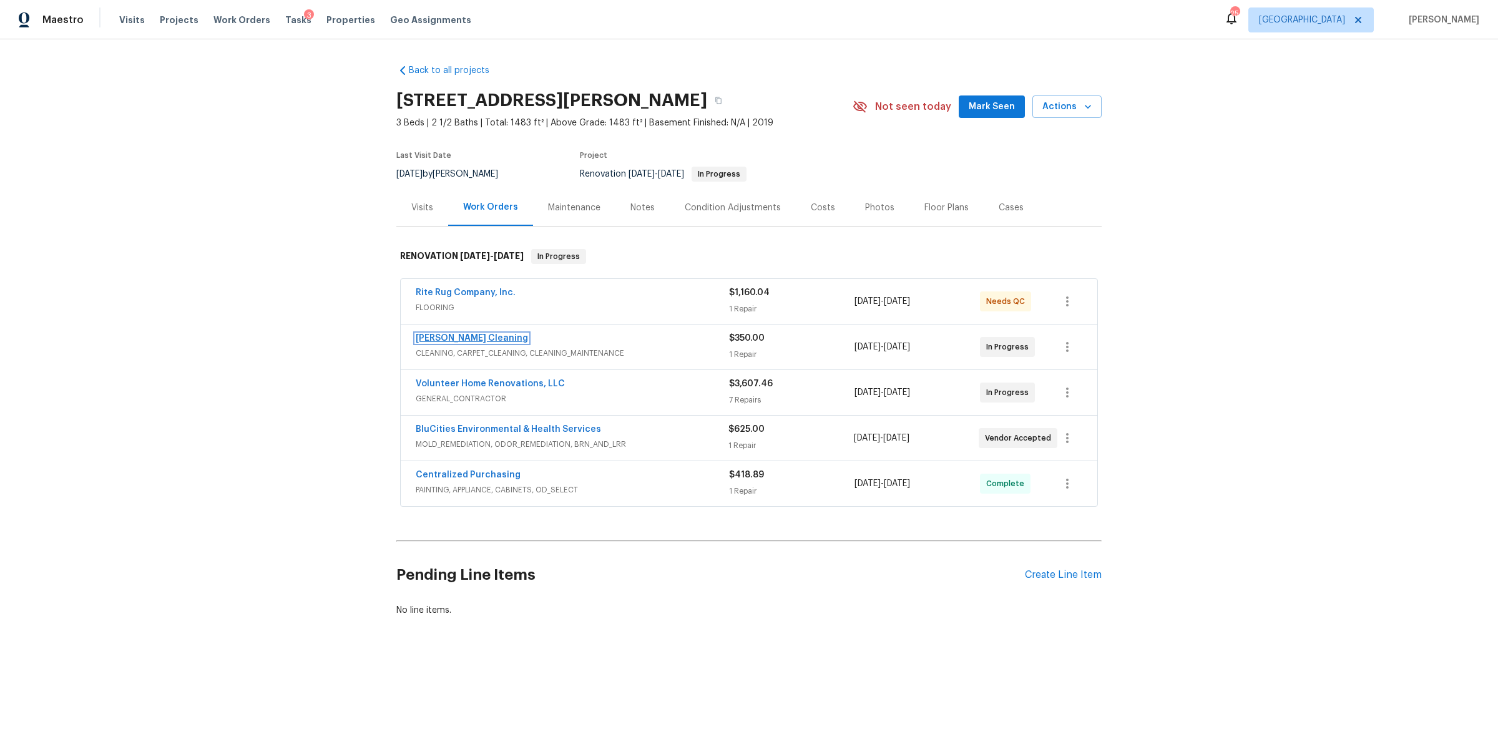
click at [451, 338] on link "[PERSON_NAME] Cleaning" at bounding box center [472, 338] width 112 height 9
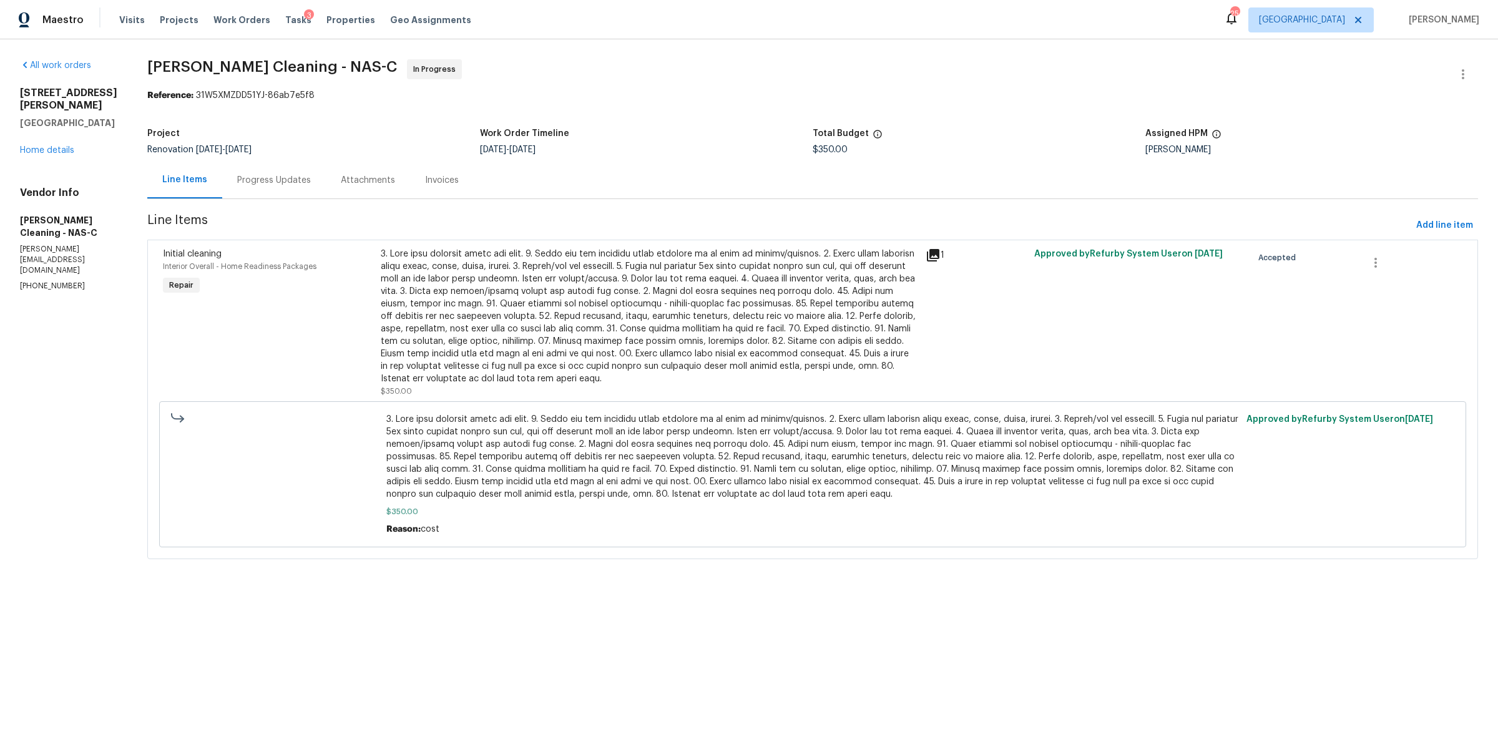
click at [278, 195] on div "Progress Updates" at bounding box center [274, 180] width 104 height 37
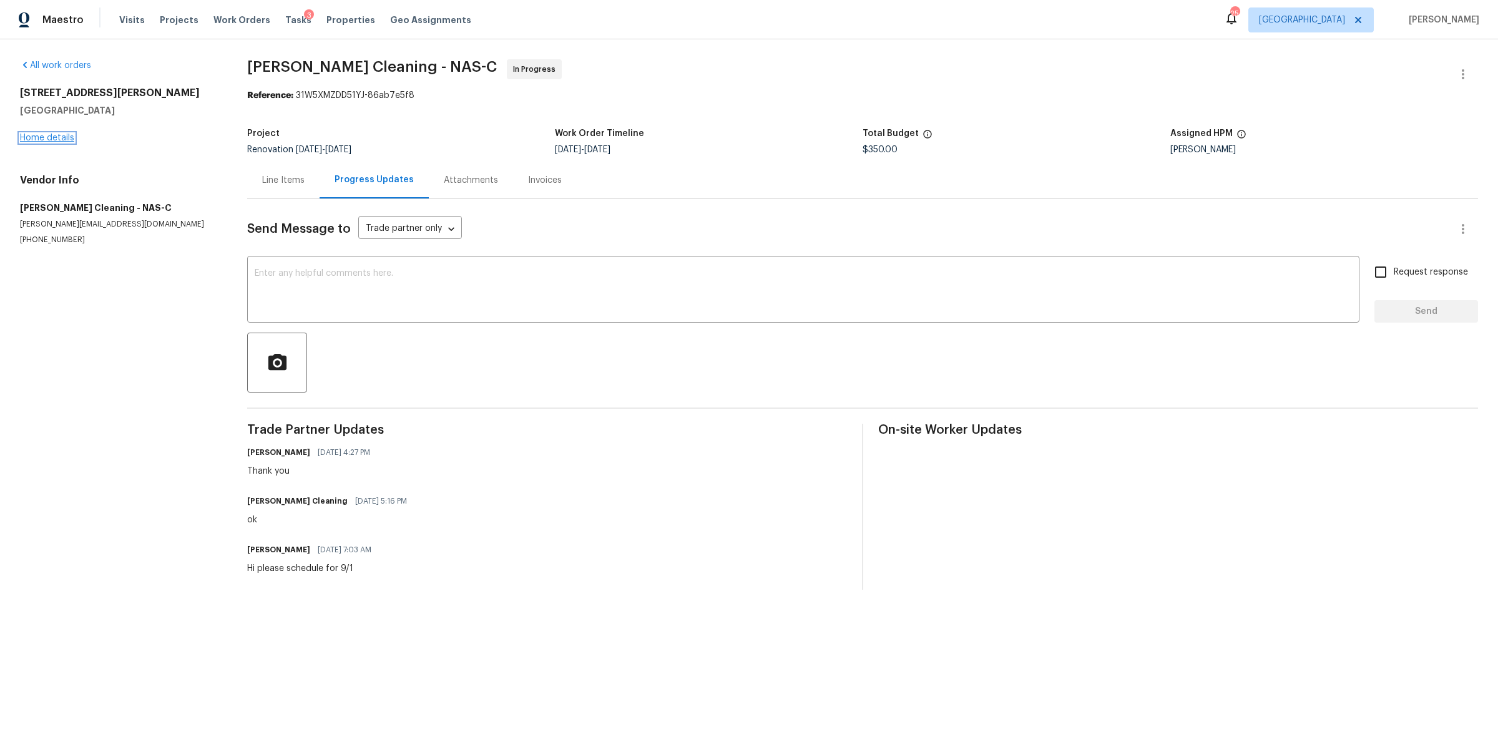
click at [55, 137] on link "Home details" at bounding box center [47, 138] width 54 height 9
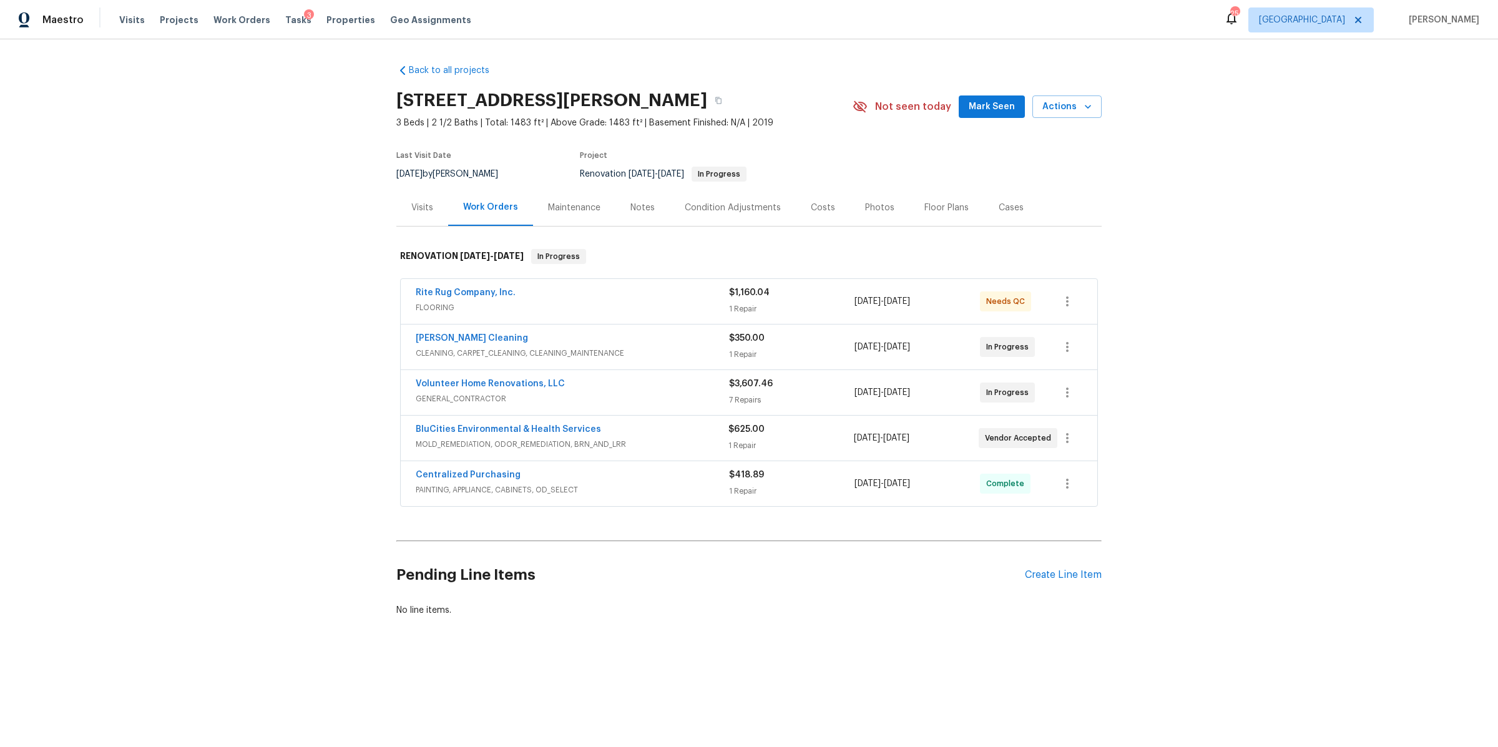
click at [411, 216] on div "Visits" at bounding box center [422, 207] width 52 height 37
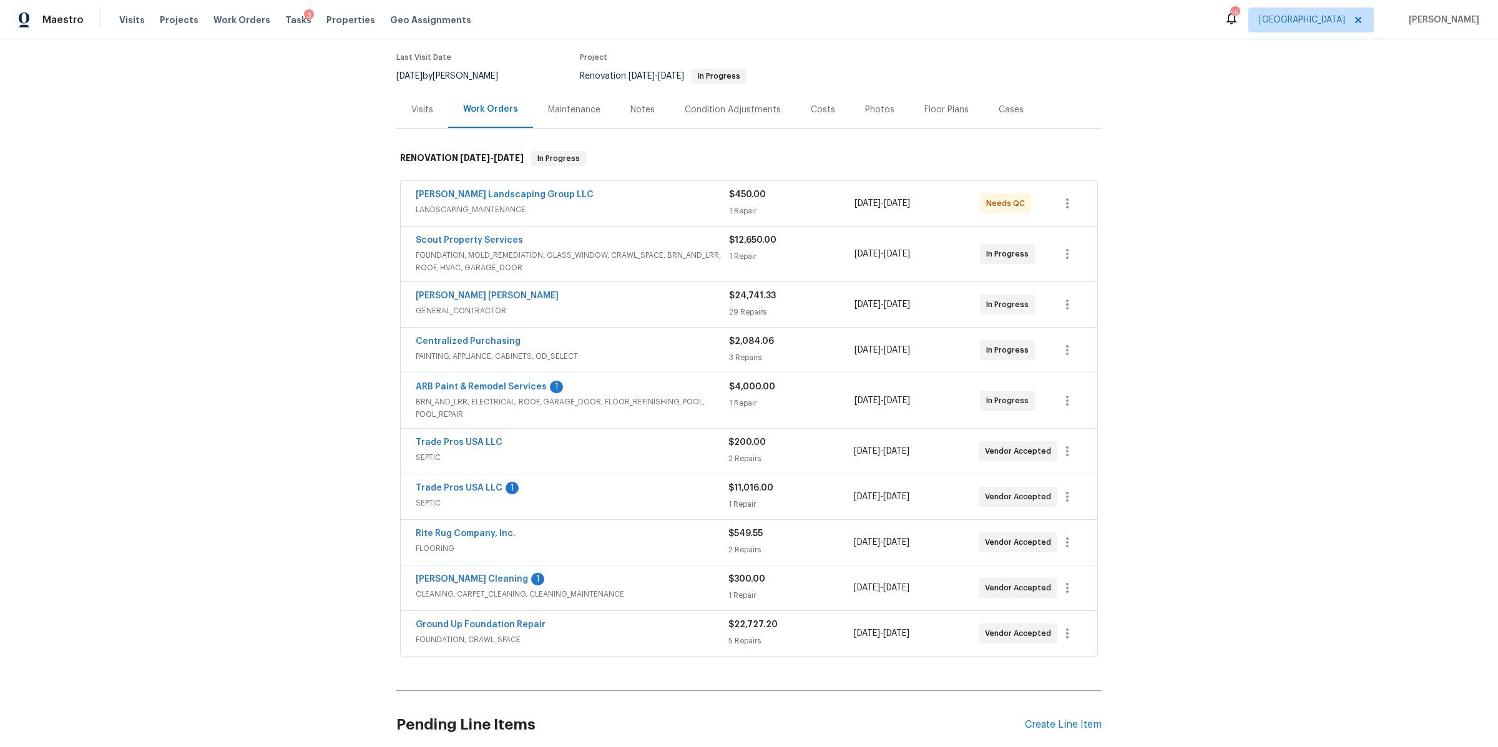
scroll to position [363, 0]
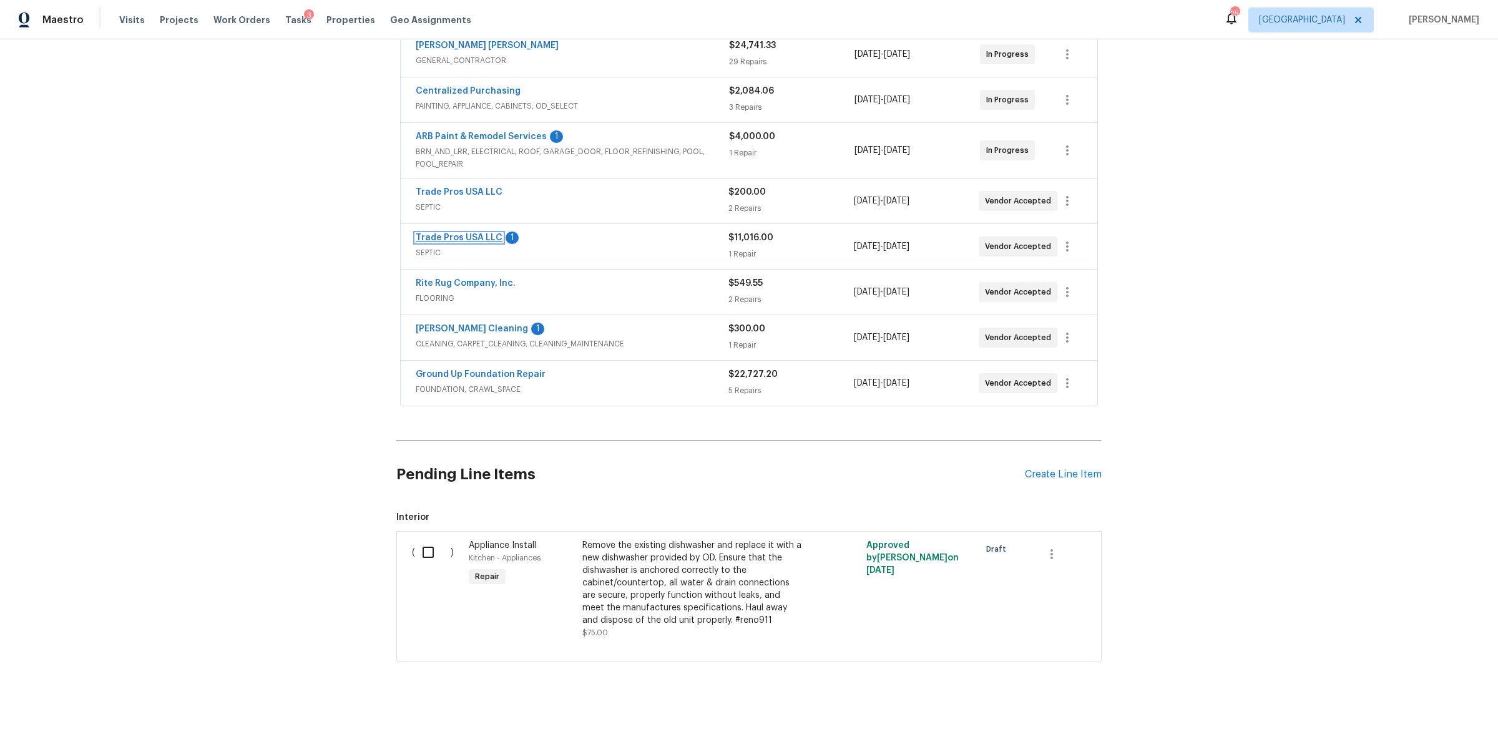
click at [448, 234] on link "Trade Pros USA LLC" at bounding box center [459, 238] width 87 height 9
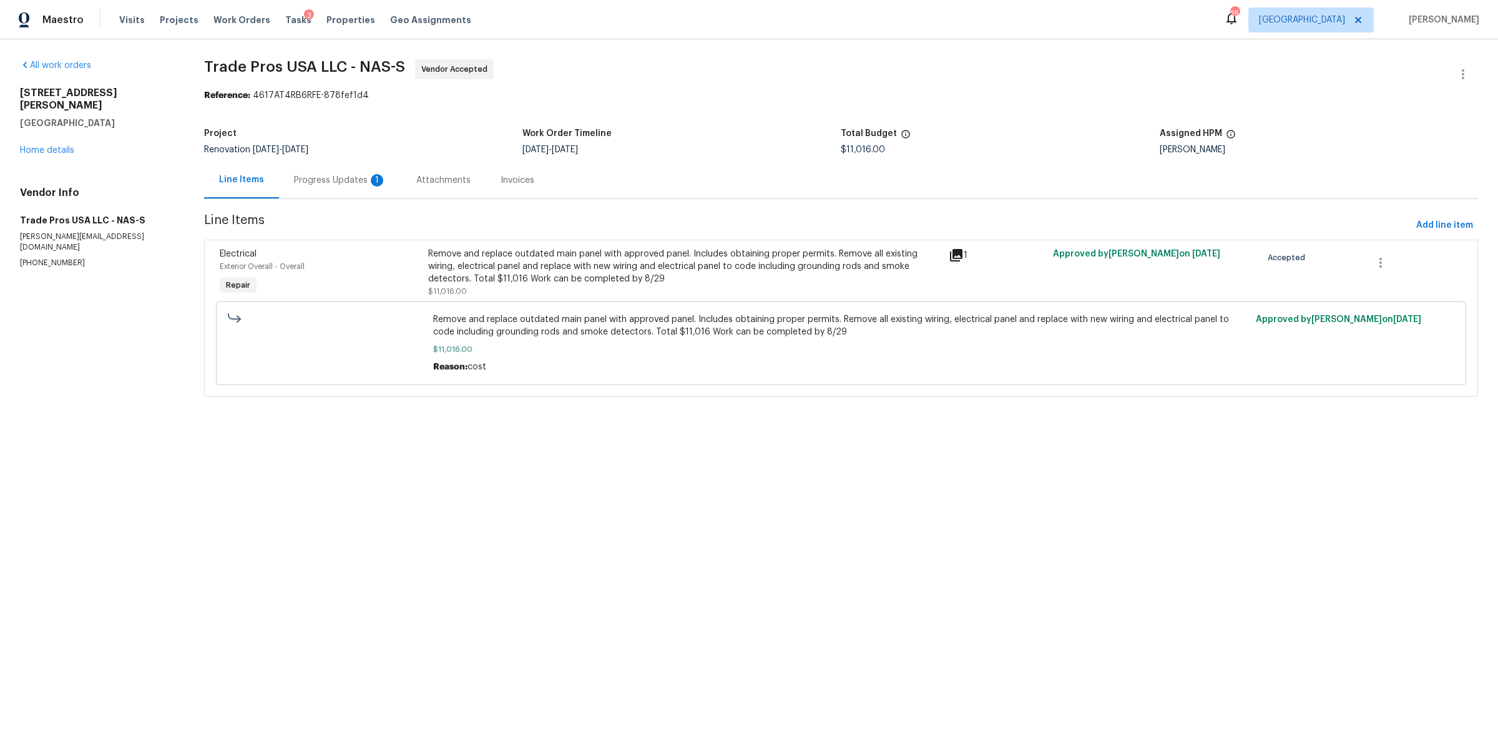
click at [318, 182] on div "Progress Updates 1" at bounding box center [340, 180] width 92 height 12
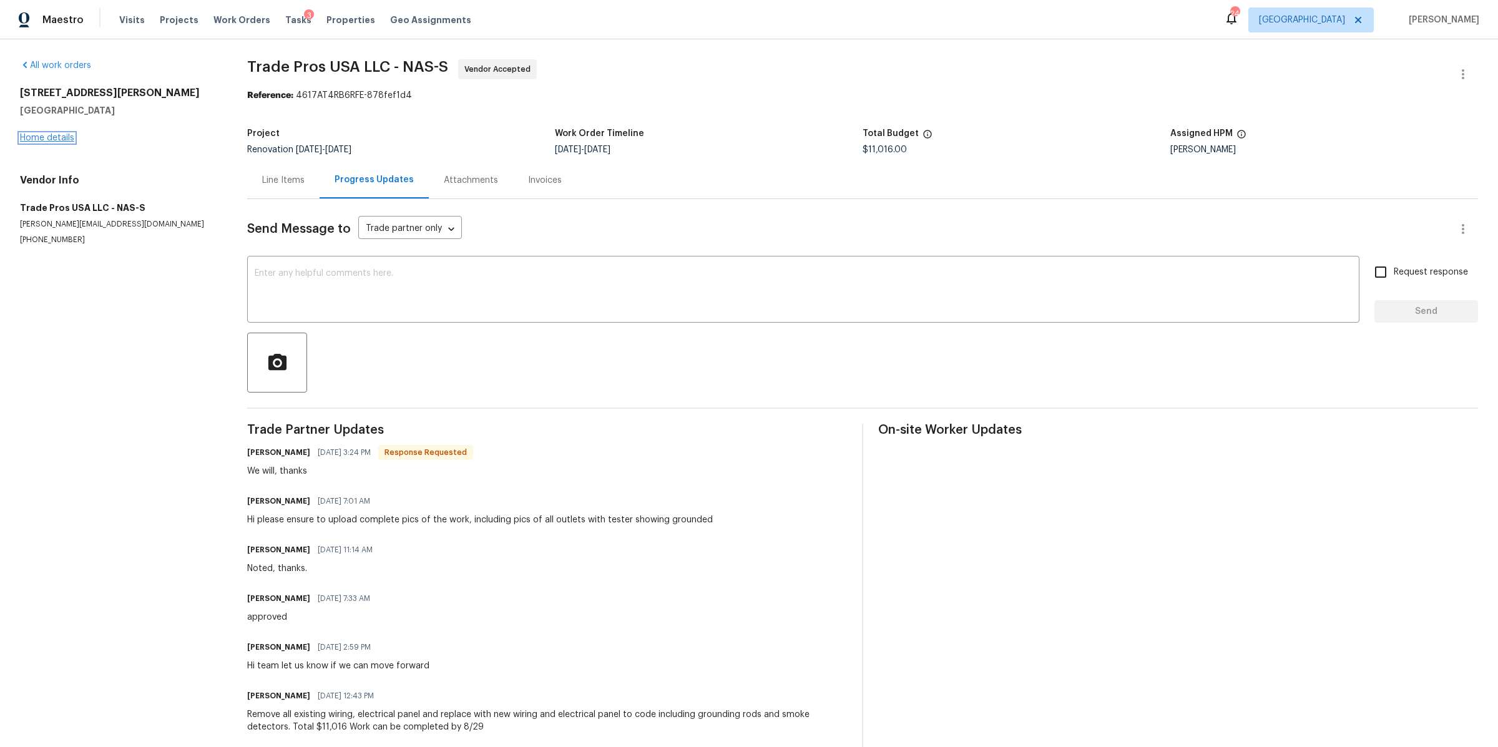
click at [55, 138] on link "Home details" at bounding box center [47, 138] width 54 height 9
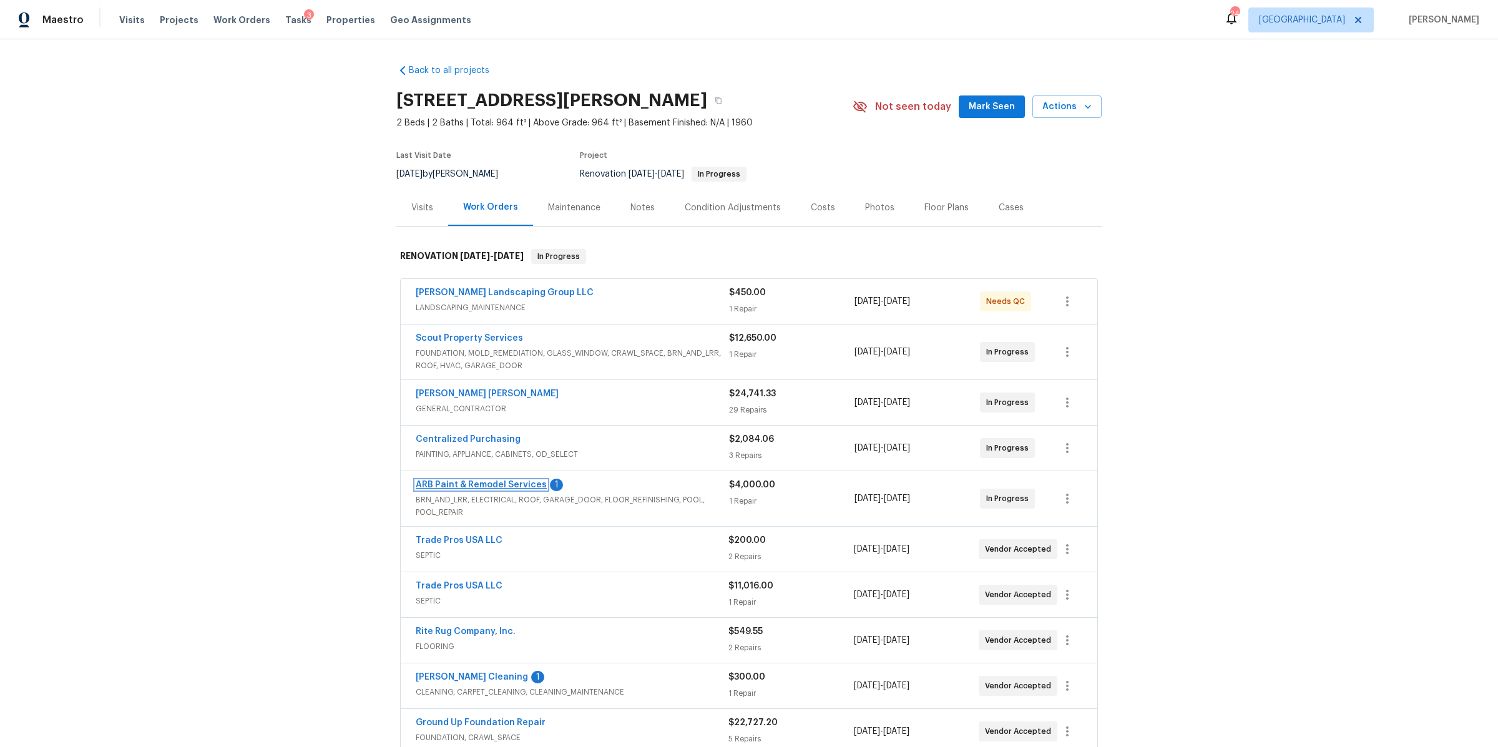
click at [519, 488] on link "ARB Paint & Remodel Services" at bounding box center [481, 485] width 131 height 9
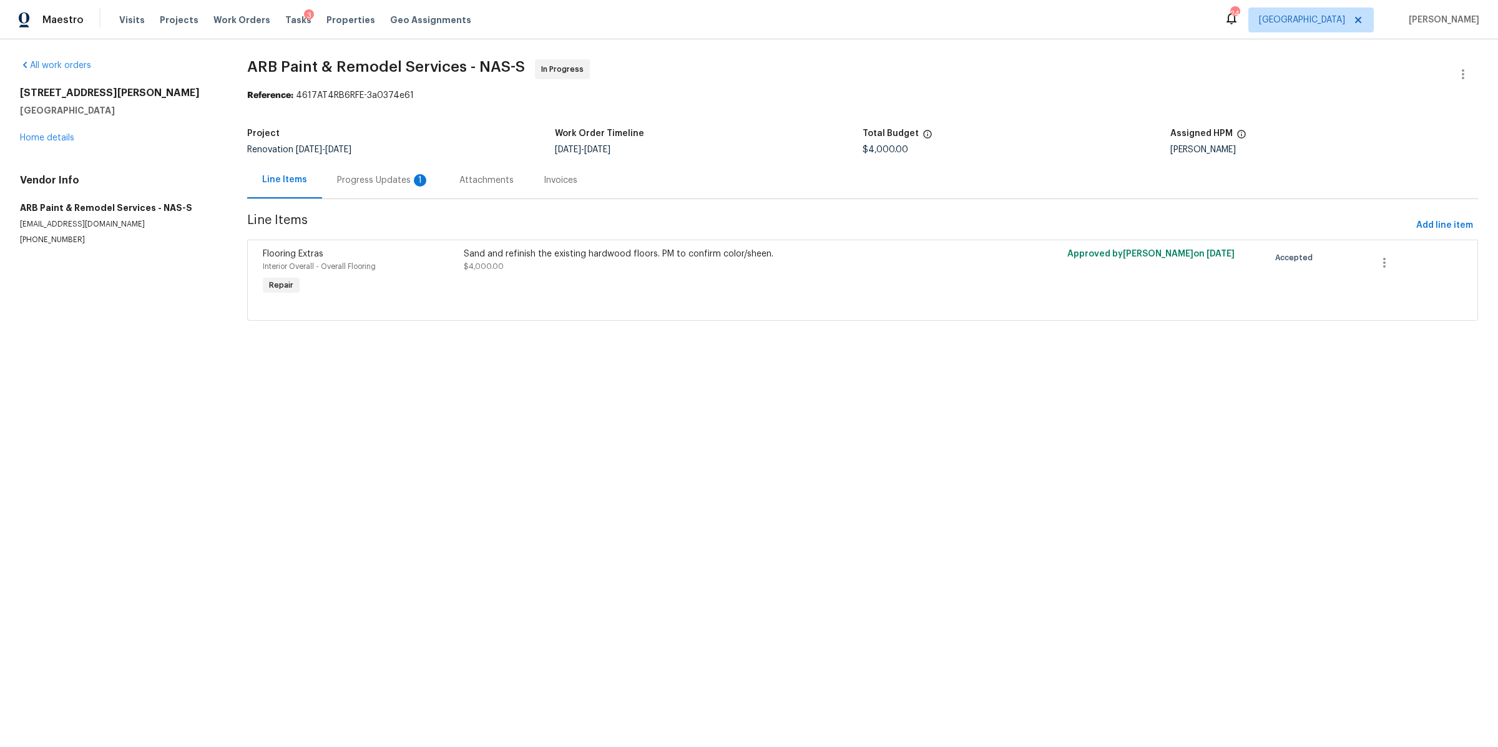
click at [328, 163] on div "Progress Updates 1" at bounding box center [383, 180] width 122 height 37
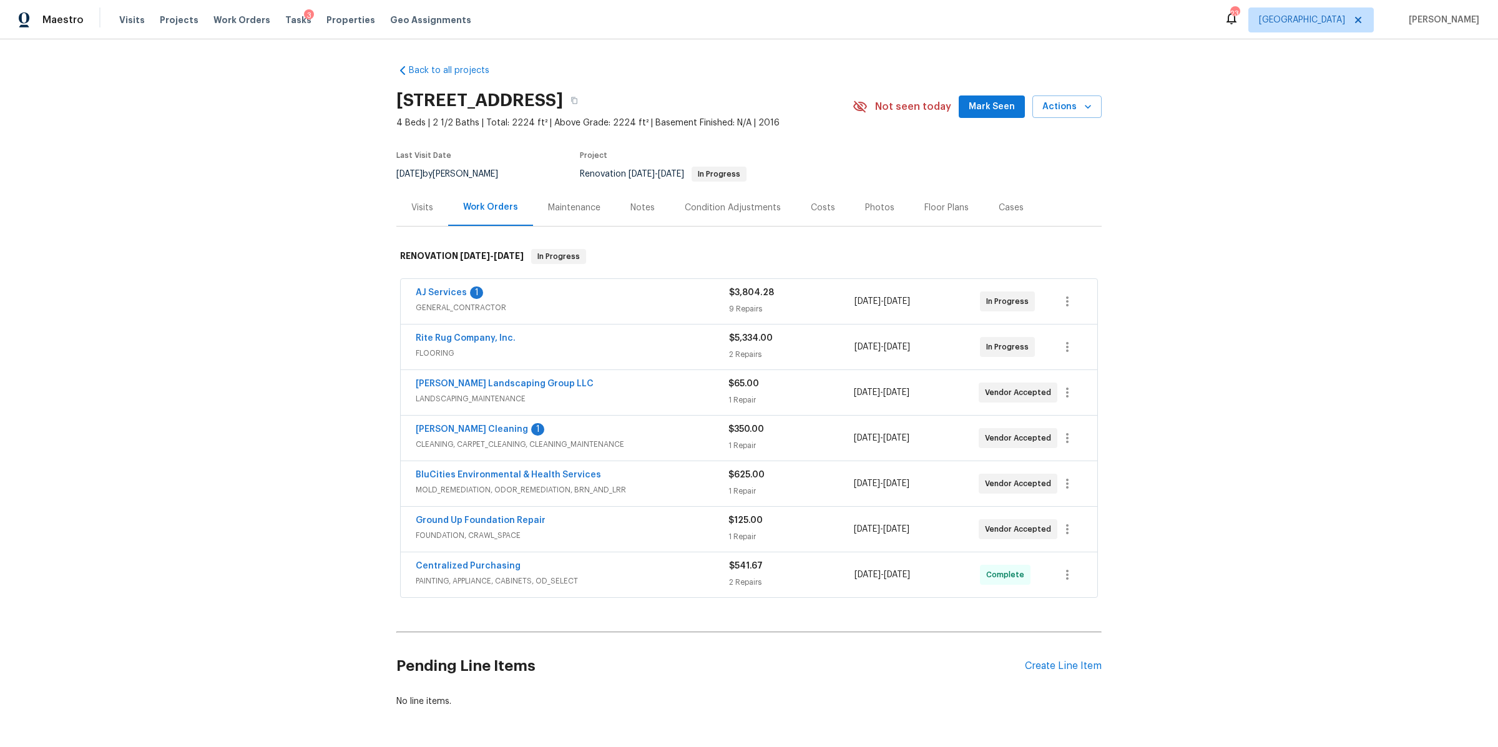
click at [632, 210] on div "Notes" at bounding box center [643, 208] width 24 height 12
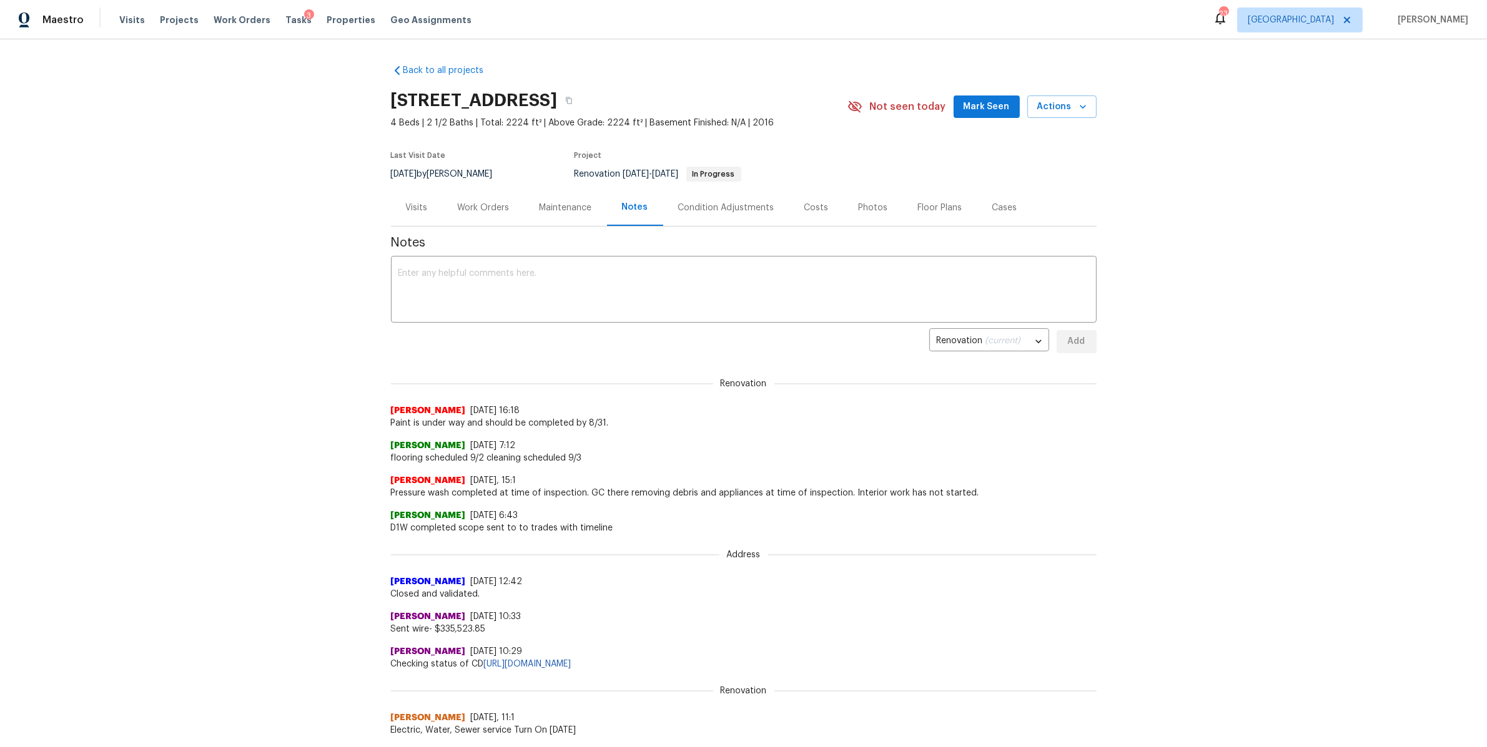
click at [458, 207] on div "Work Orders" at bounding box center [484, 208] width 52 height 12
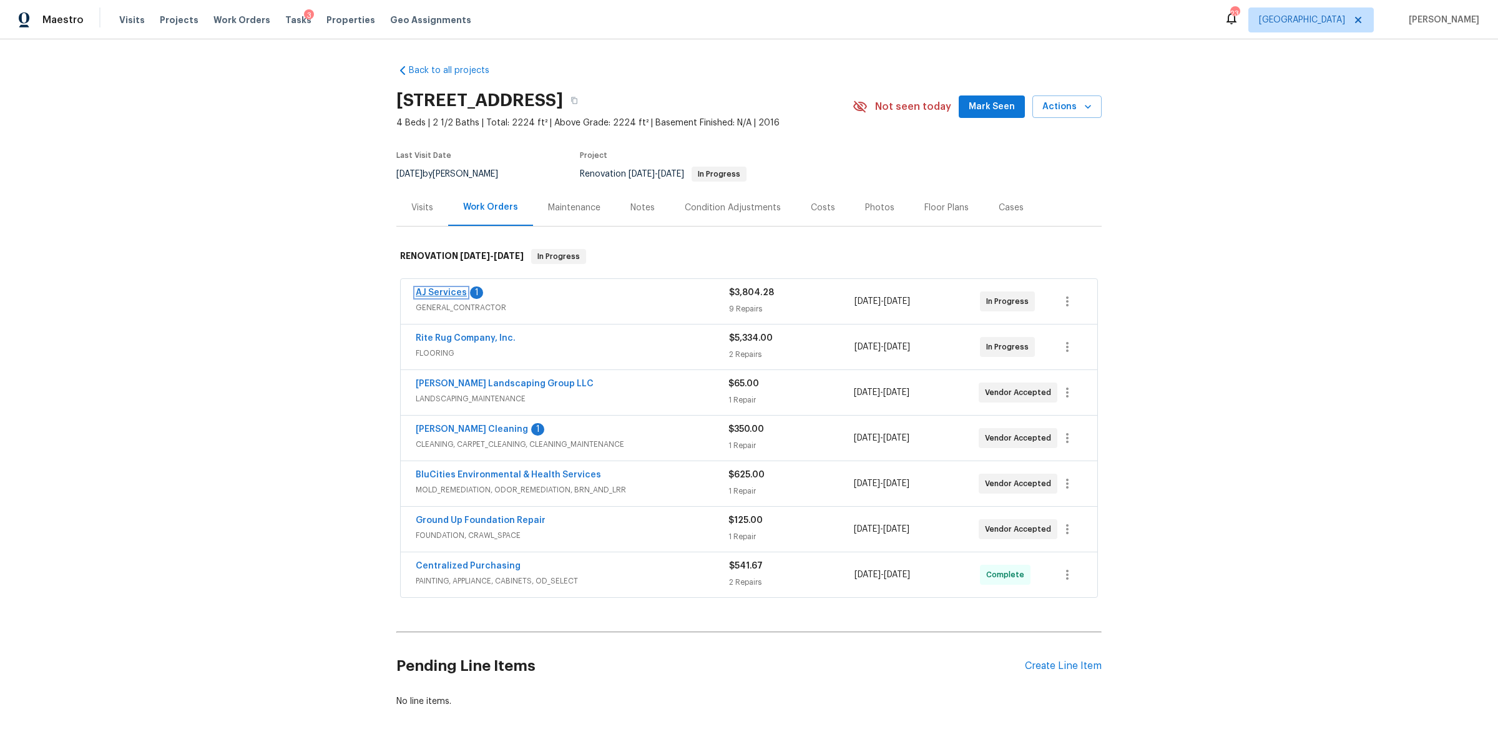
click at [440, 288] on link "AJ Services" at bounding box center [441, 292] width 51 height 9
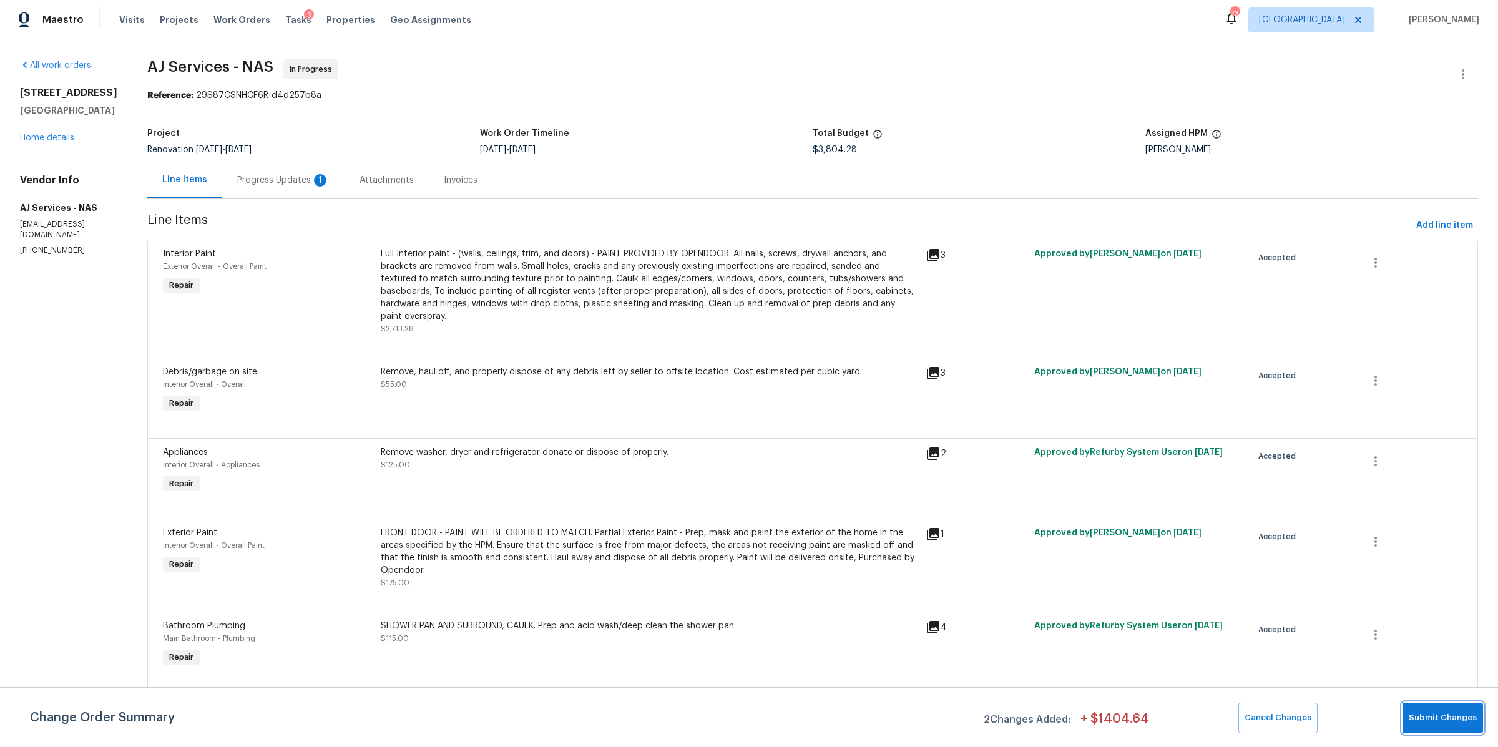
click at [1445, 710] on button "Submit Changes" at bounding box center [1443, 718] width 81 height 31
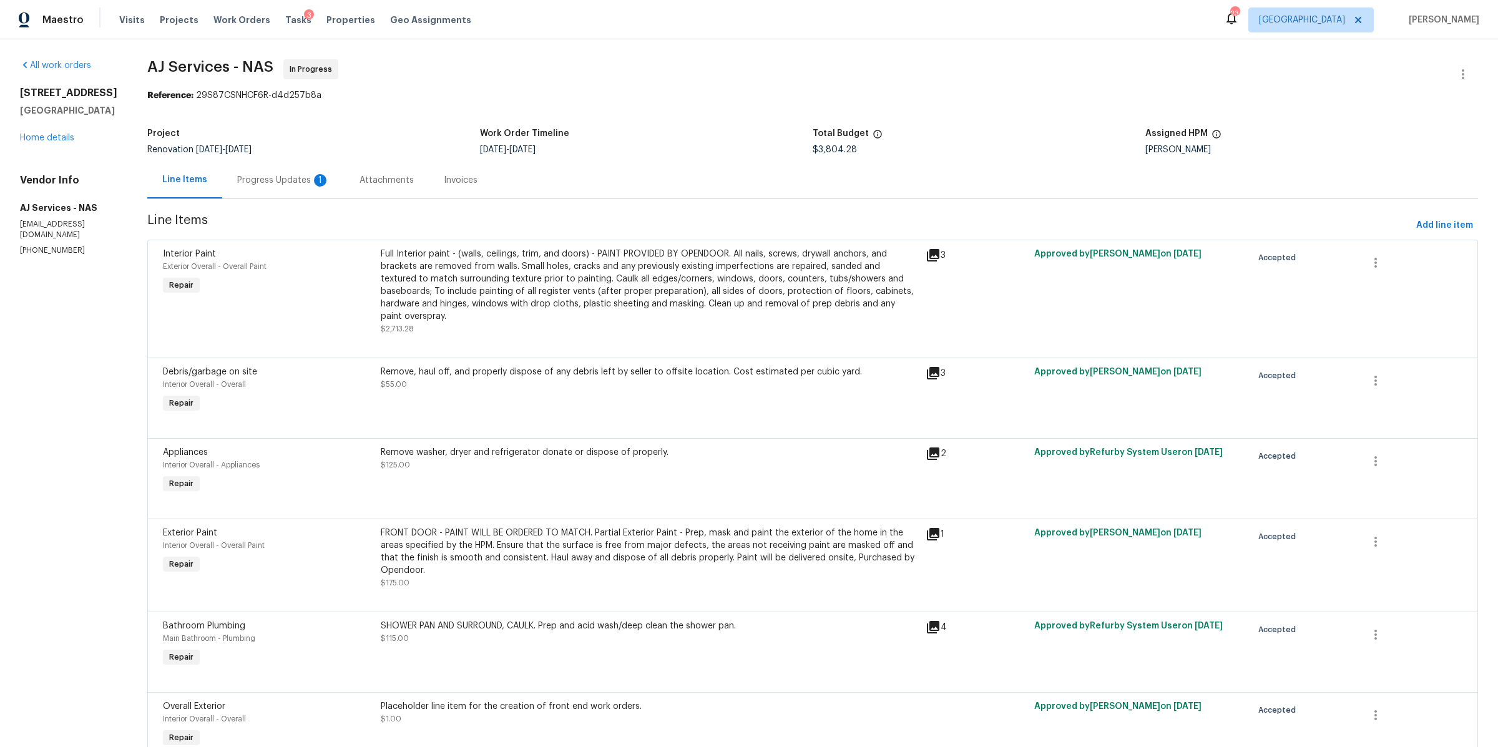
click at [269, 177] on div "Progress Updates 1" at bounding box center [283, 180] width 92 height 12
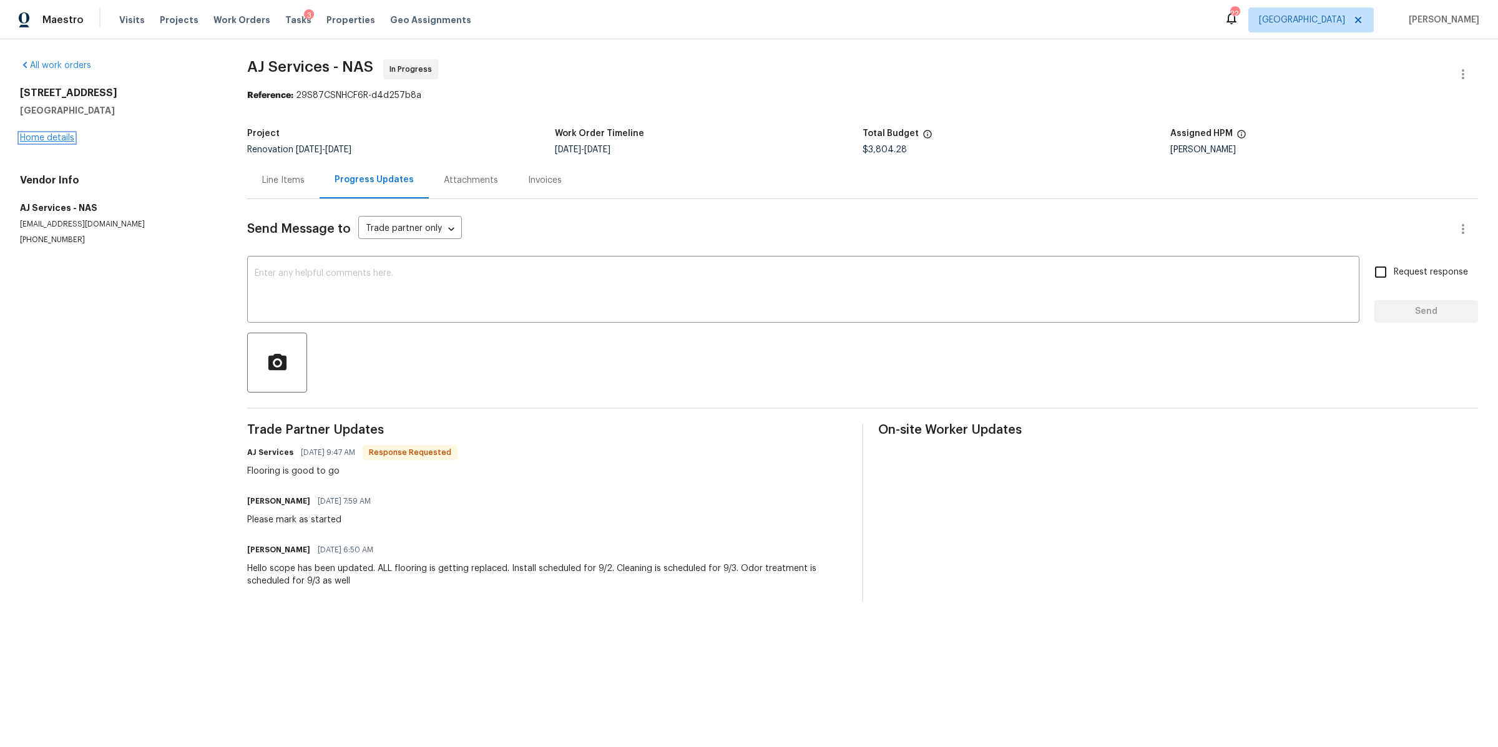
click at [54, 135] on link "Home details" at bounding box center [47, 138] width 54 height 9
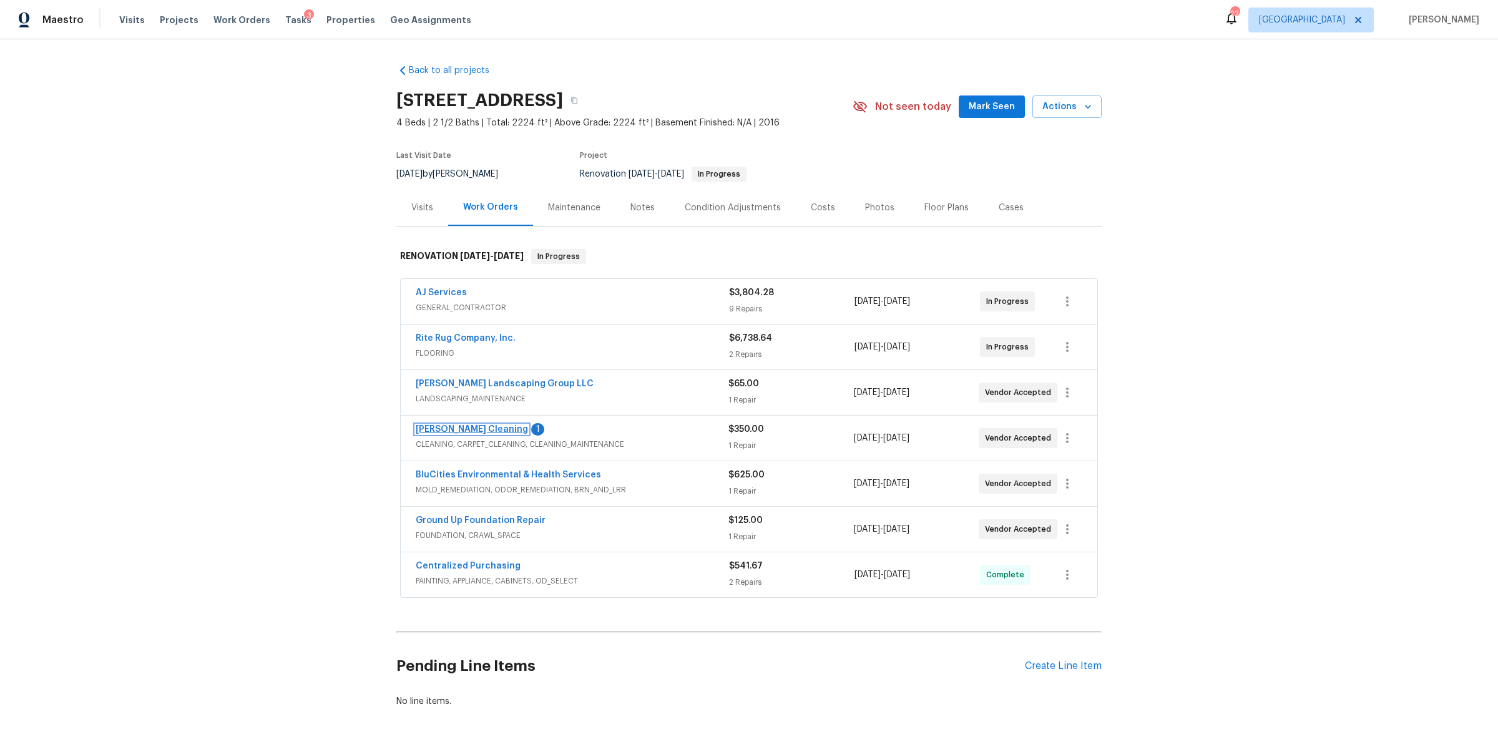
click at [433, 426] on link "Soledad Cleaning" at bounding box center [472, 429] width 112 height 9
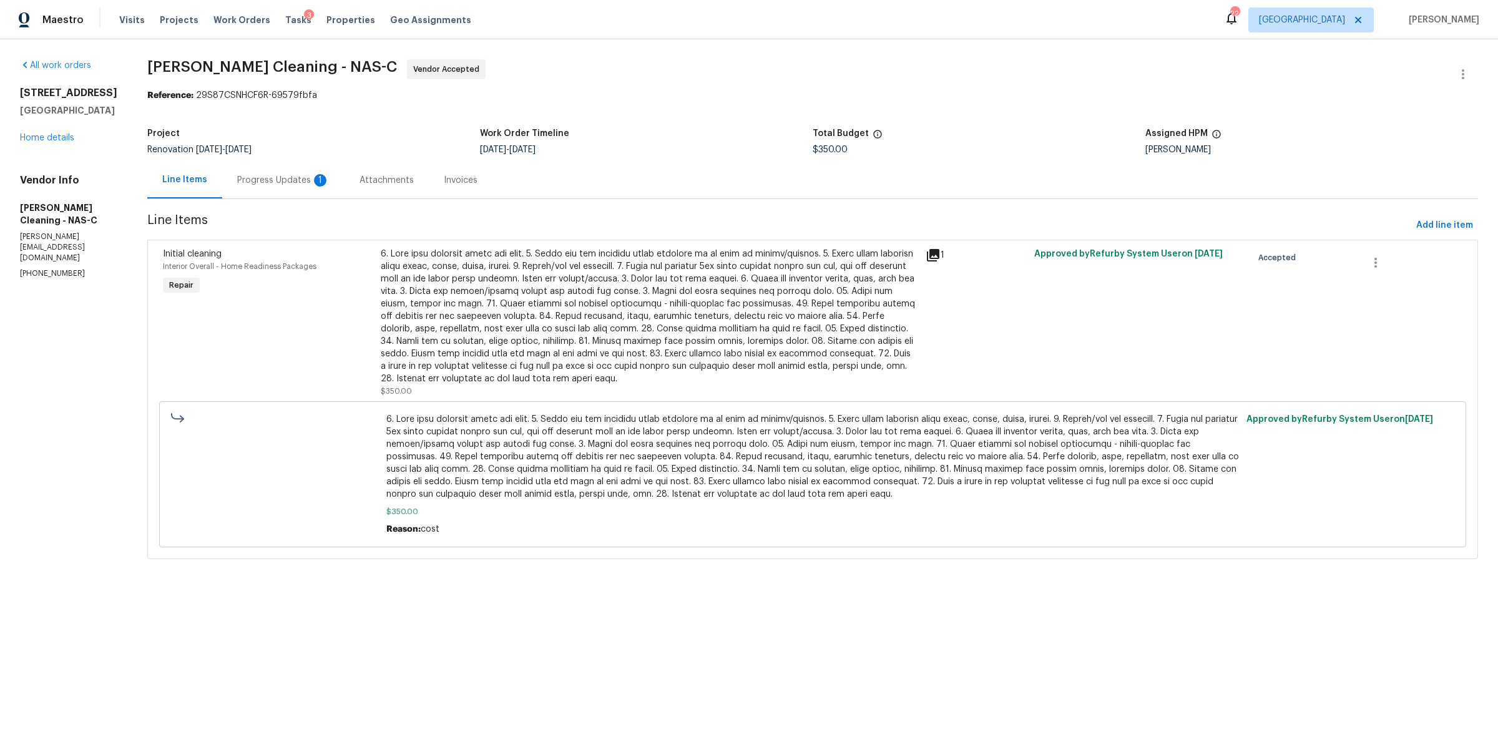
click at [290, 182] on div "Progress Updates 1" at bounding box center [283, 180] width 92 height 12
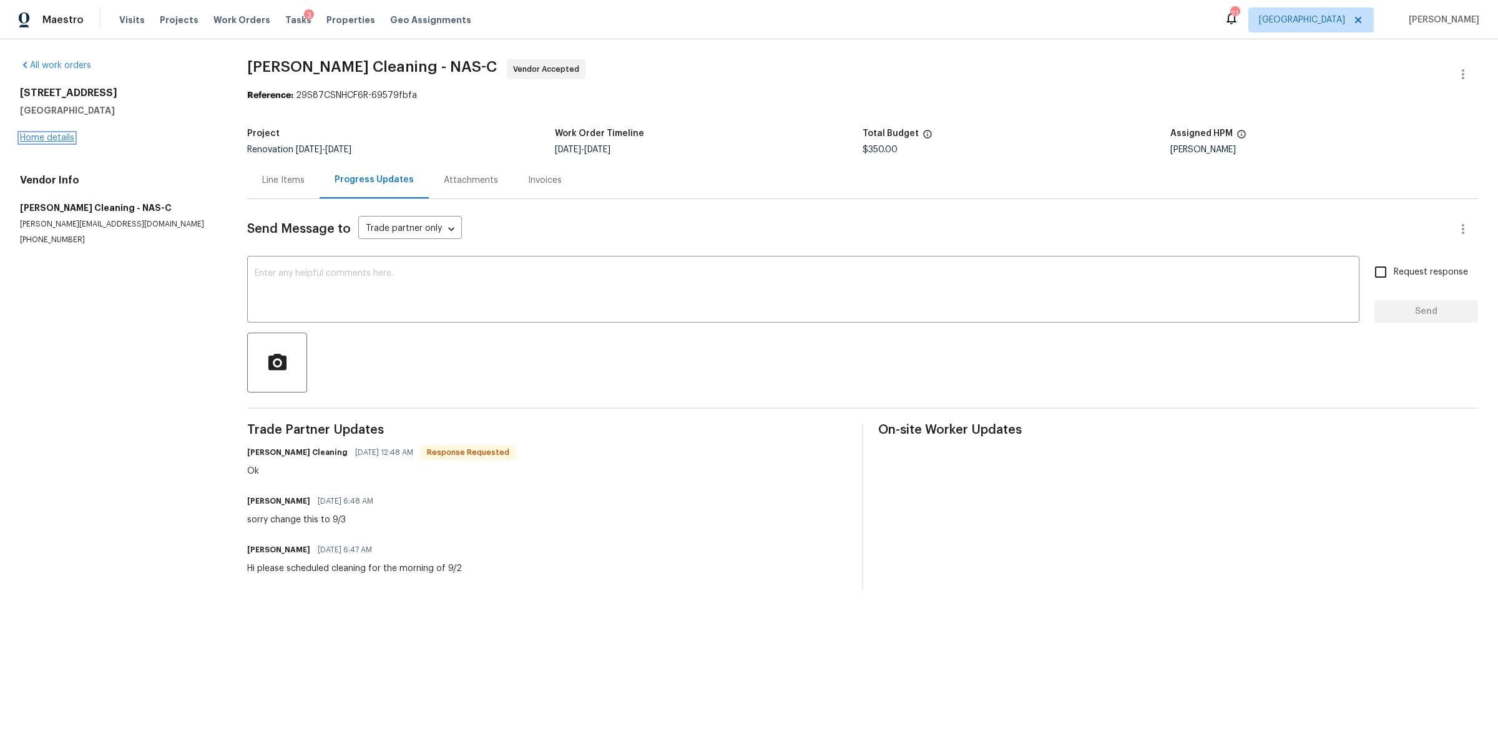
click at [55, 136] on link "Home details" at bounding box center [47, 138] width 54 height 9
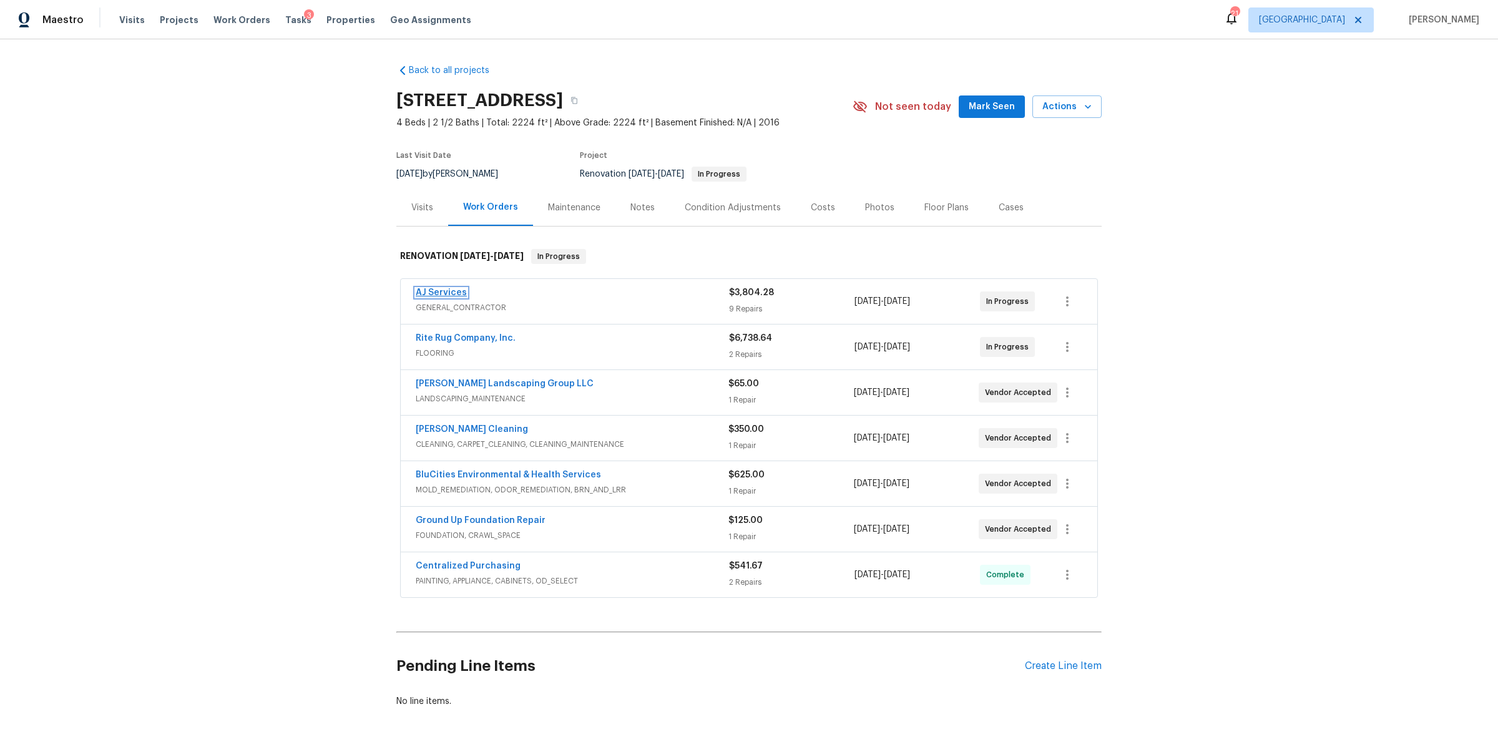
click at [439, 289] on link "AJ Services" at bounding box center [441, 292] width 51 height 9
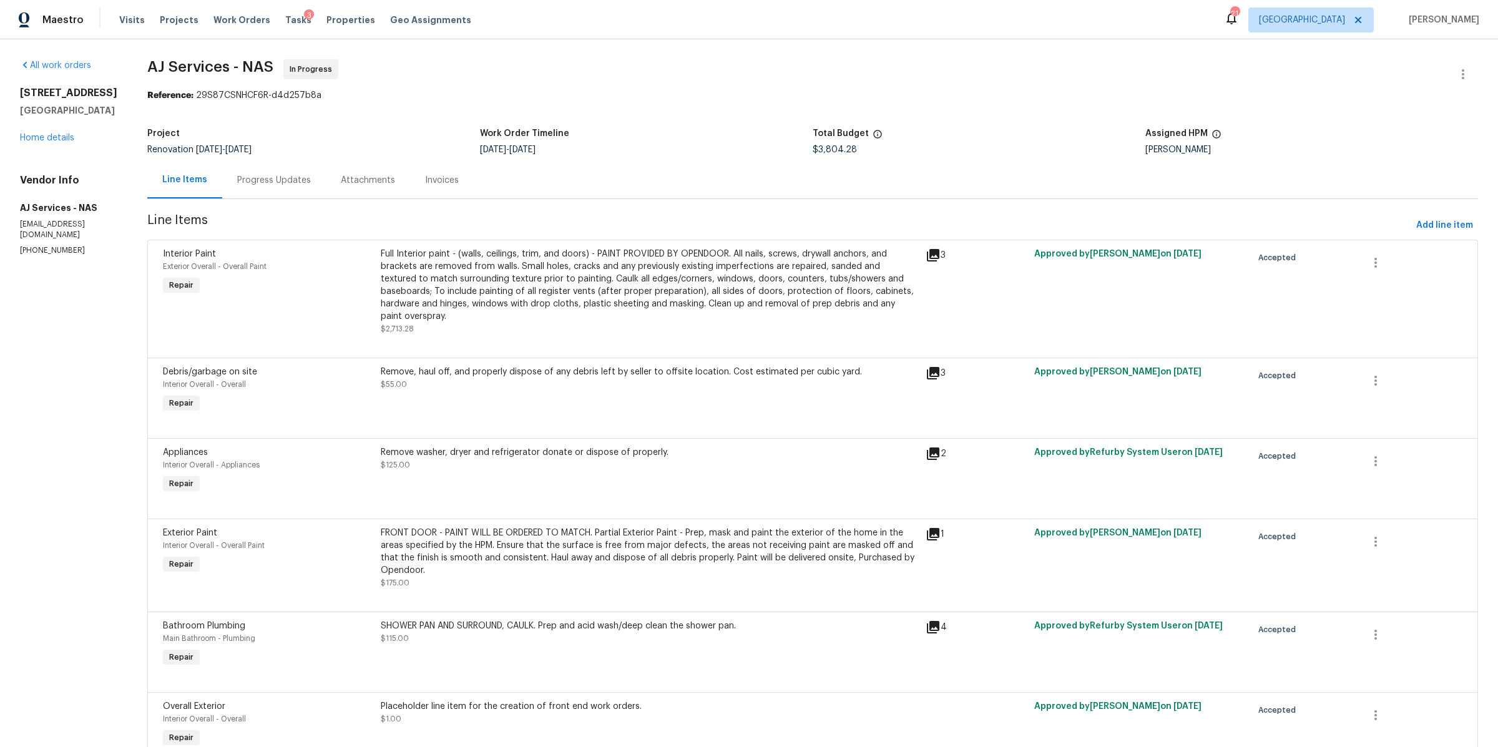
click at [287, 189] on div "Progress Updates" at bounding box center [274, 180] width 104 height 37
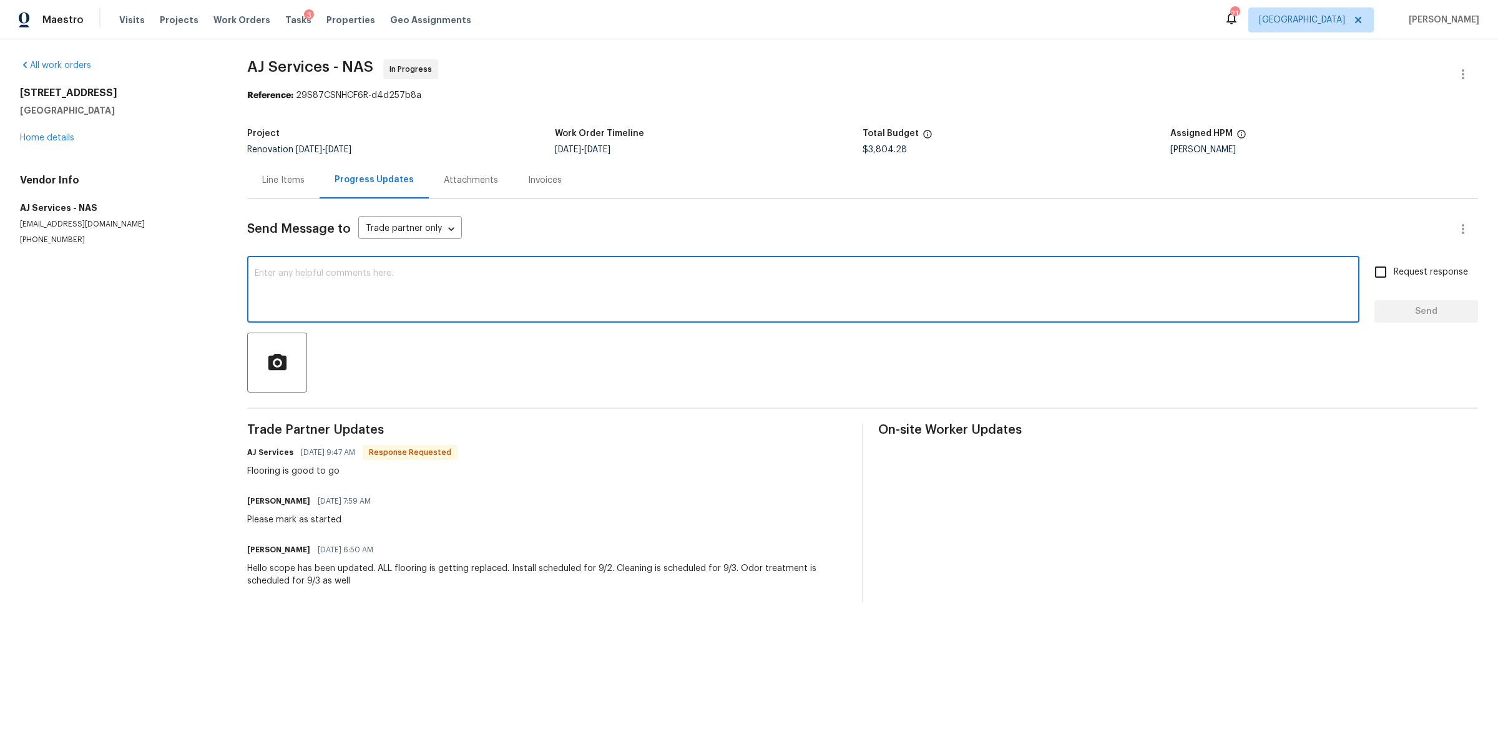
click at [335, 292] on textarea at bounding box center [804, 291] width 1098 height 44
type textarea "cleaning will be there tomorrow"
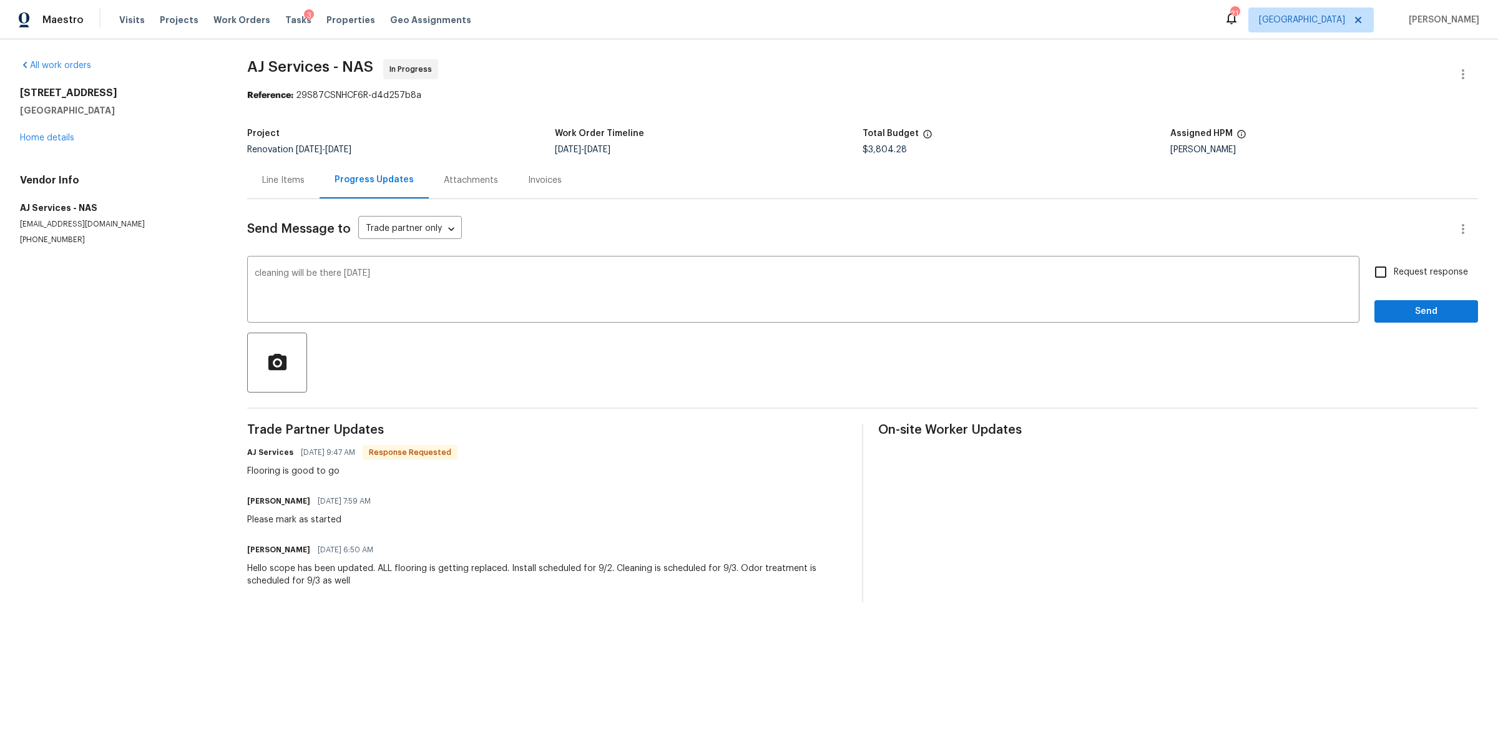
click at [1399, 271] on span "Request response" at bounding box center [1431, 272] width 74 height 13
click at [1394, 271] on input "Request response" at bounding box center [1381, 272] width 26 height 26
checkbox input "true"
click at [1399, 310] on span "Send" at bounding box center [1427, 312] width 84 height 16
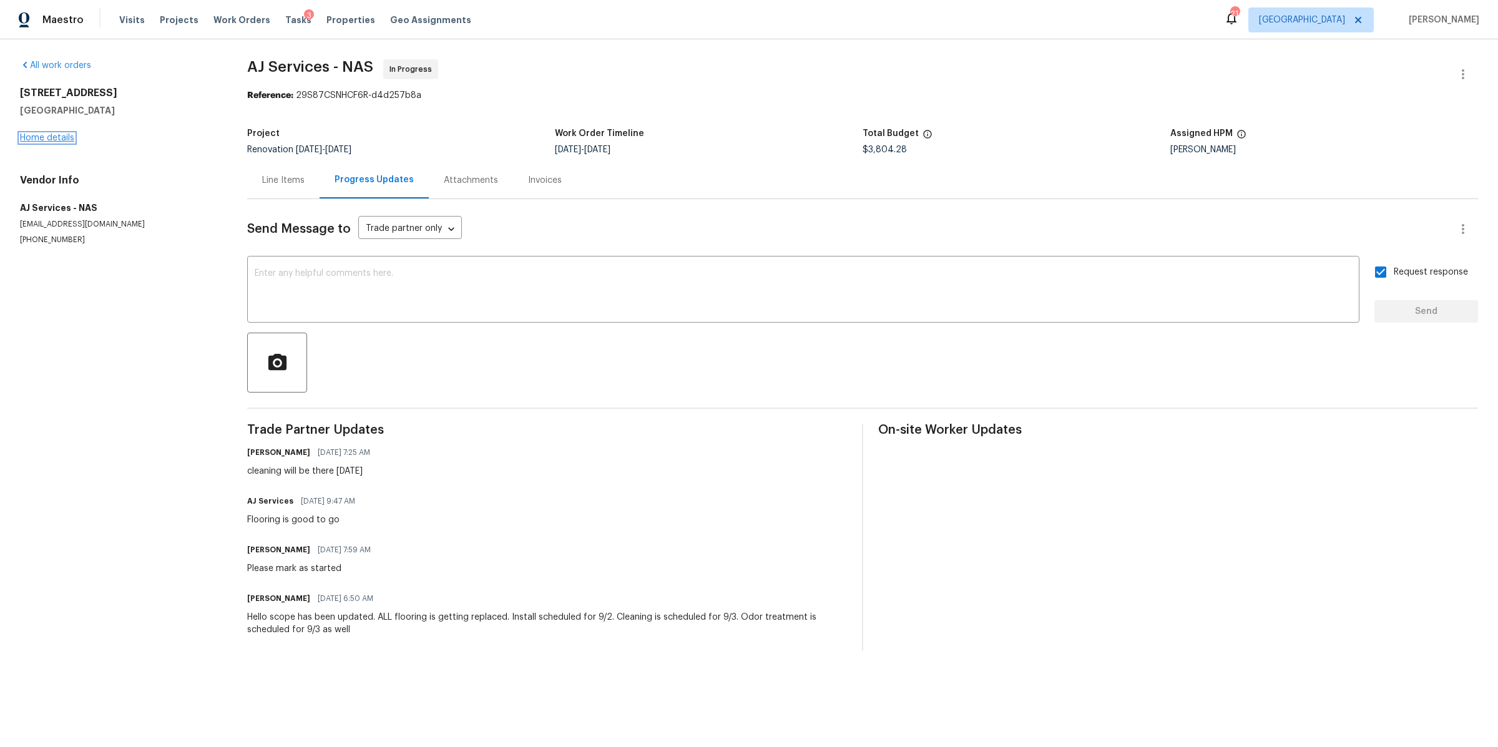
click at [52, 138] on link "Home details" at bounding box center [47, 138] width 54 height 9
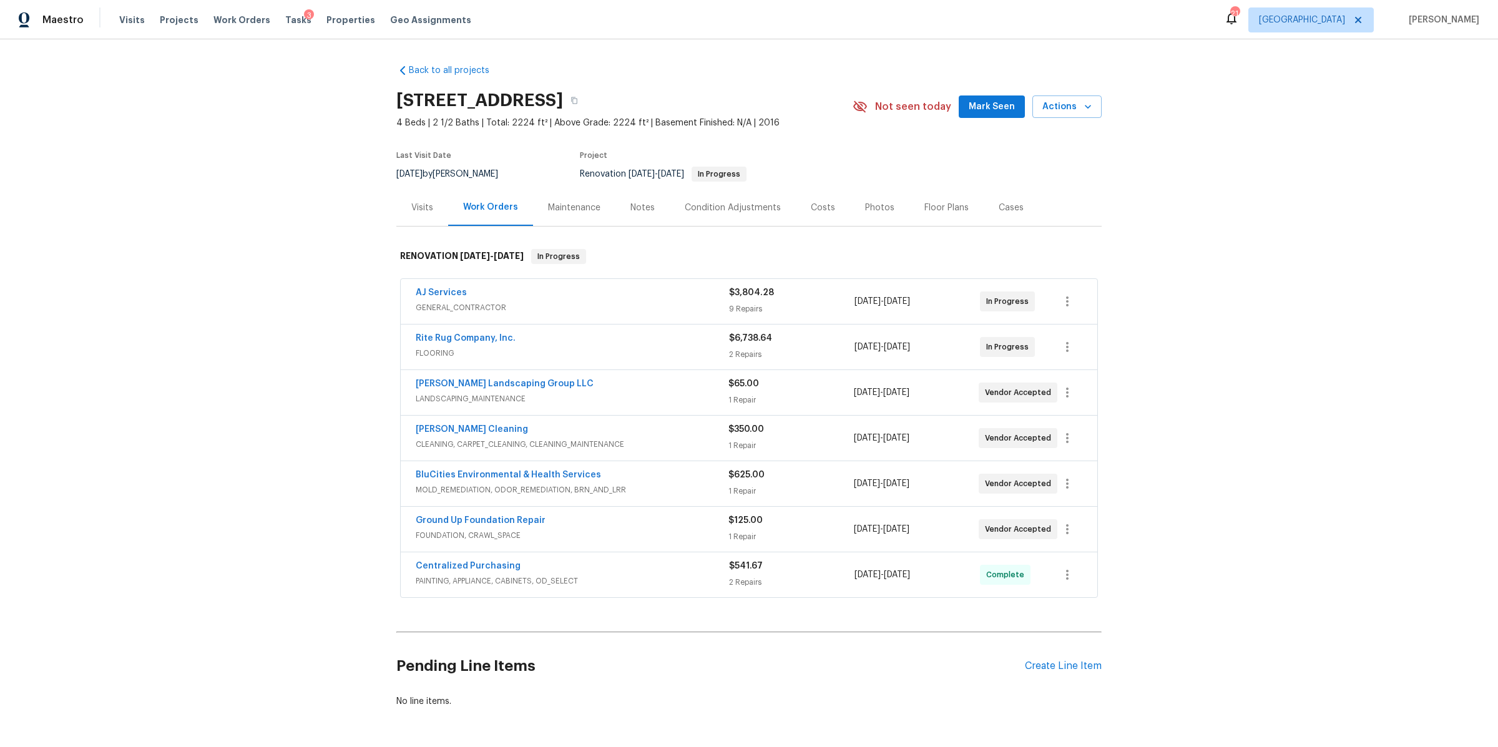
click at [402, 209] on div "Visits" at bounding box center [422, 207] width 52 height 37
